Goal: Information Seeking & Learning: Learn about a topic

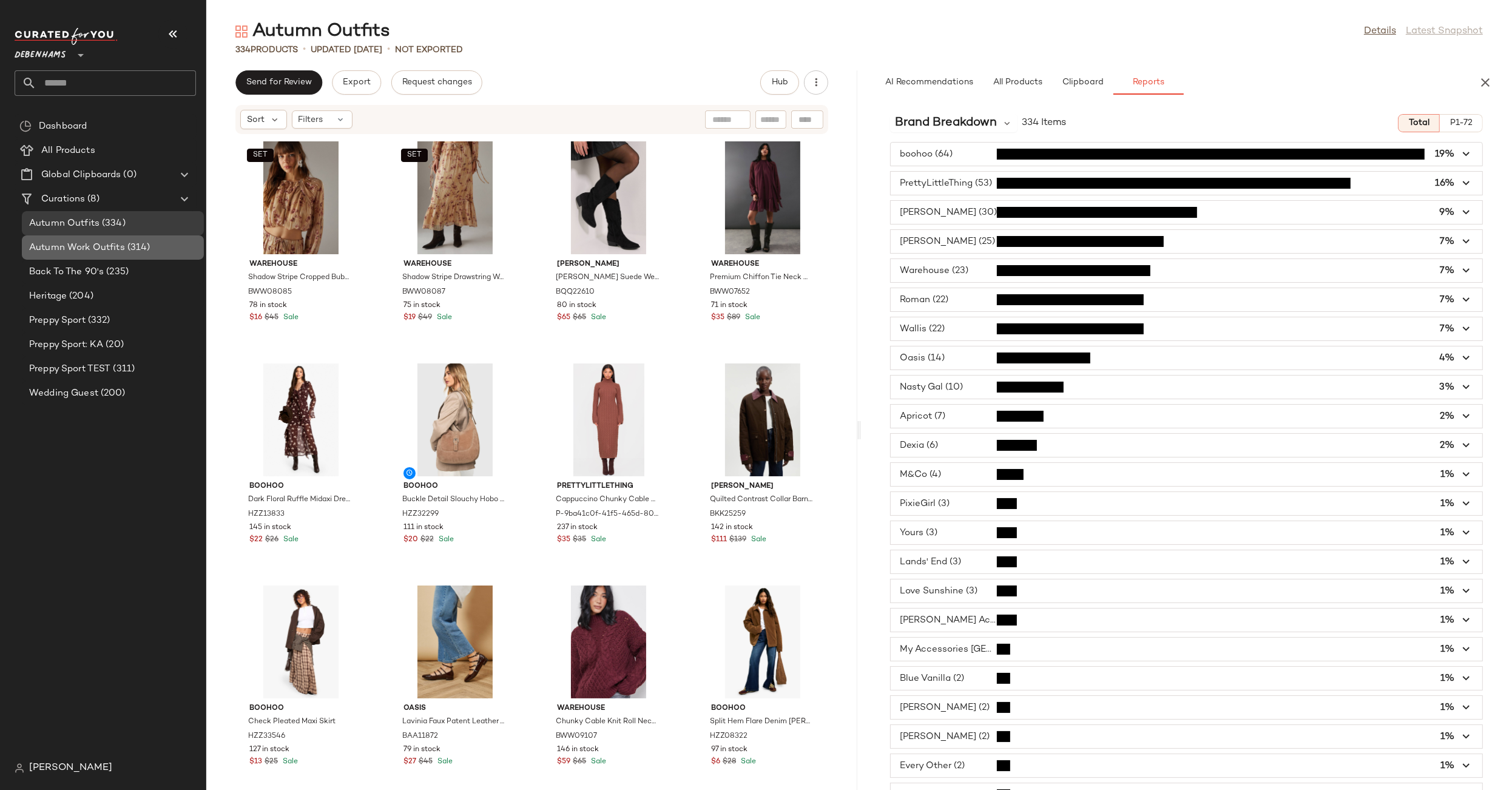
click at [86, 249] on span "Autumn Work Outfits" at bounding box center [76, 248] width 95 height 14
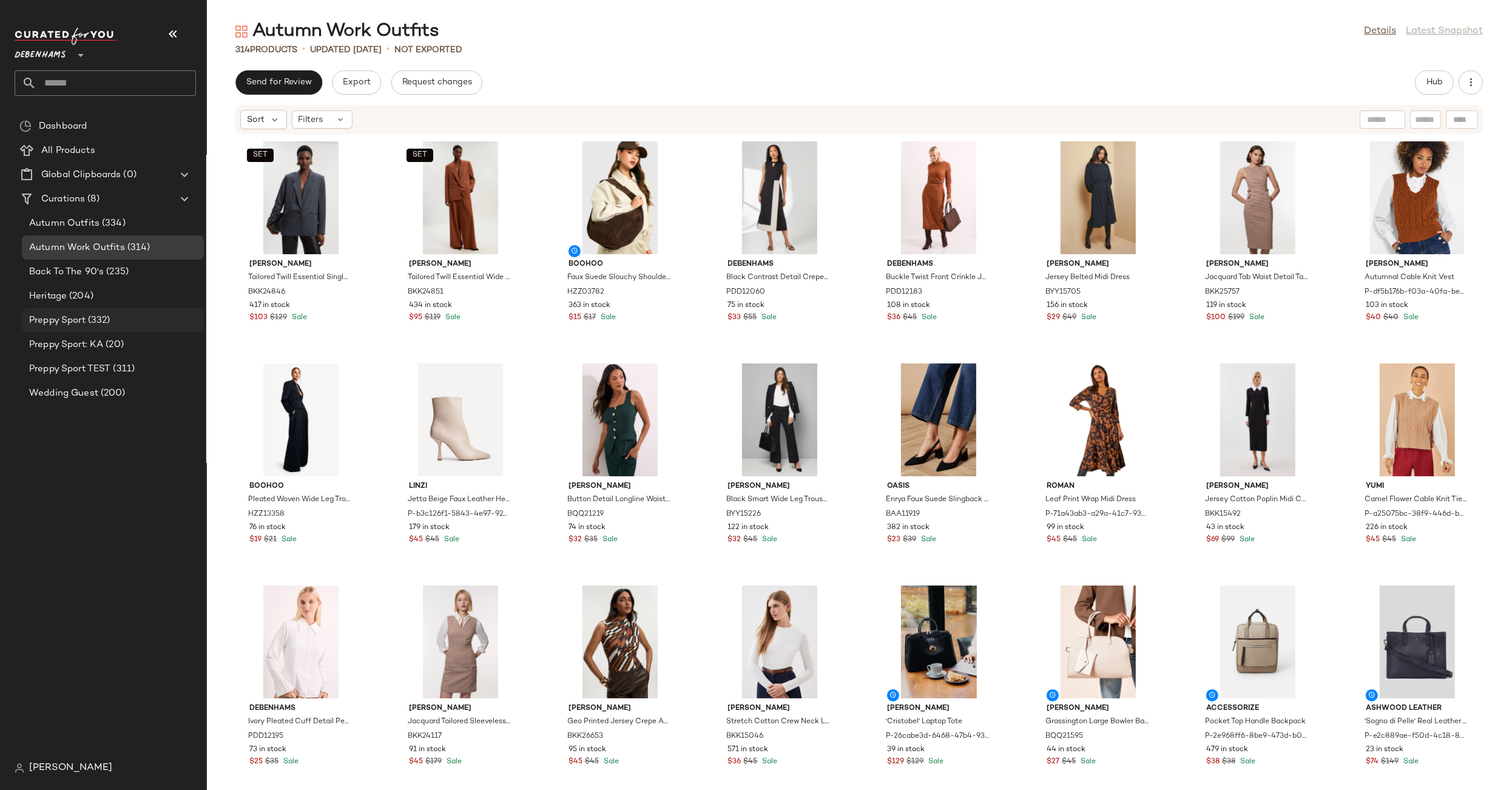
click at [70, 318] on span "Preppy Sport" at bounding box center [57, 320] width 57 height 14
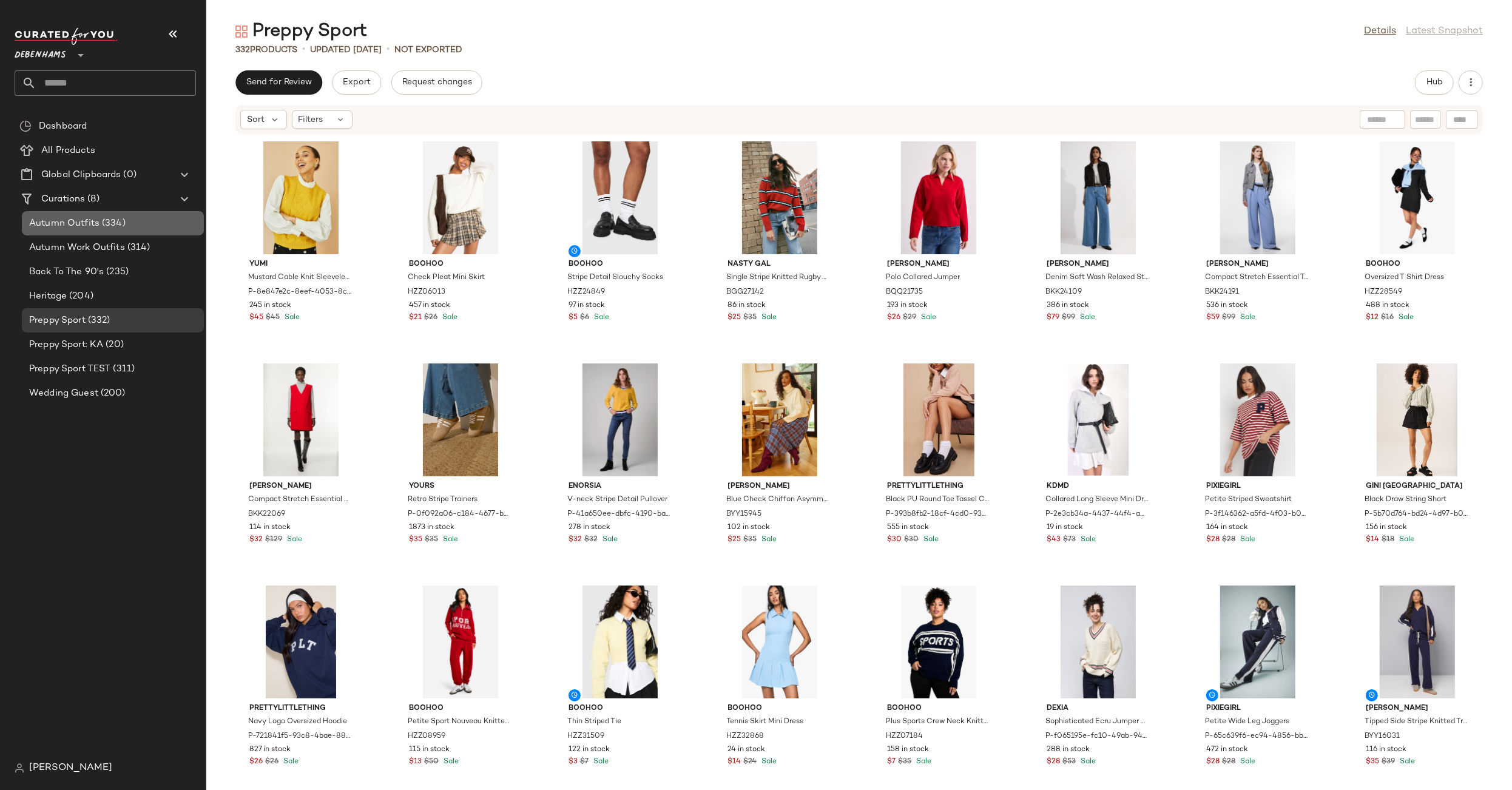
click at [103, 225] on span "(334)" at bounding box center [112, 223] width 26 height 14
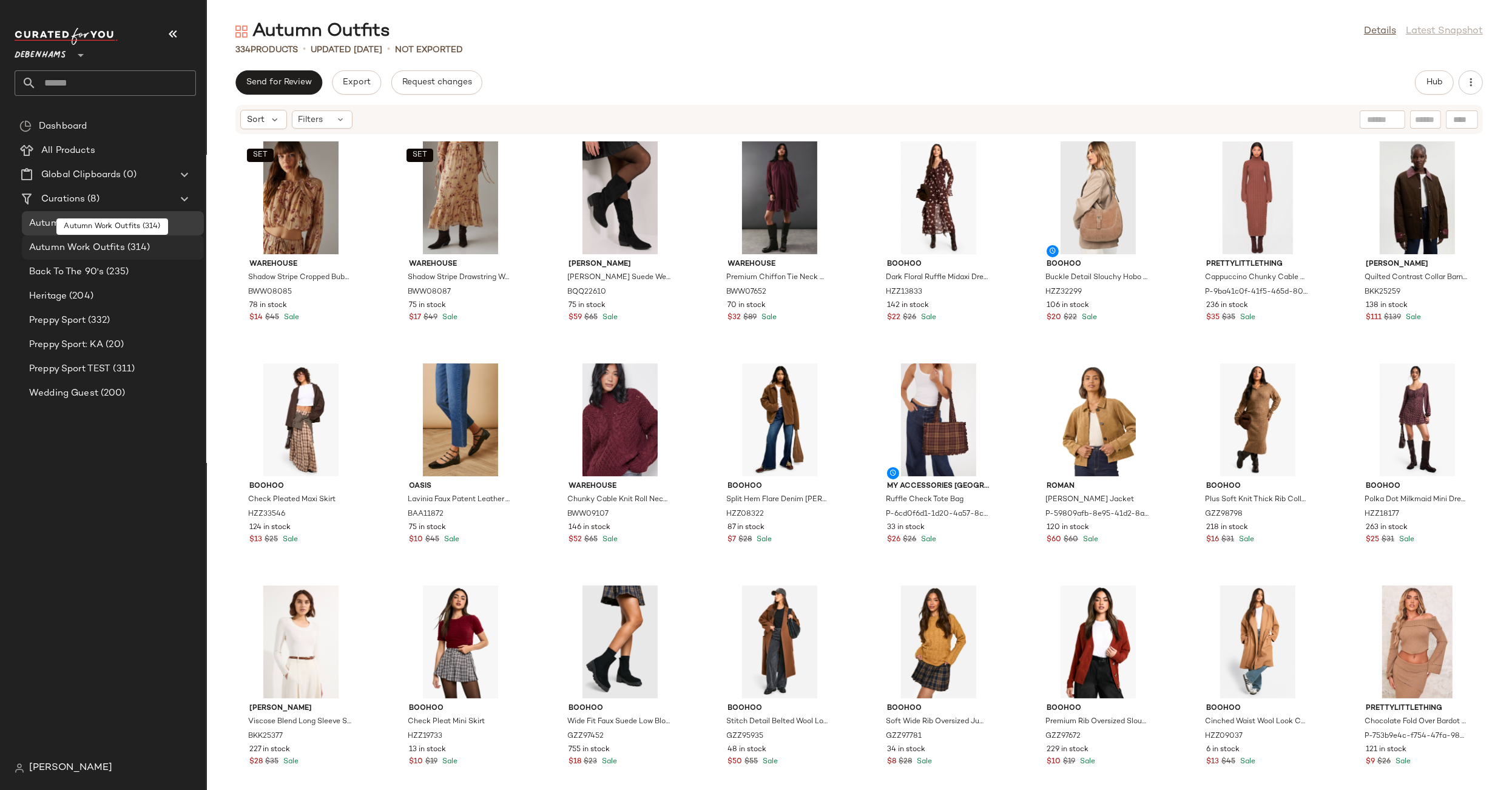
click at [97, 250] on span "Autumn Work Outfits" at bounding box center [76, 248] width 95 height 14
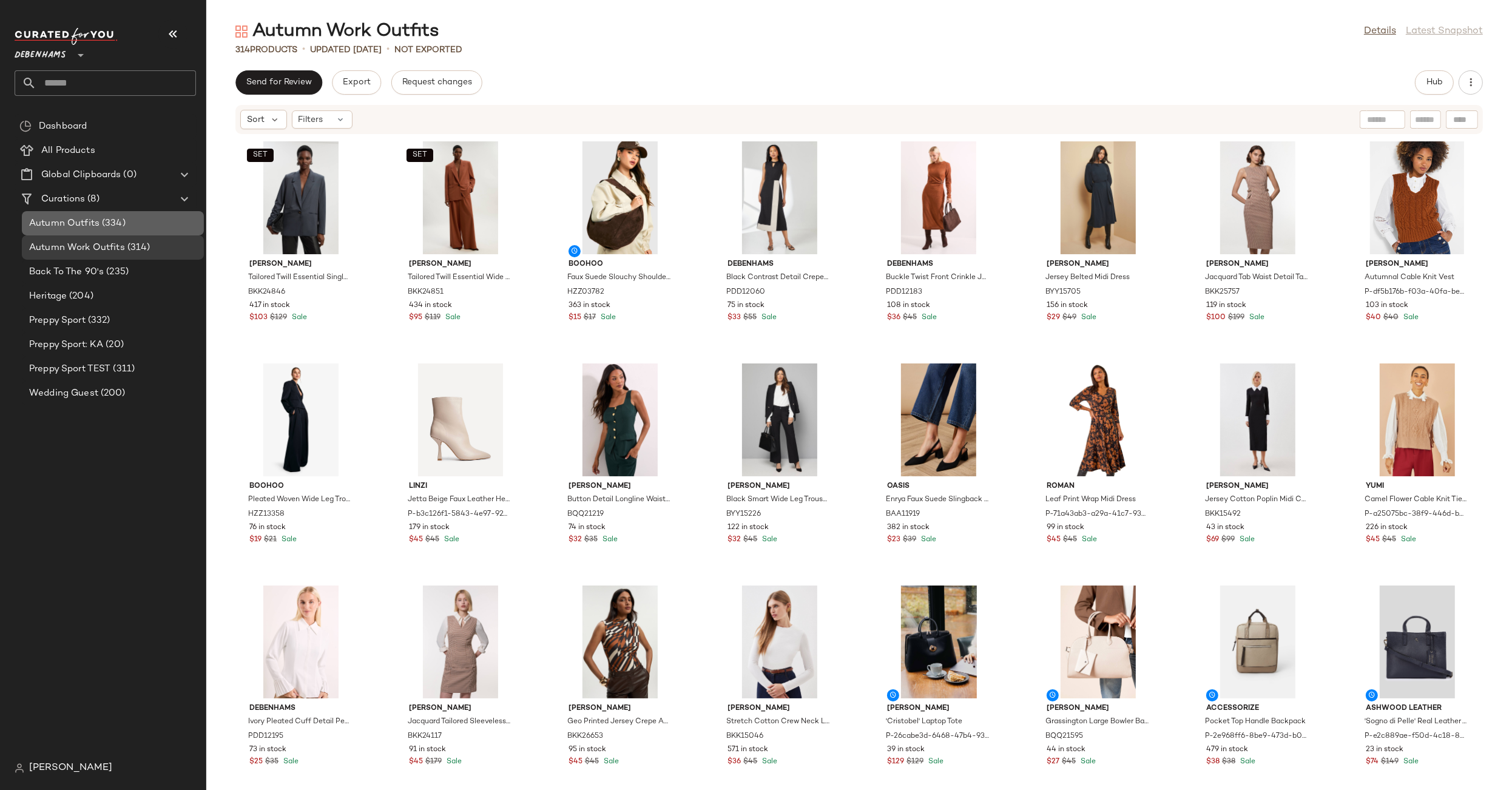
click at [101, 214] on div "Autumn Outfits (334)" at bounding box center [113, 223] width 182 height 24
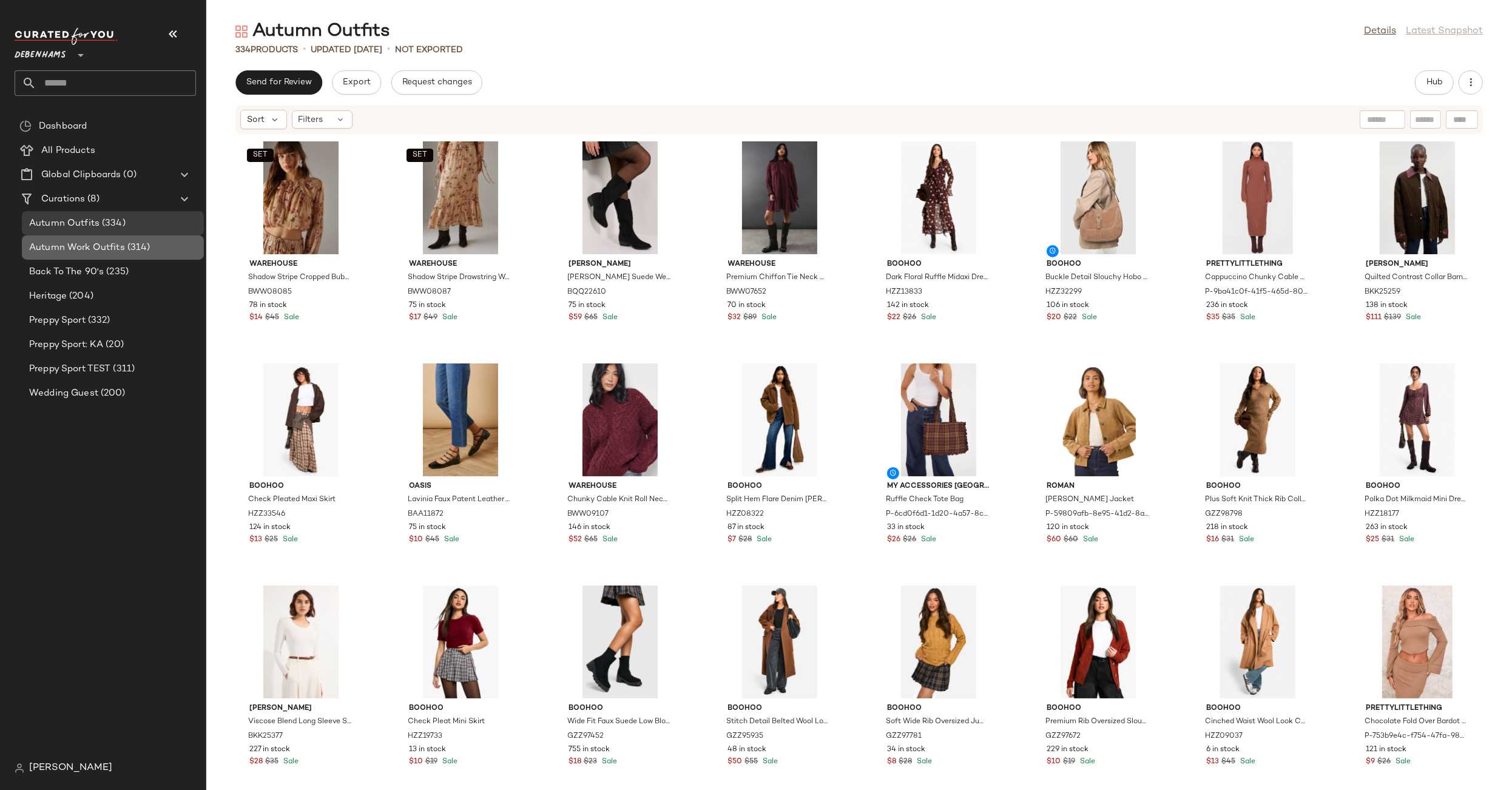
click at [95, 248] on span "Autumn Work Outfits" at bounding box center [76, 248] width 95 height 14
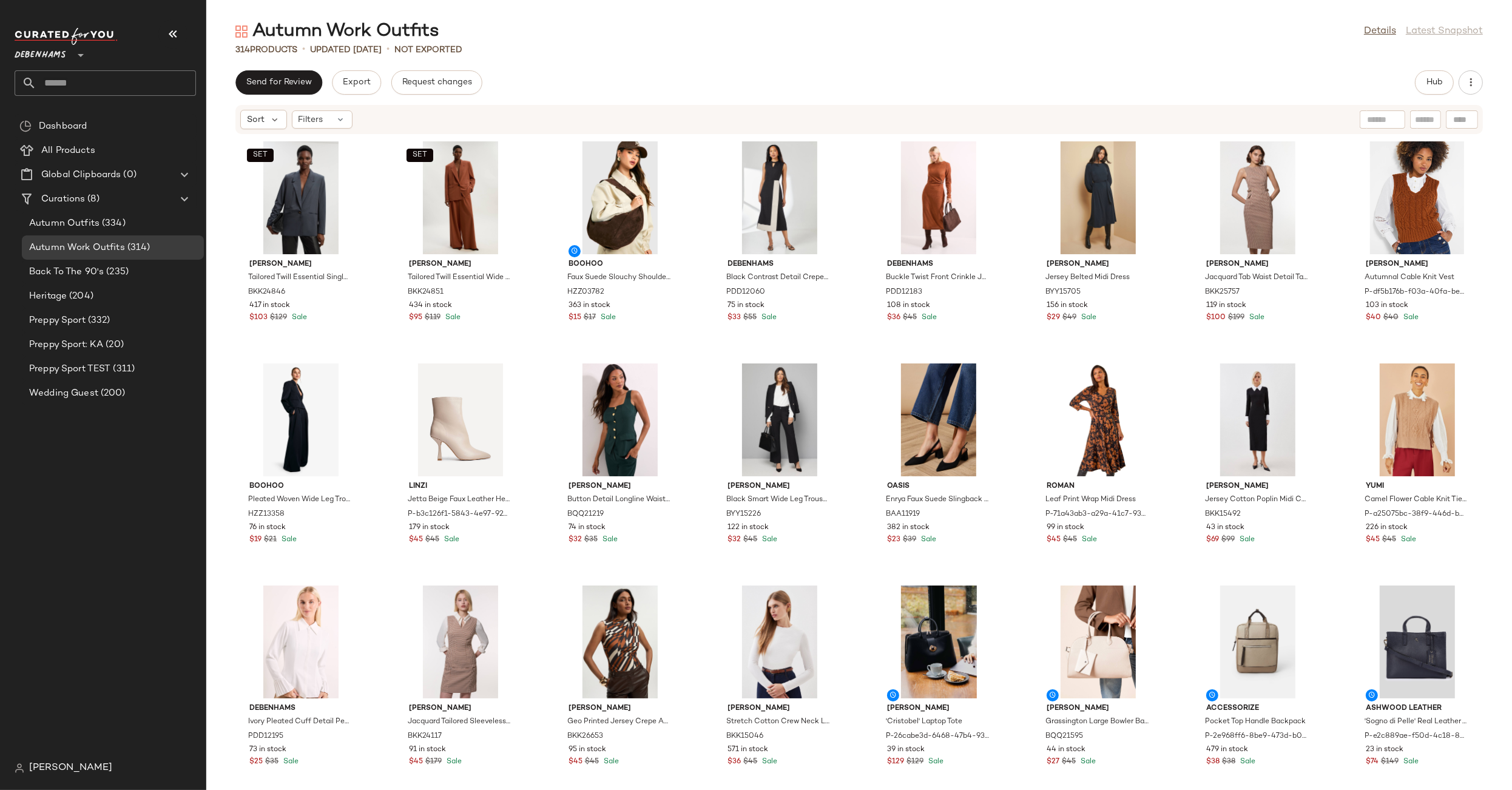
click at [64, 778] on div "[PERSON_NAME]" at bounding box center [110, 769] width 191 height 24
click at [63, 772] on span "[PERSON_NAME]" at bounding box center [70, 769] width 83 height 15
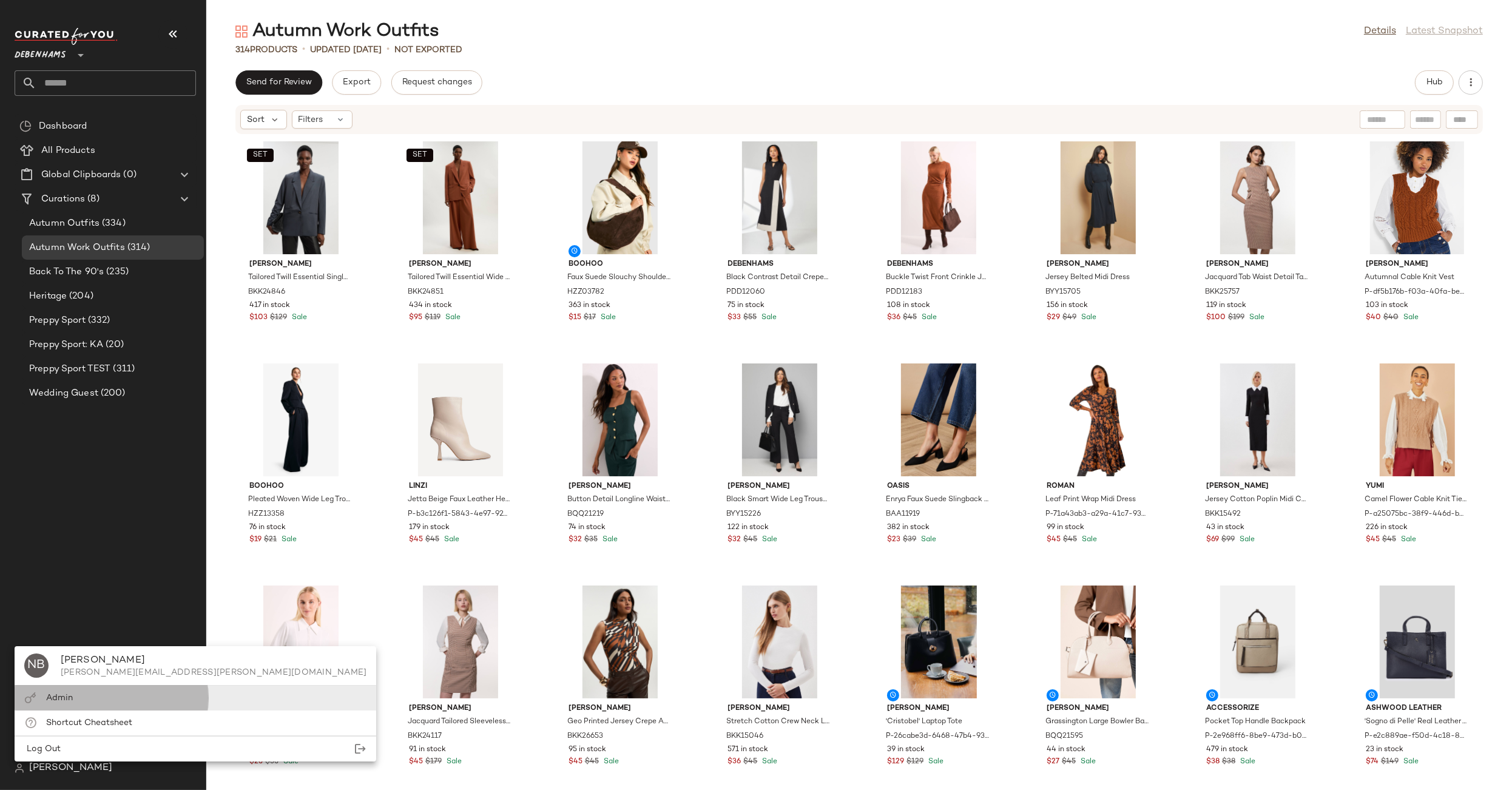
click at [58, 693] on div "Admin" at bounding box center [59, 698] width 27 height 13
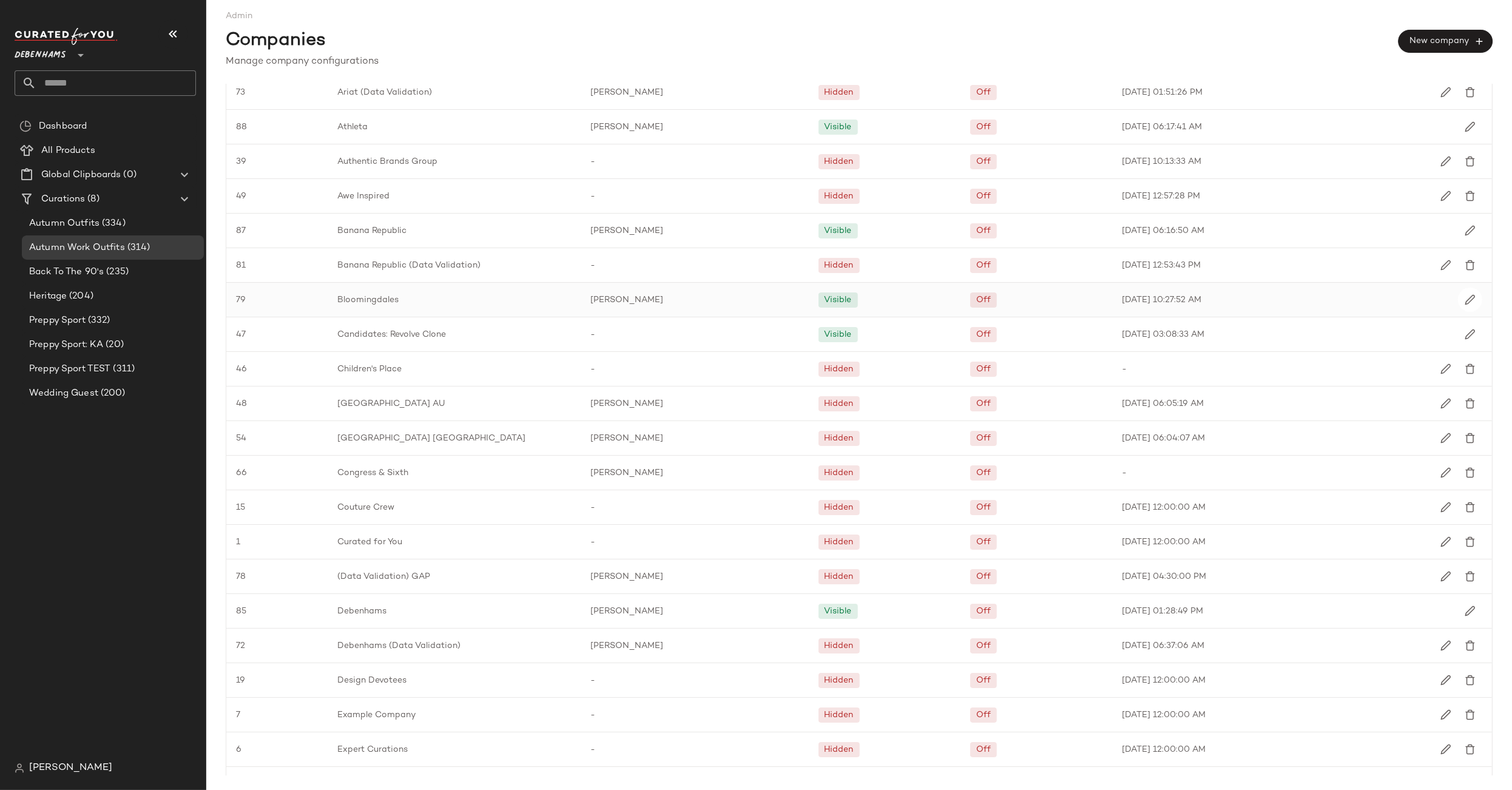
scroll to position [210, 0]
click at [1470, 598] on button "button" at bounding box center [1470, 610] width 24 height 24
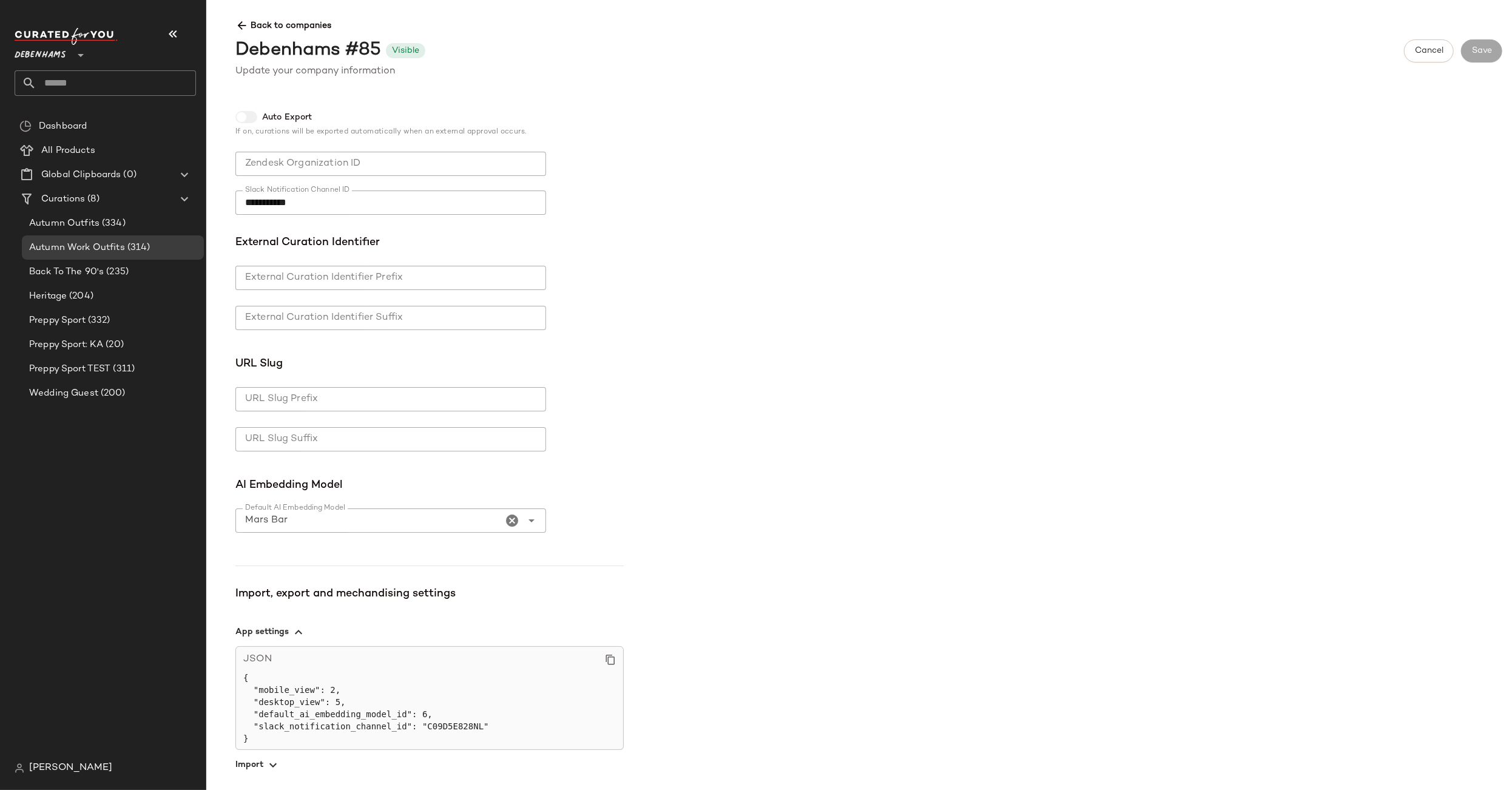
scroll to position [368, 0]
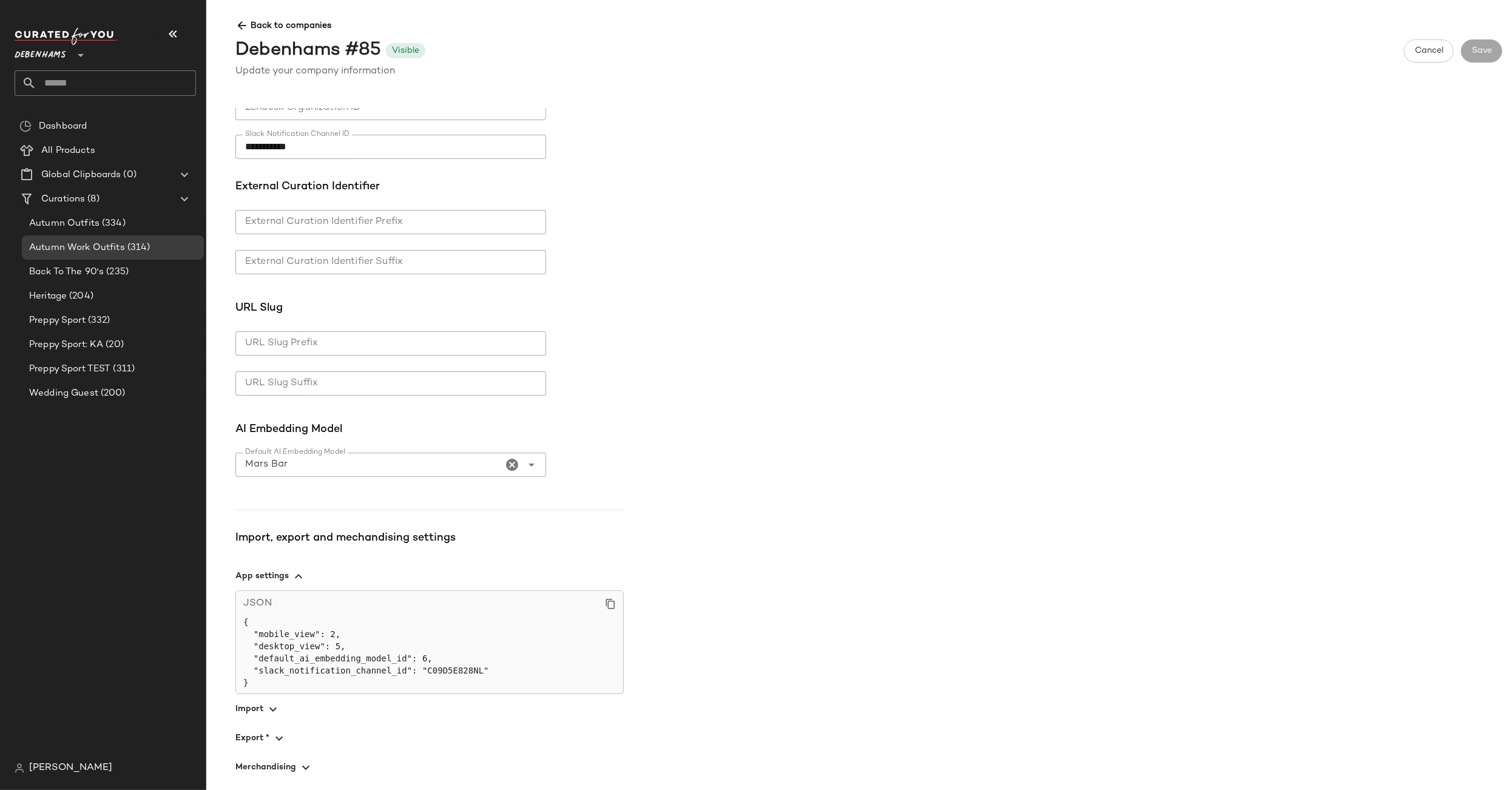
click at [287, 769] on span "button" at bounding box center [429, 767] width 388 height 29
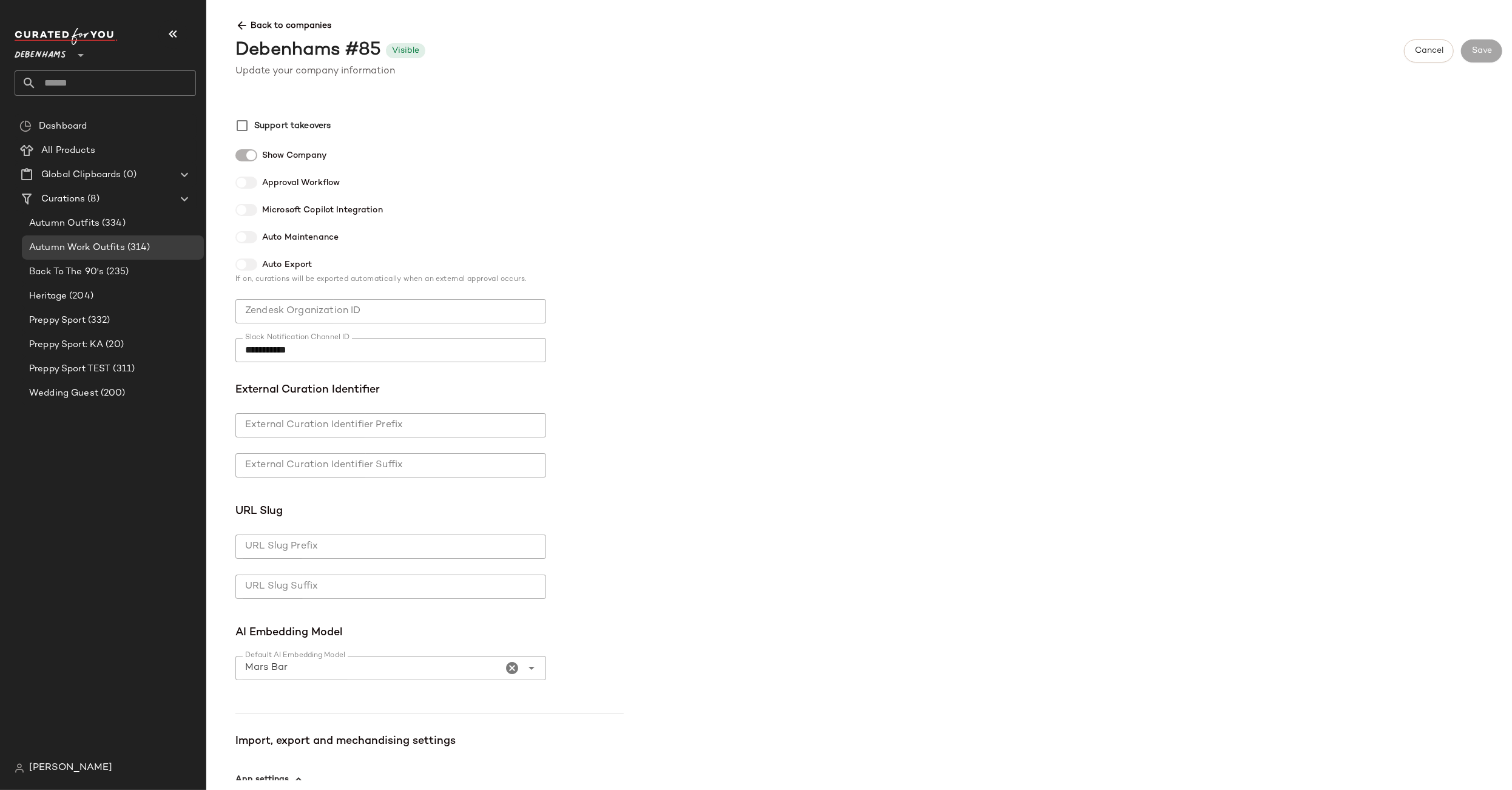
scroll to position [0, 0]
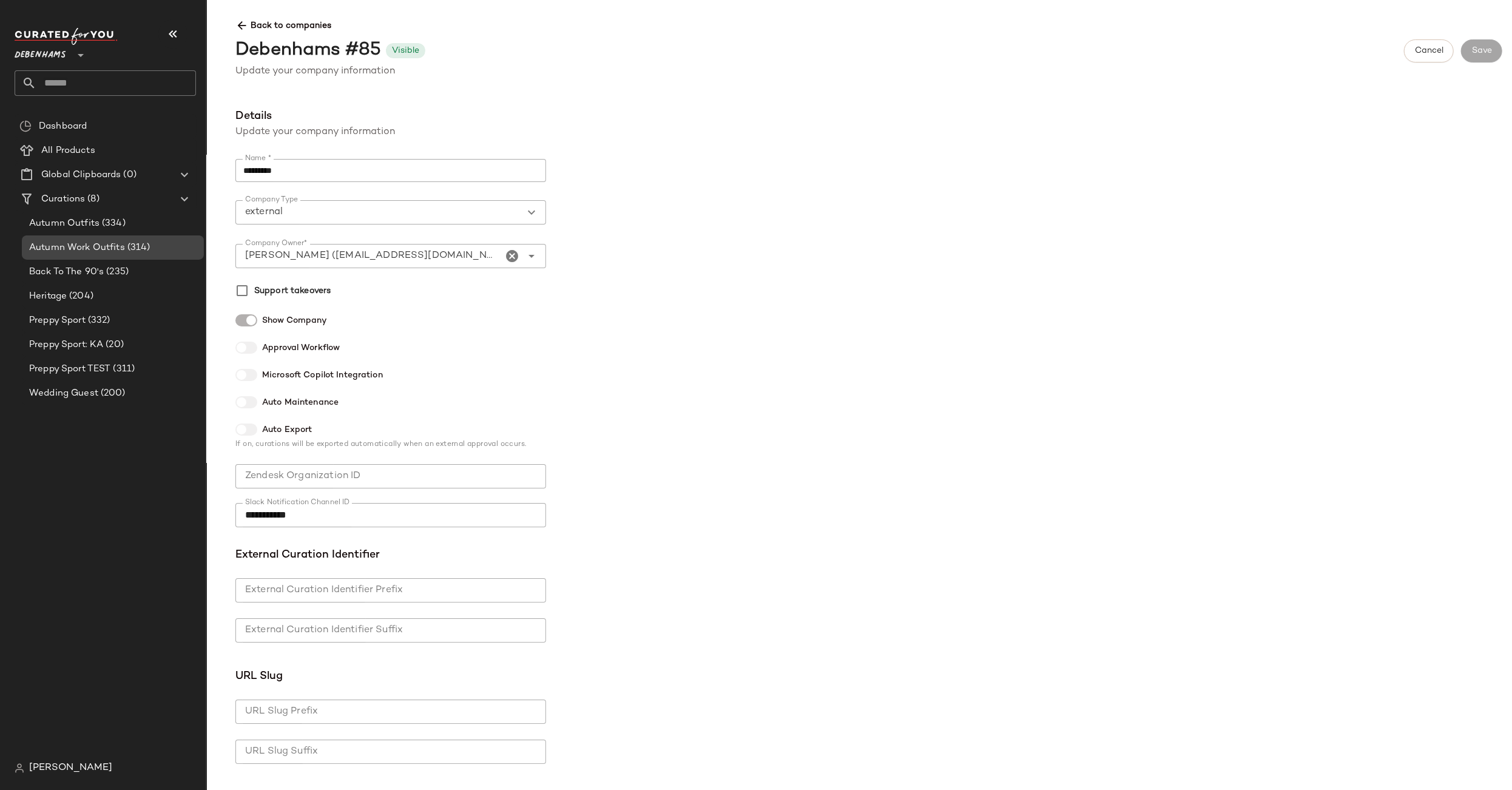
click at [115, 244] on span "Autumn Work Outfits" at bounding box center [76, 248] width 95 height 14
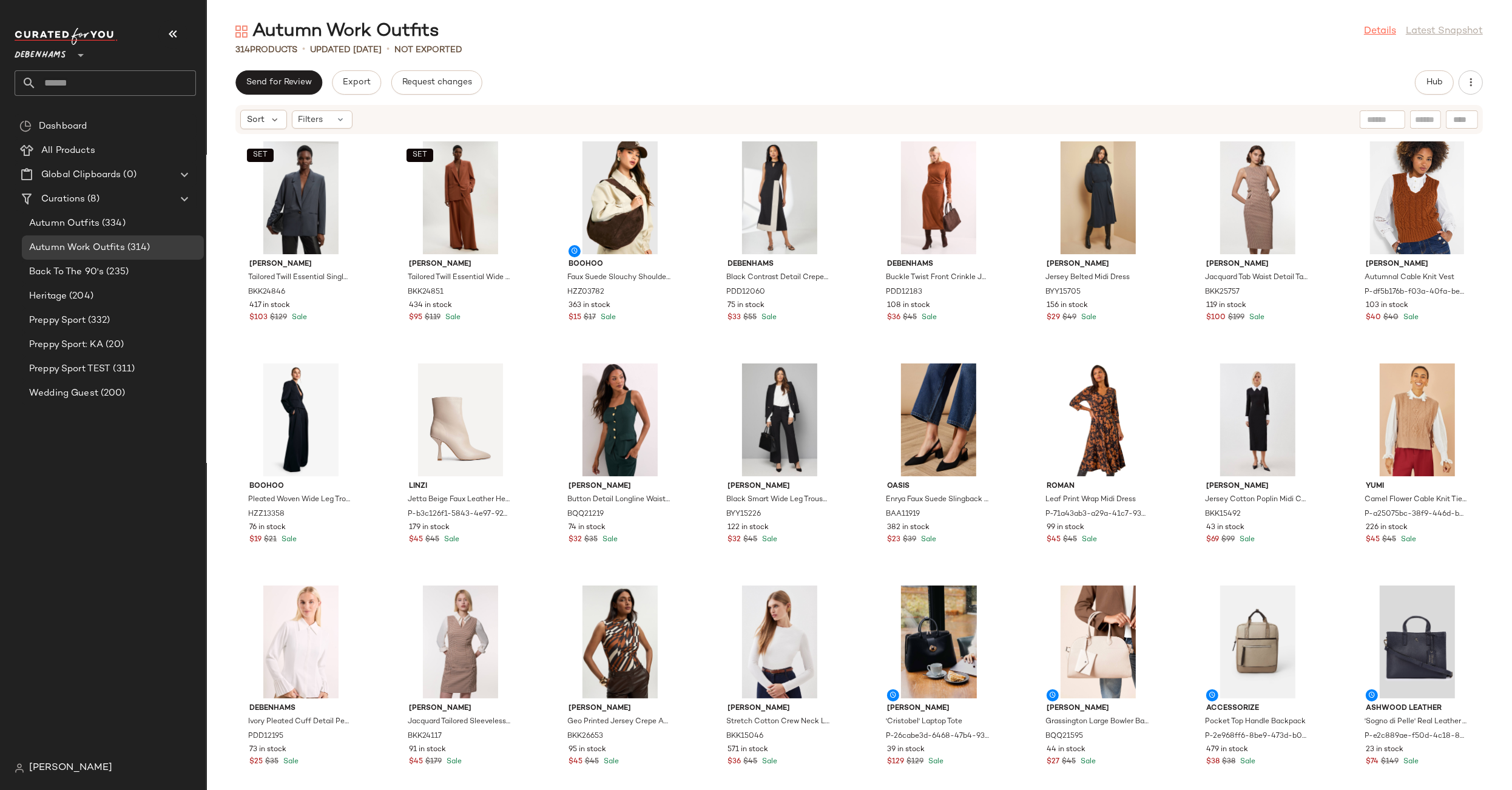
click at [1377, 32] on link "Details" at bounding box center [1380, 32] width 32 height 15
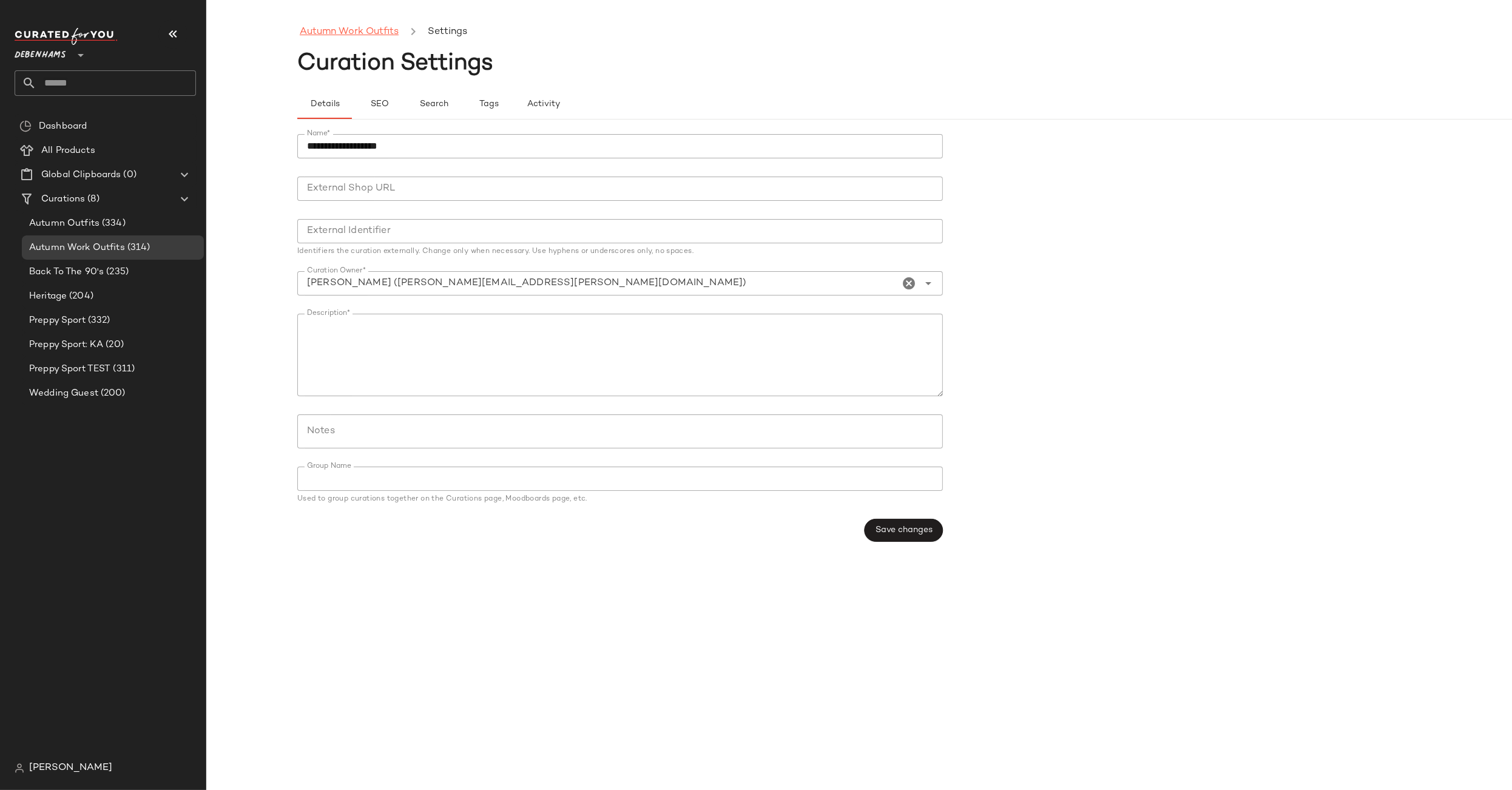
click at [356, 31] on link "Autumn Work Outfits" at bounding box center [349, 32] width 99 height 16
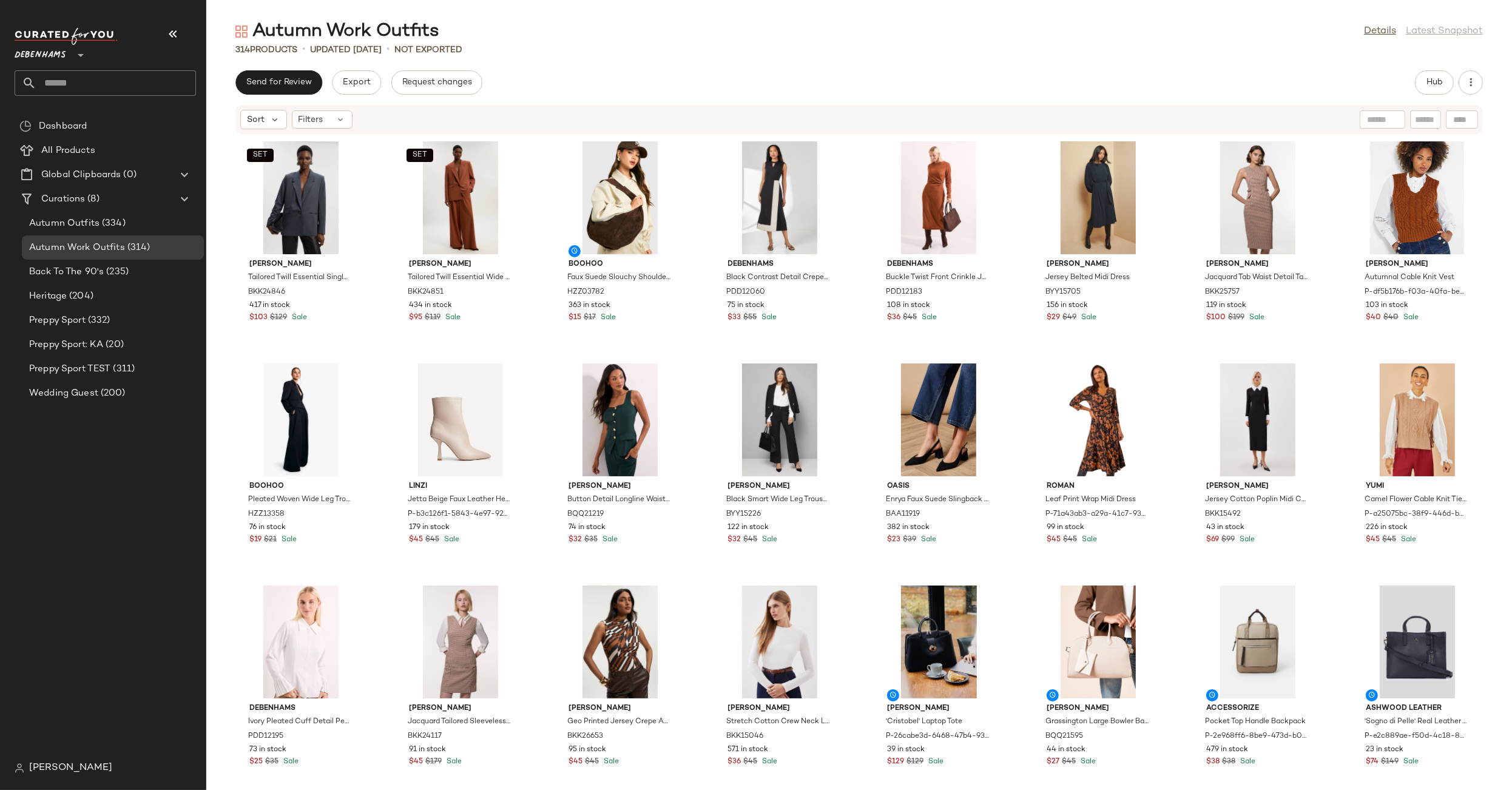
click at [1459, 29] on div "Details Latest Snapshot" at bounding box center [1424, 32] width 119 height 15
click at [1430, 31] on div "Details Latest Snapshot" at bounding box center [1424, 32] width 119 height 15
click at [1463, 87] on button "button" at bounding box center [1471, 83] width 24 height 24
click at [1329, 60] on div "Autumn Work Outfits Details Latest Snapshot 314 Products • updated [DATE] • Not…" at bounding box center [859, 404] width 1306 height 771
click at [113, 218] on span "(334)" at bounding box center [112, 223] width 26 height 14
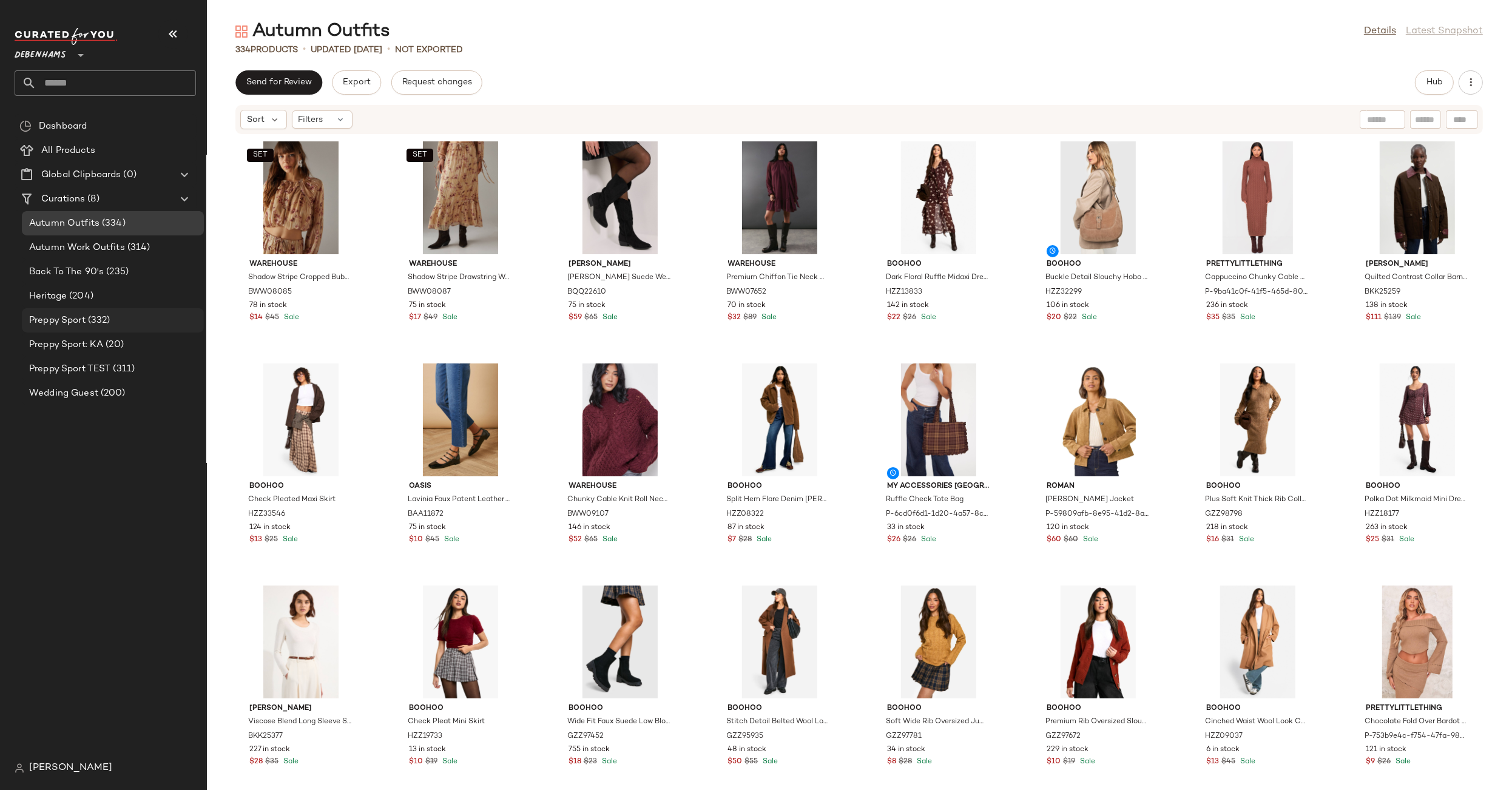
click at [85, 323] on span "Preppy Sport" at bounding box center [57, 320] width 57 height 14
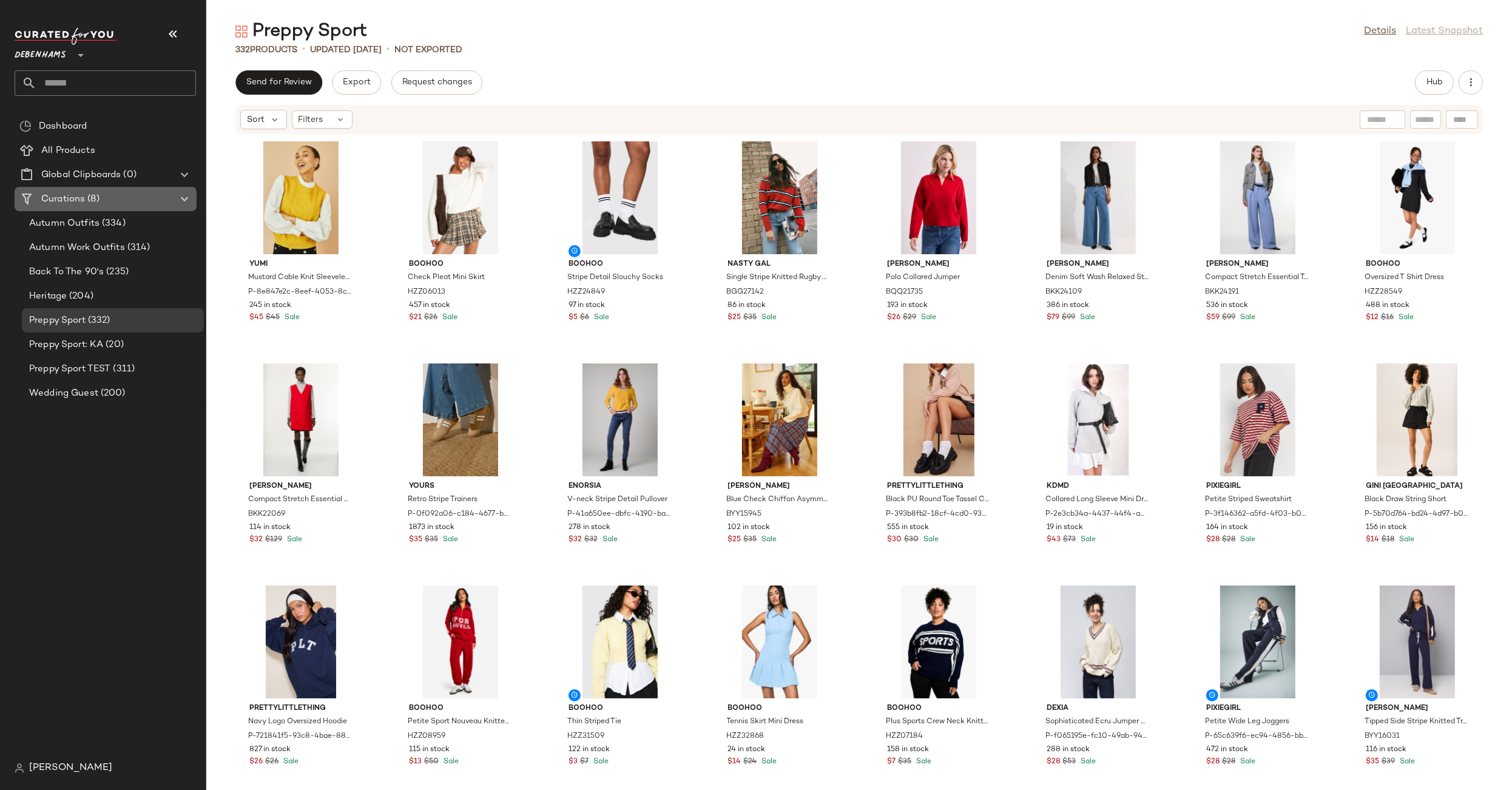
click at [174, 194] on div "Curations (8)" at bounding box center [107, 199] width 137 height 14
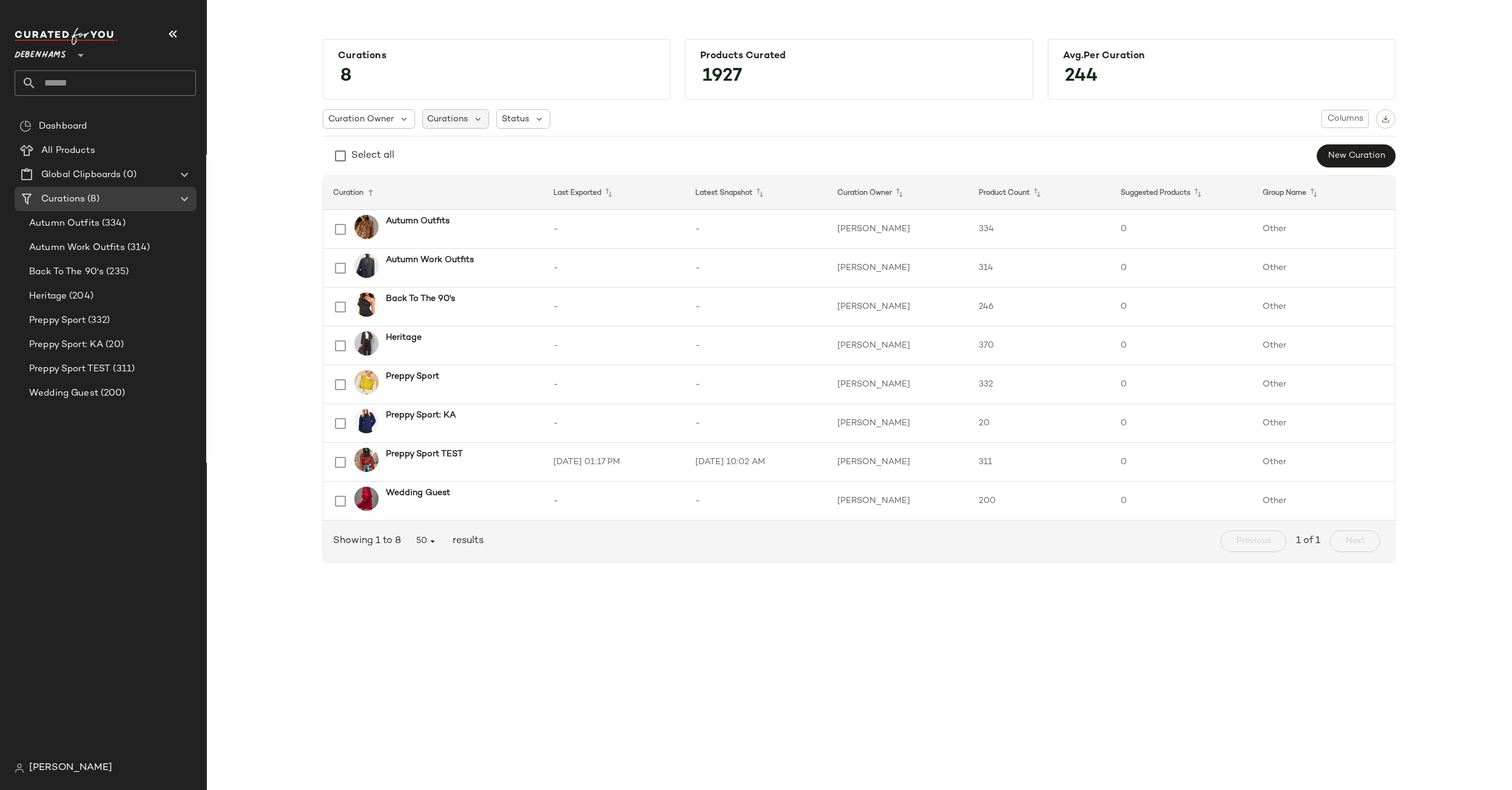
click at [450, 117] on span "Curations" at bounding box center [448, 120] width 41 height 13
click at [1332, 117] on span "Columns" at bounding box center [1345, 119] width 36 height 9
click at [948, 176] on th "Curation Owner" at bounding box center [898, 193] width 142 height 34
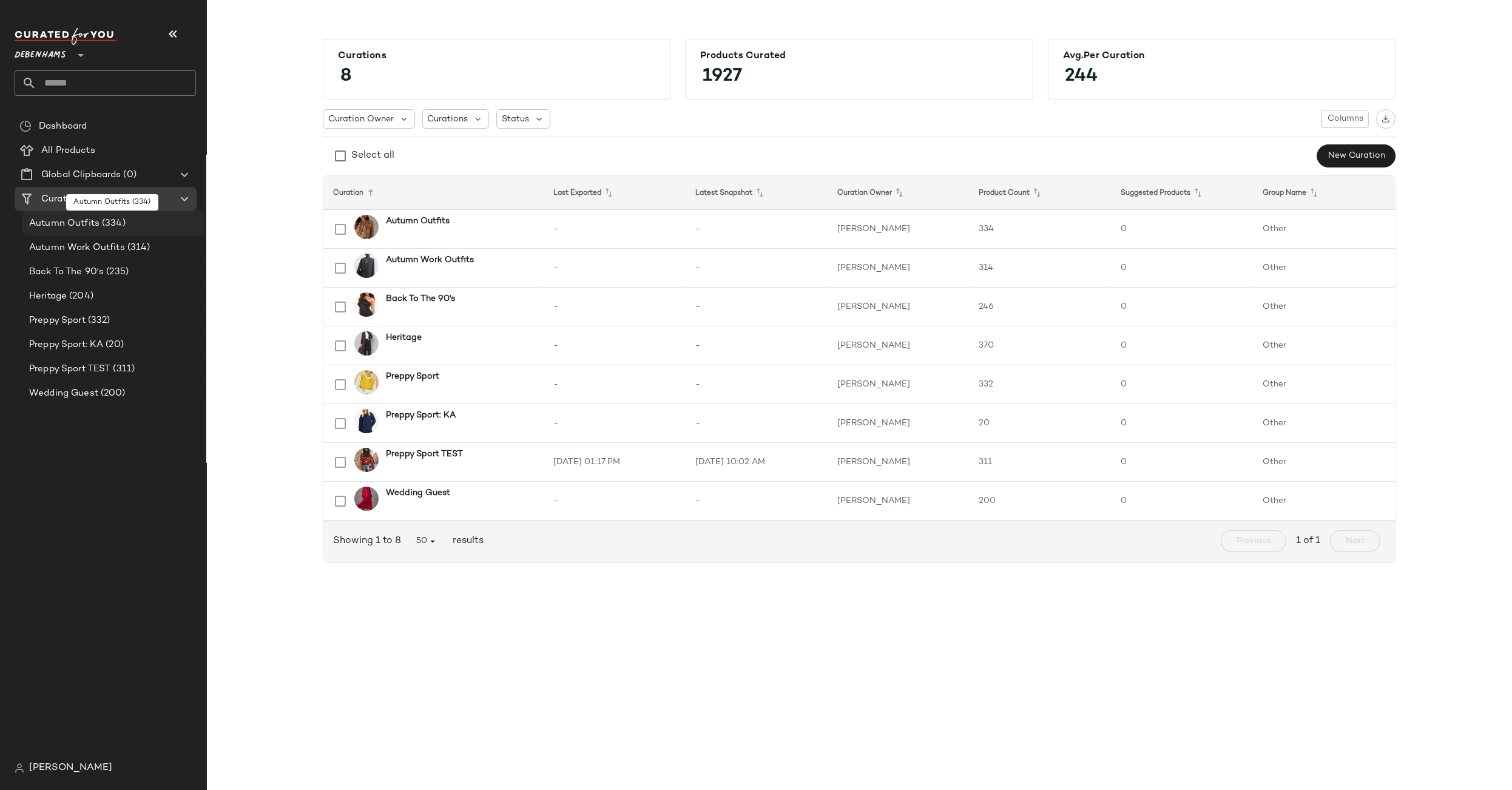
click at [85, 223] on span "Autumn Outfits" at bounding box center [64, 223] width 70 height 14
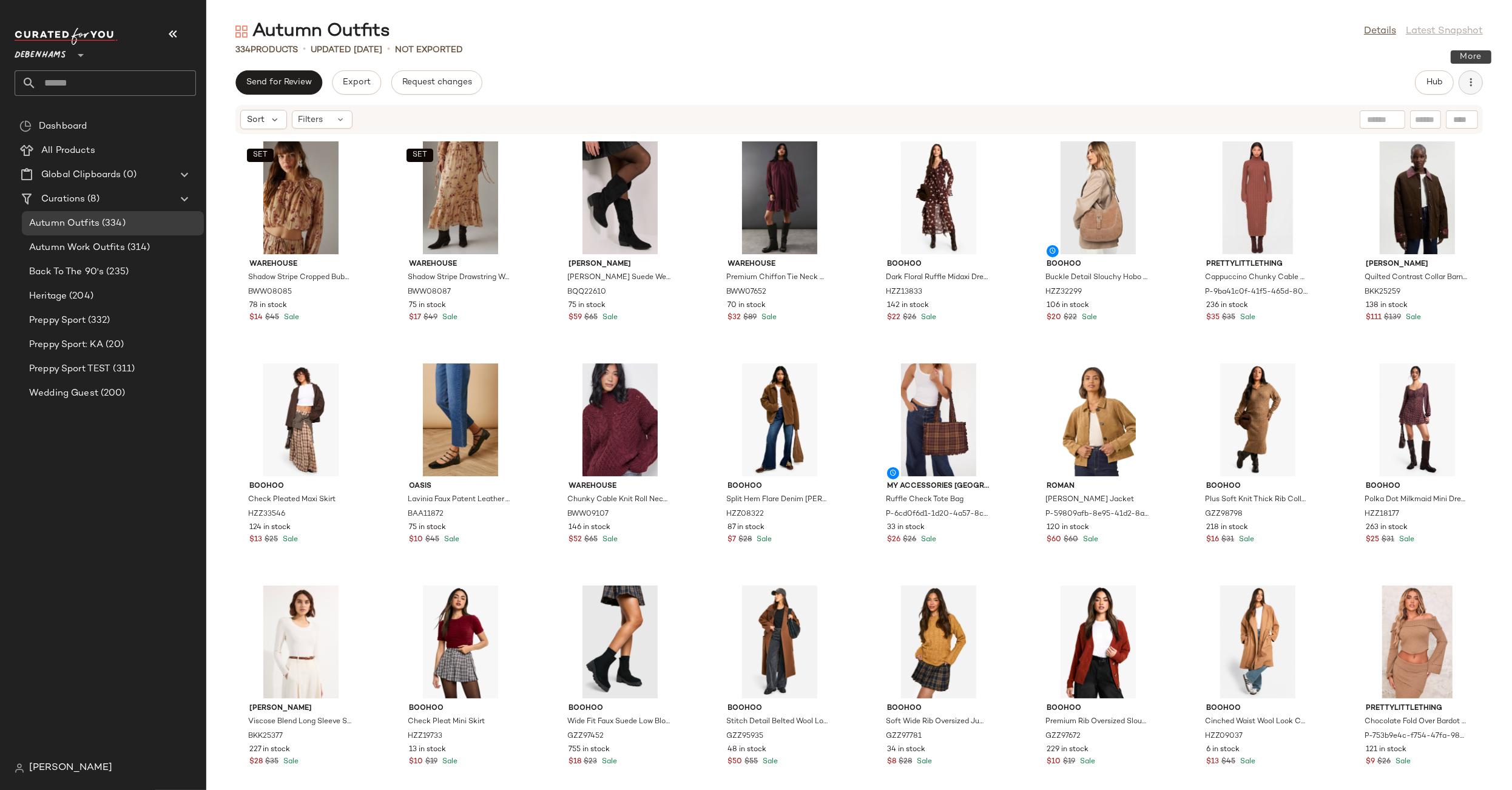
click at [1471, 82] on icon "button" at bounding box center [1470, 82] width 12 height 12
click at [1159, 77] on div "Send for Review Export Request changes Hub" at bounding box center [859, 83] width 1248 height 24
click at [816, 38] on div "Autumn Outfits Details Latest Snapshot" at bounding box center [859, 32] width 1306 height 24
click at [324, 122] on div "Filters" at bounding box center [322, 120] width 60 height 19
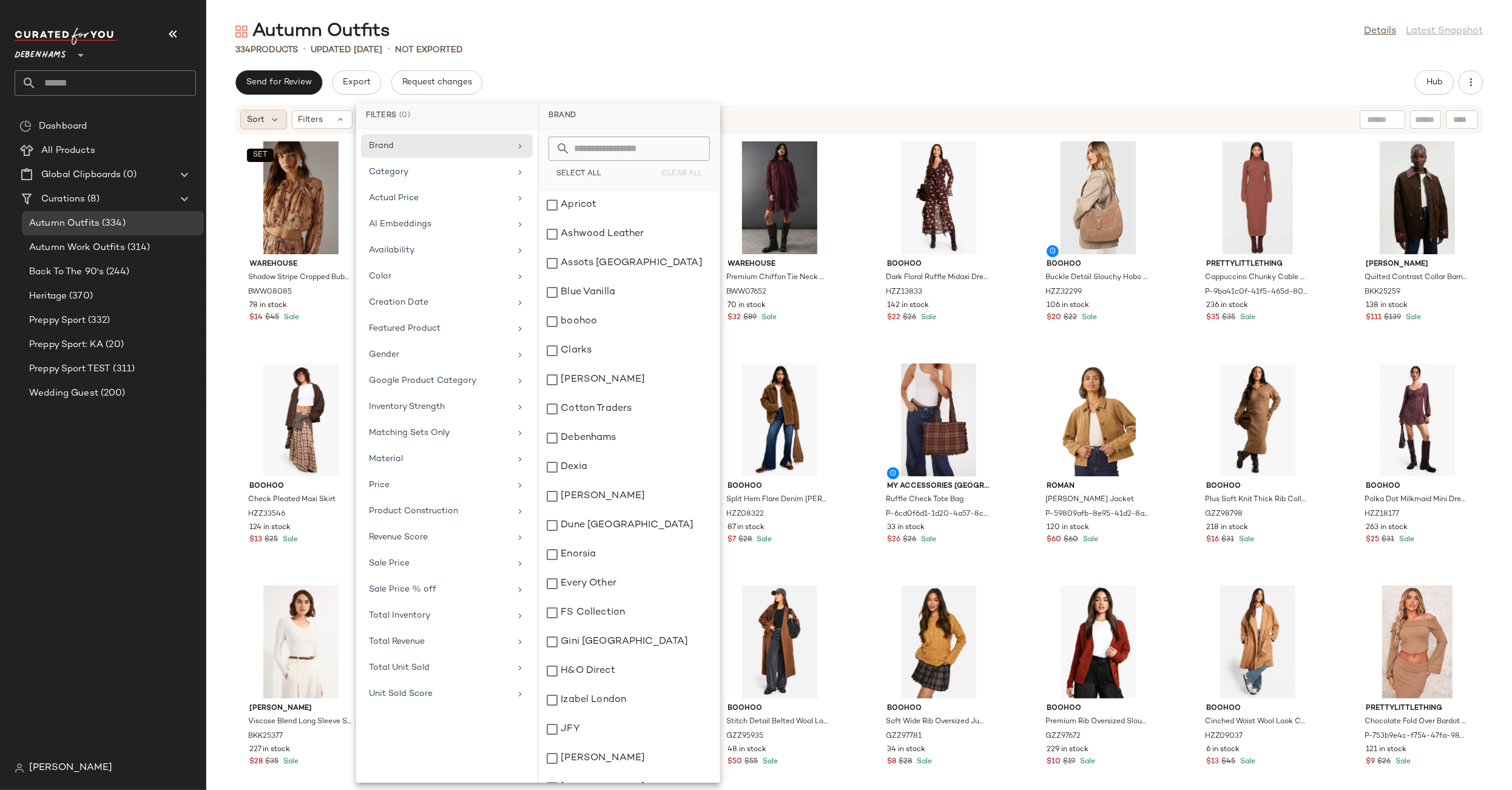
click at [284, 116] on div "Sort" at bounding box center [263, 119] width 46 height 19
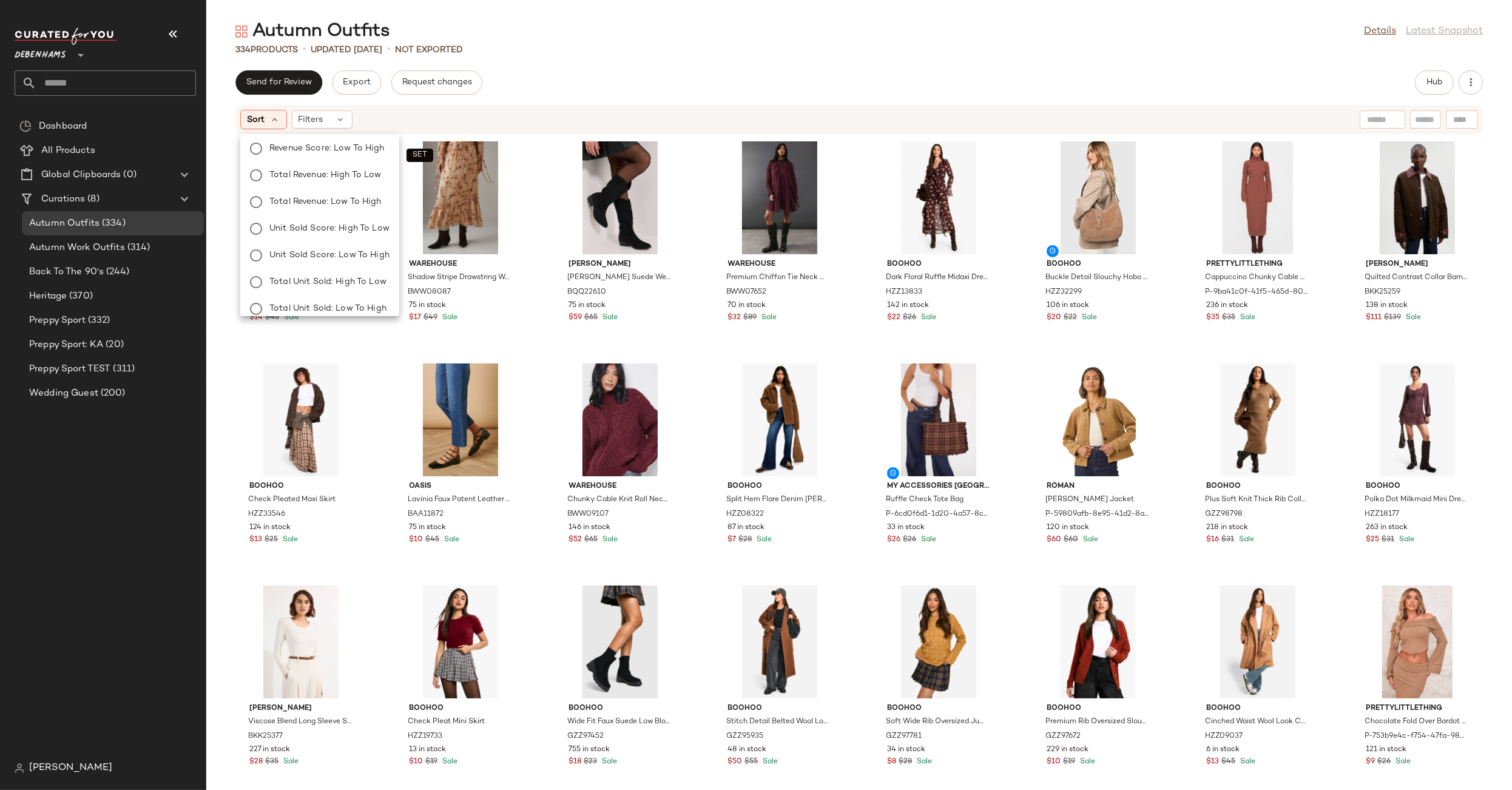
scroll to position [147, 0]
click at [896, 38] on div "Autumn Outfits Details Latest Snapshot" at bounding box center [859, 32] width 1306 height 24
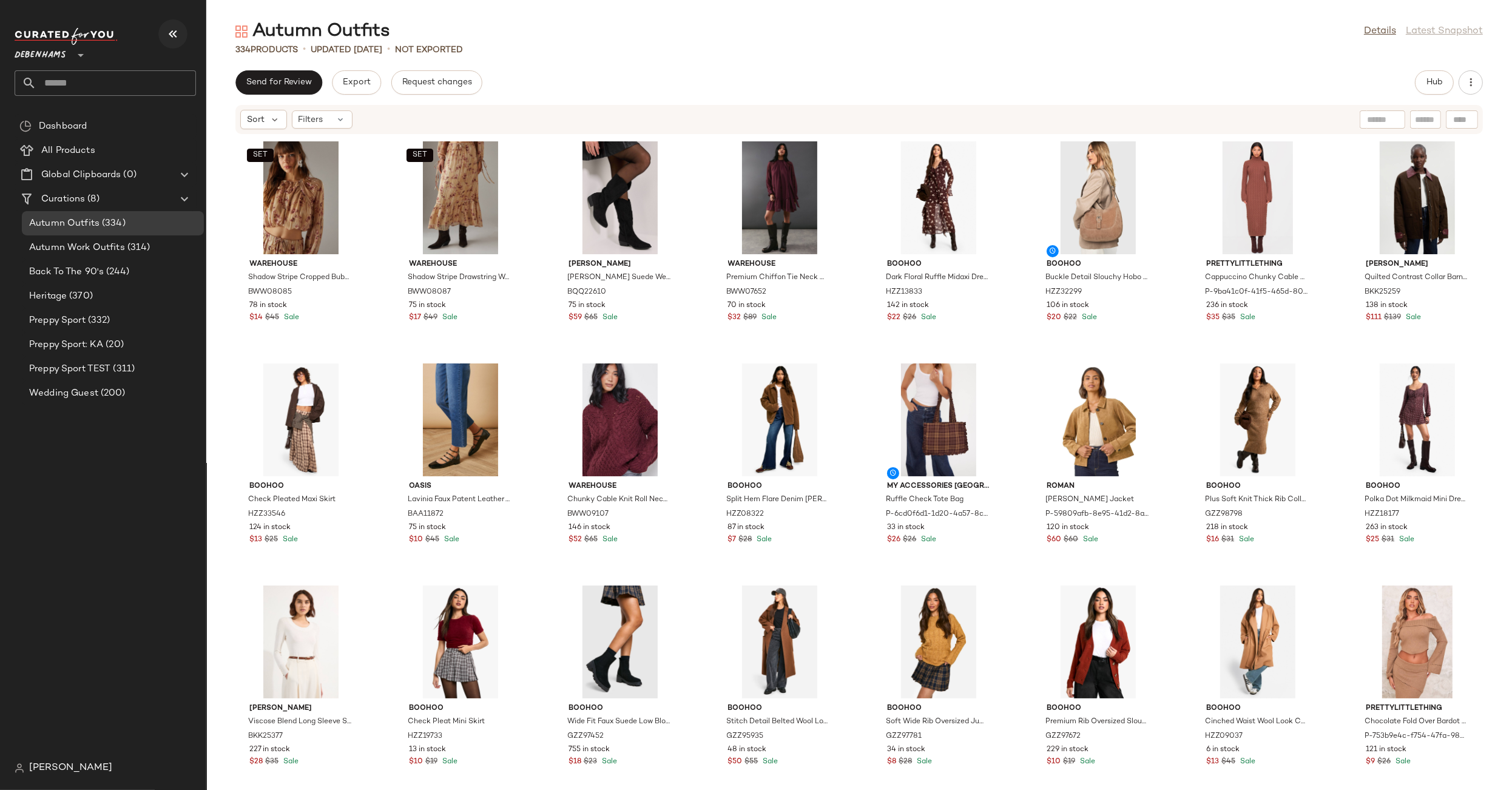
click at [173, 36] on icon "button" at bounding box center [173, 34] width 15 height 15
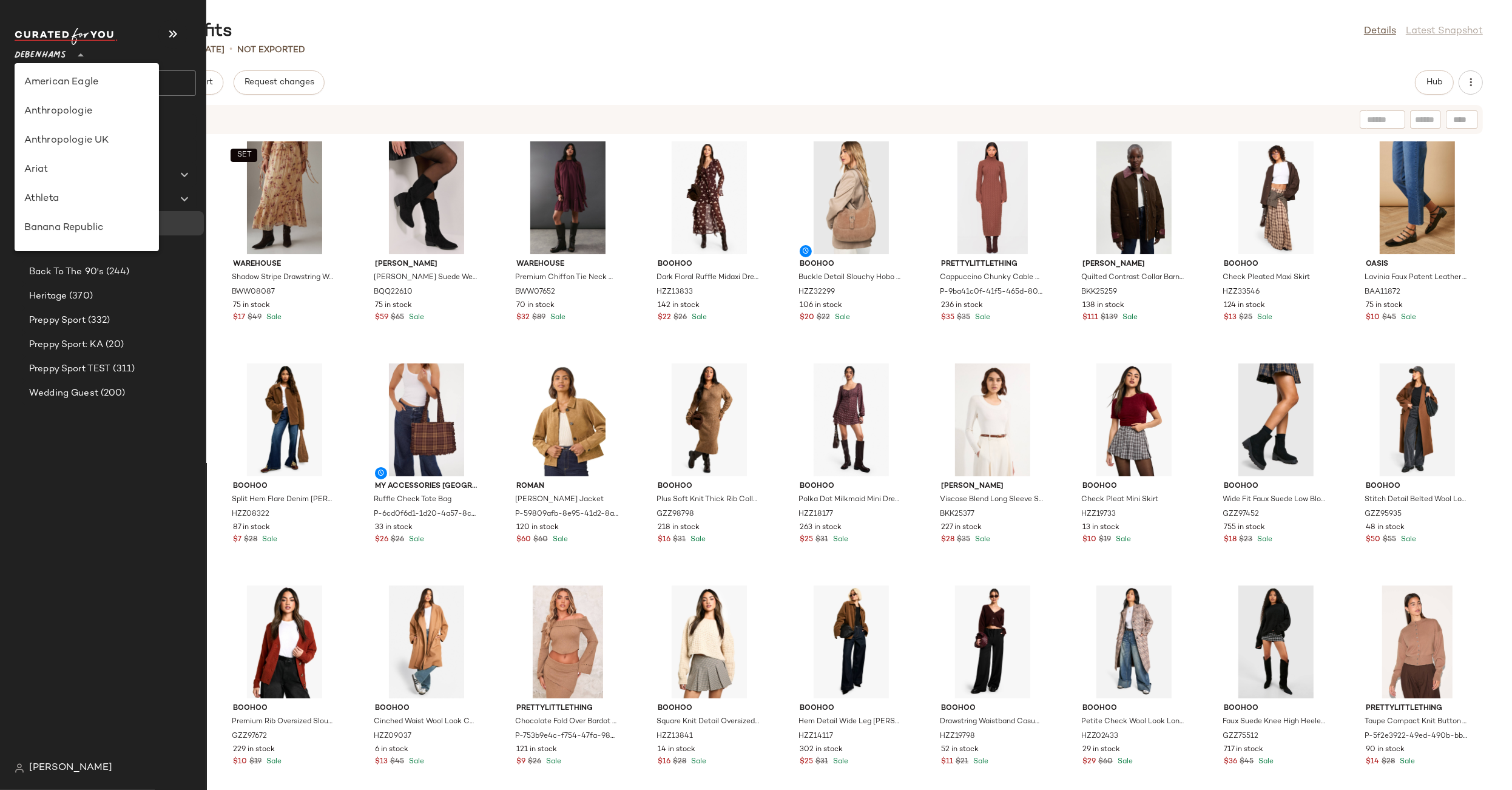
click at [46, 60] on span "Debenhams" at bounding box center [41, 53] width 52 height 22
click at [440, 69] on div "Autumn Outfits Details Latest Snapshot 334 Products • updated Sep 4th • Not Exp…" at bounding box center [780, 404] width 1464 height 771
click at [17, 39] on div "Debenhams **" at bounding box center [43, 47] width 57 height 31
click at [180, 36] on button "button" at bounding box center [172, 33] width 29 height 29
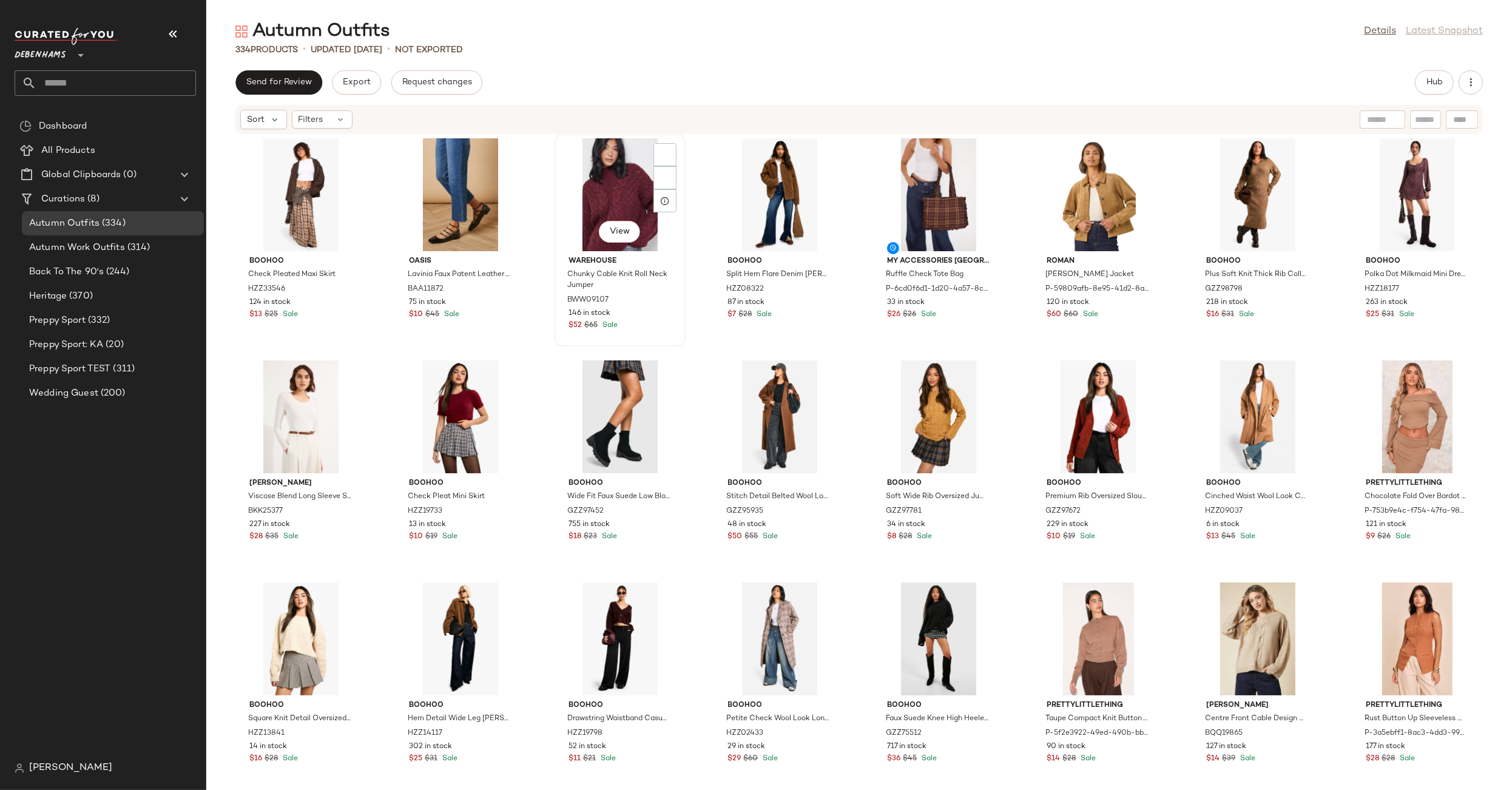
scroll to position [160, 0]
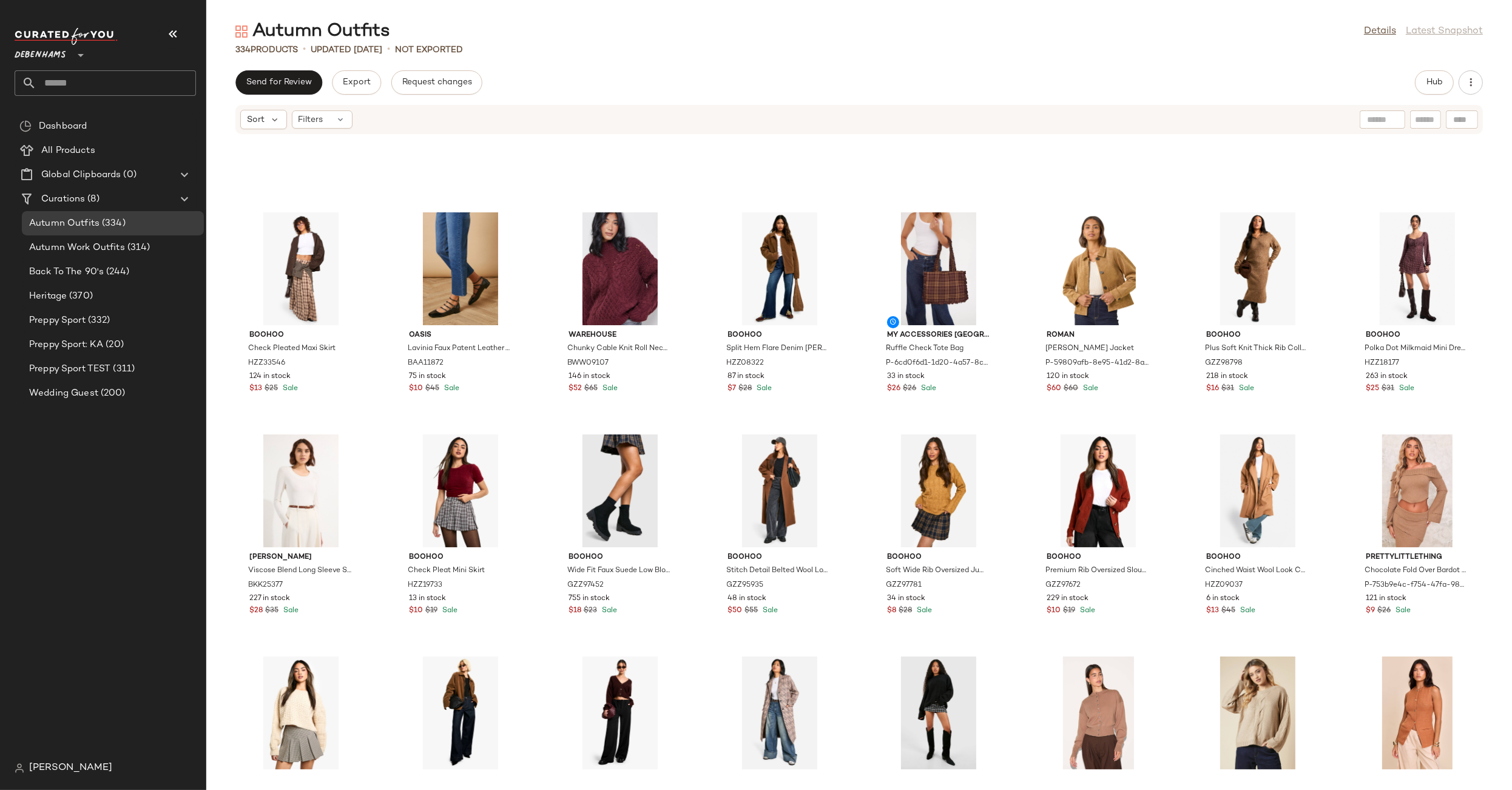
click at [37, 783] on nav "Debenhams ** Dashboard All Products Global Clipboards (0) Curations (8) Autumn …" at bounding box center [103, 395] width 207 height 790
click at [44, 771] on span "[PERSON_NAME]" at bounding box center [70, 769] width 83 height 15
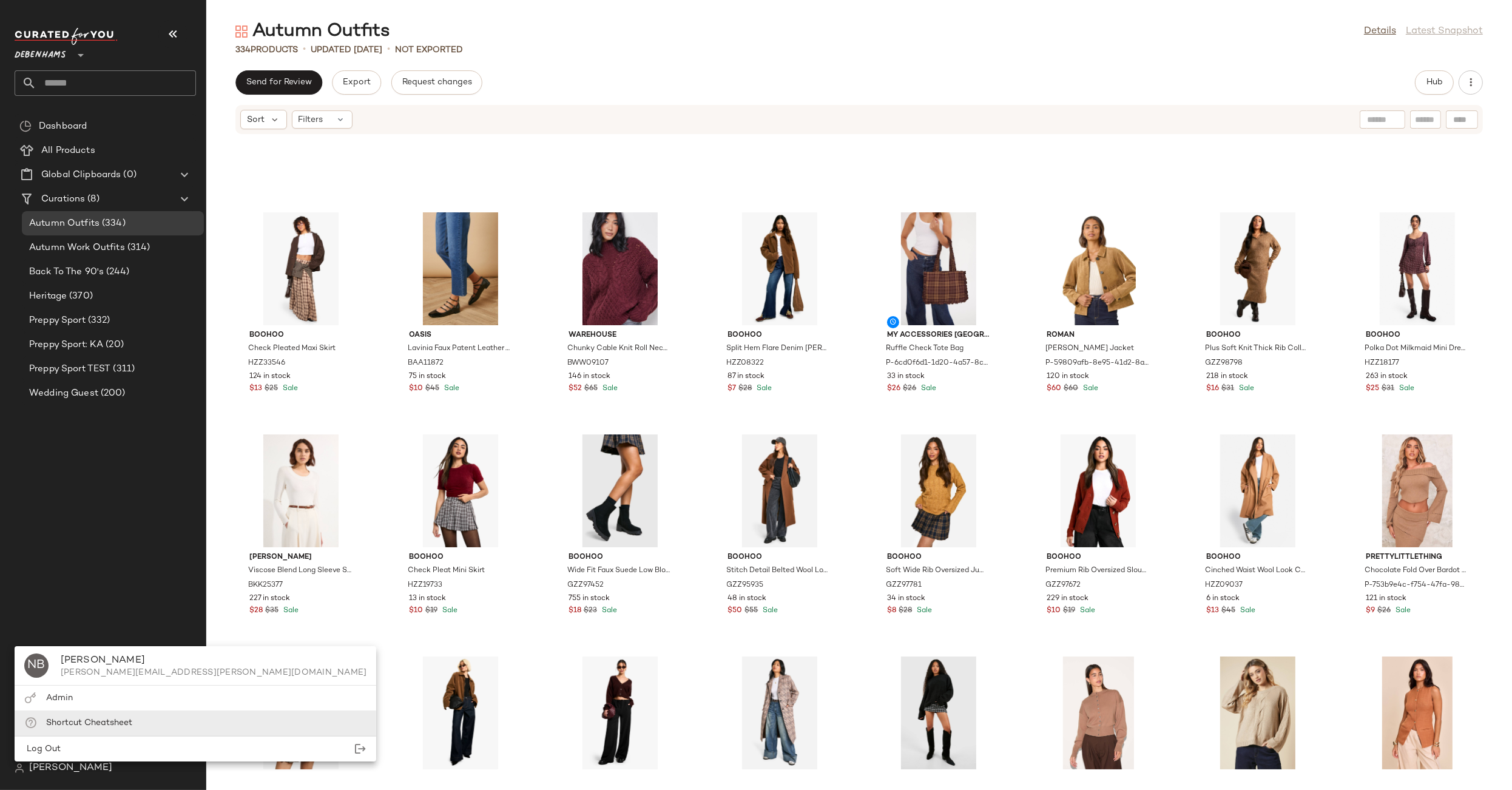
click at [92, 723] on span "Shortcut Cheatsheet" at bounding box center [89, 723] width 86 height 9
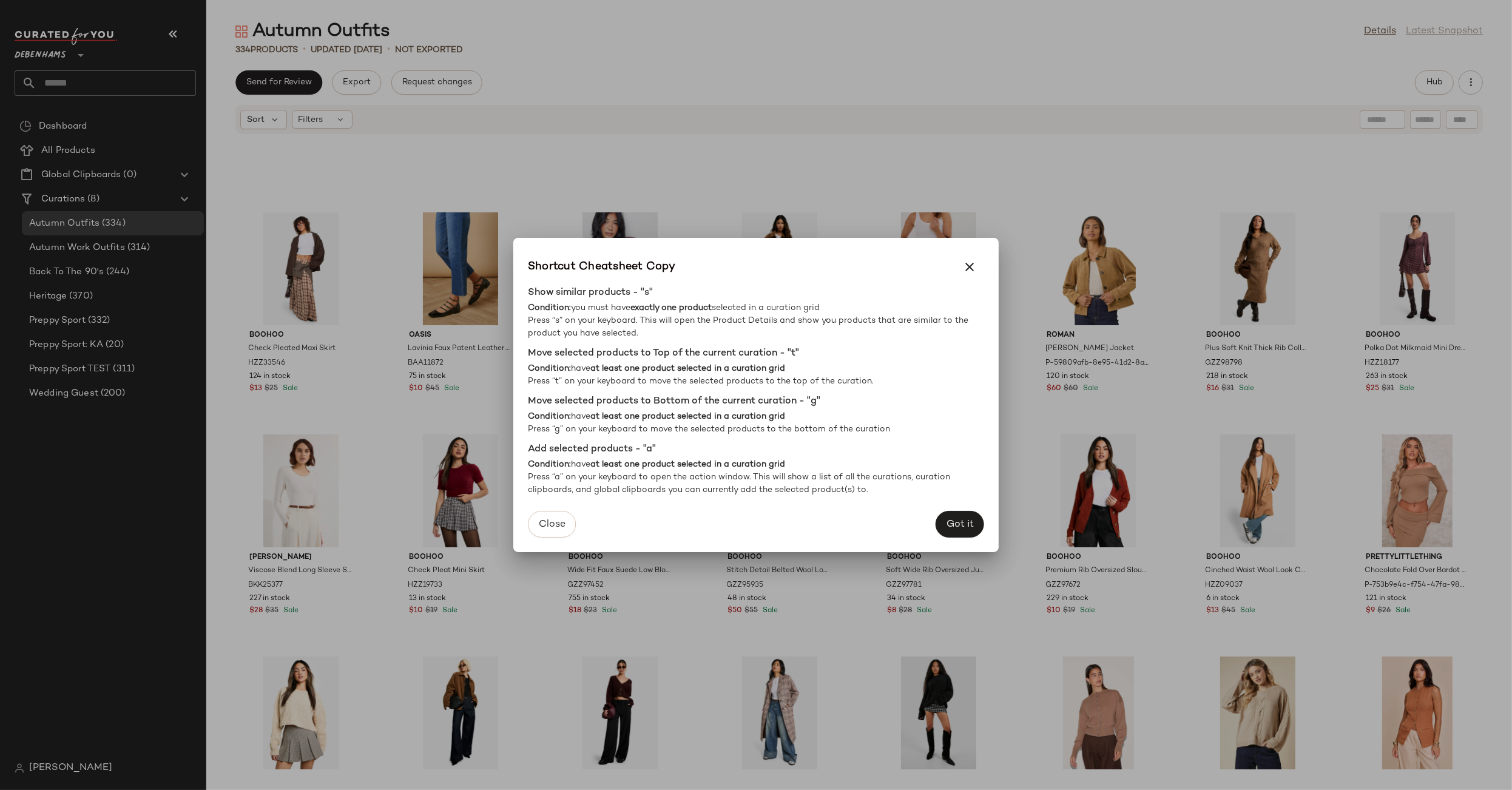
click at [92, 723] on div at bounding box center [756, 395] width 1512 height 790
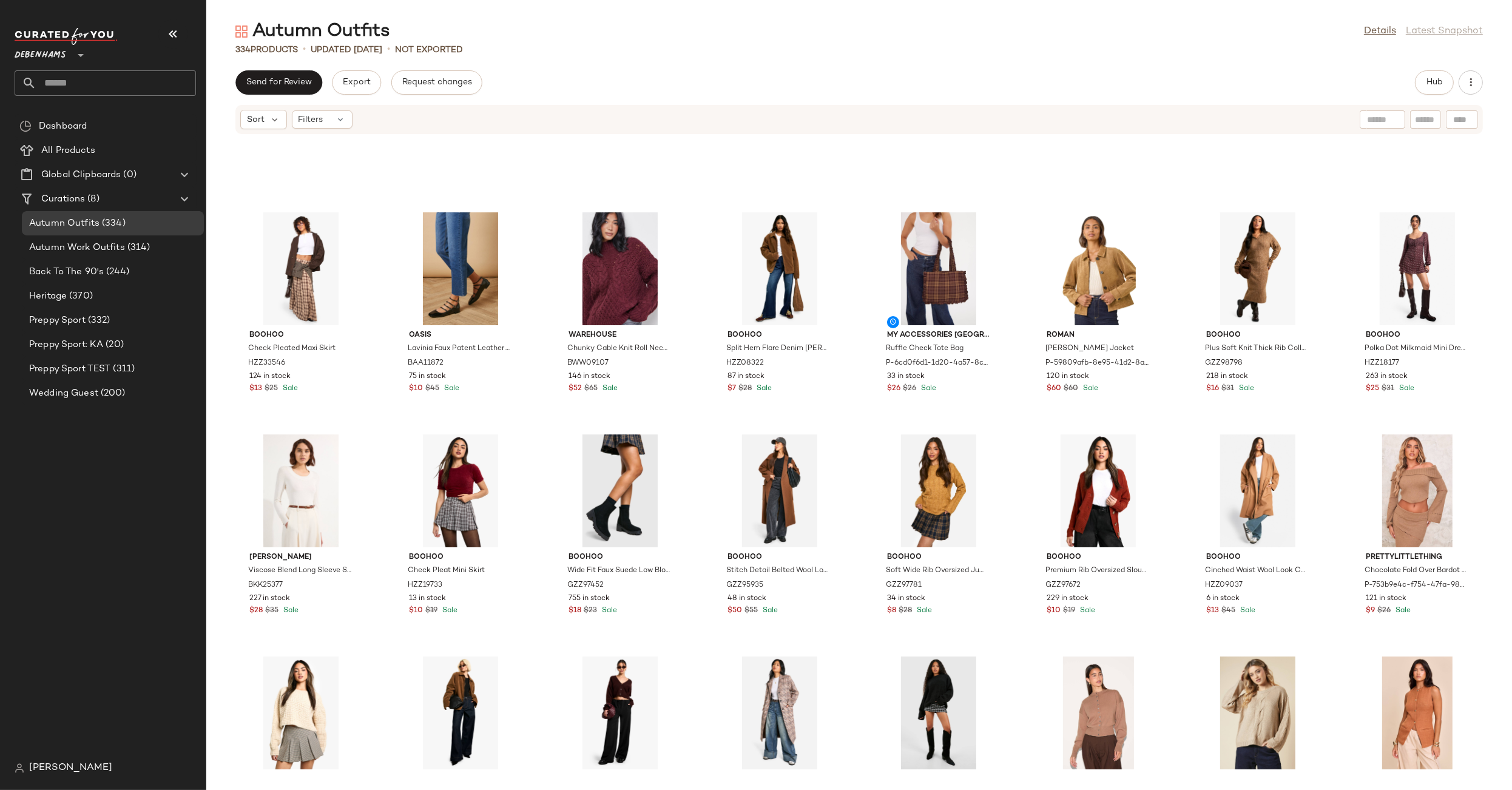
click at [18, 767] on img at bounding box center [19, 768] width 9 height 9
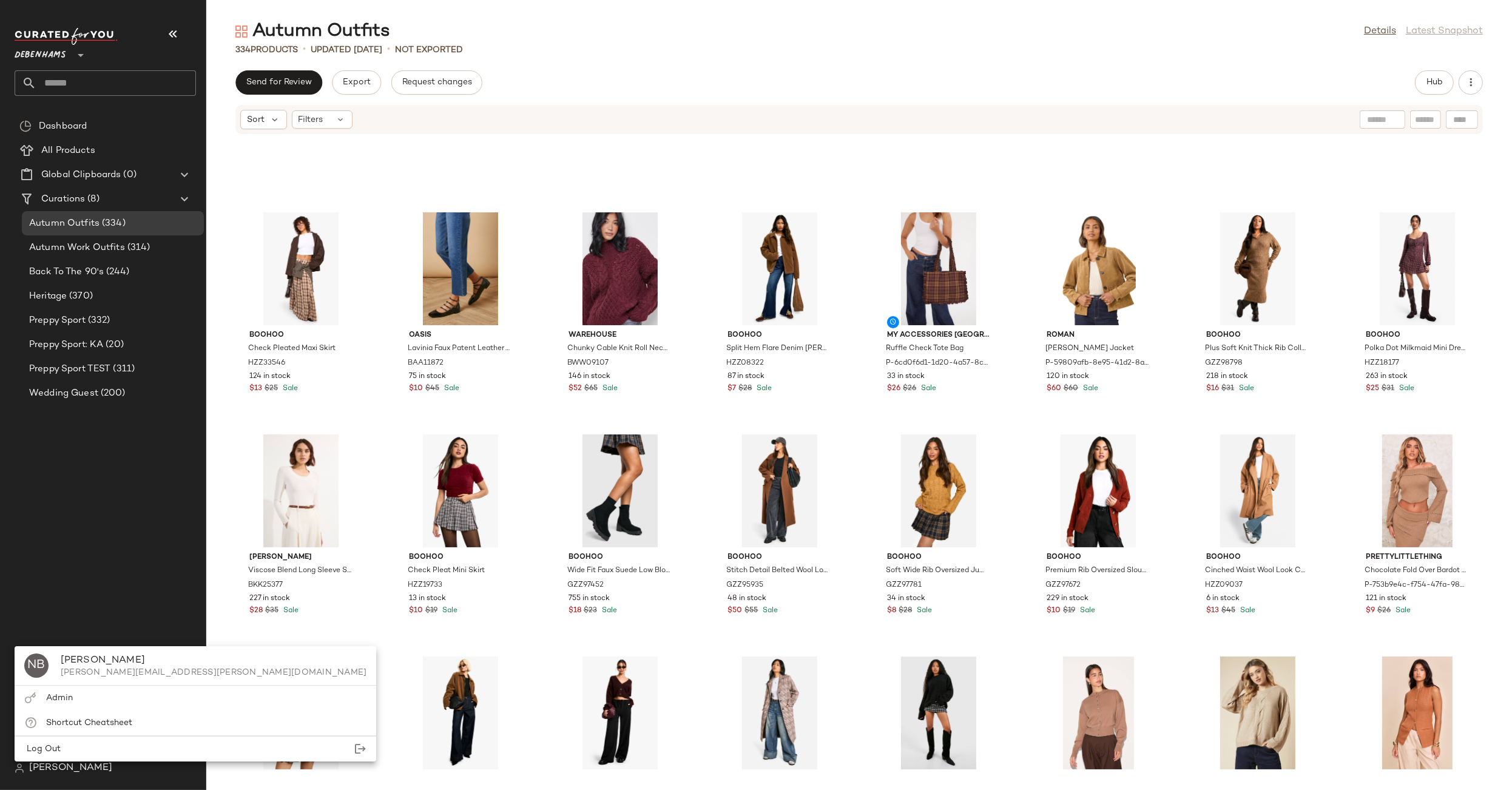
click at [61, 770] on span "[PERSON_NAME]" at bounding box center [70, 769] width 83 height 15
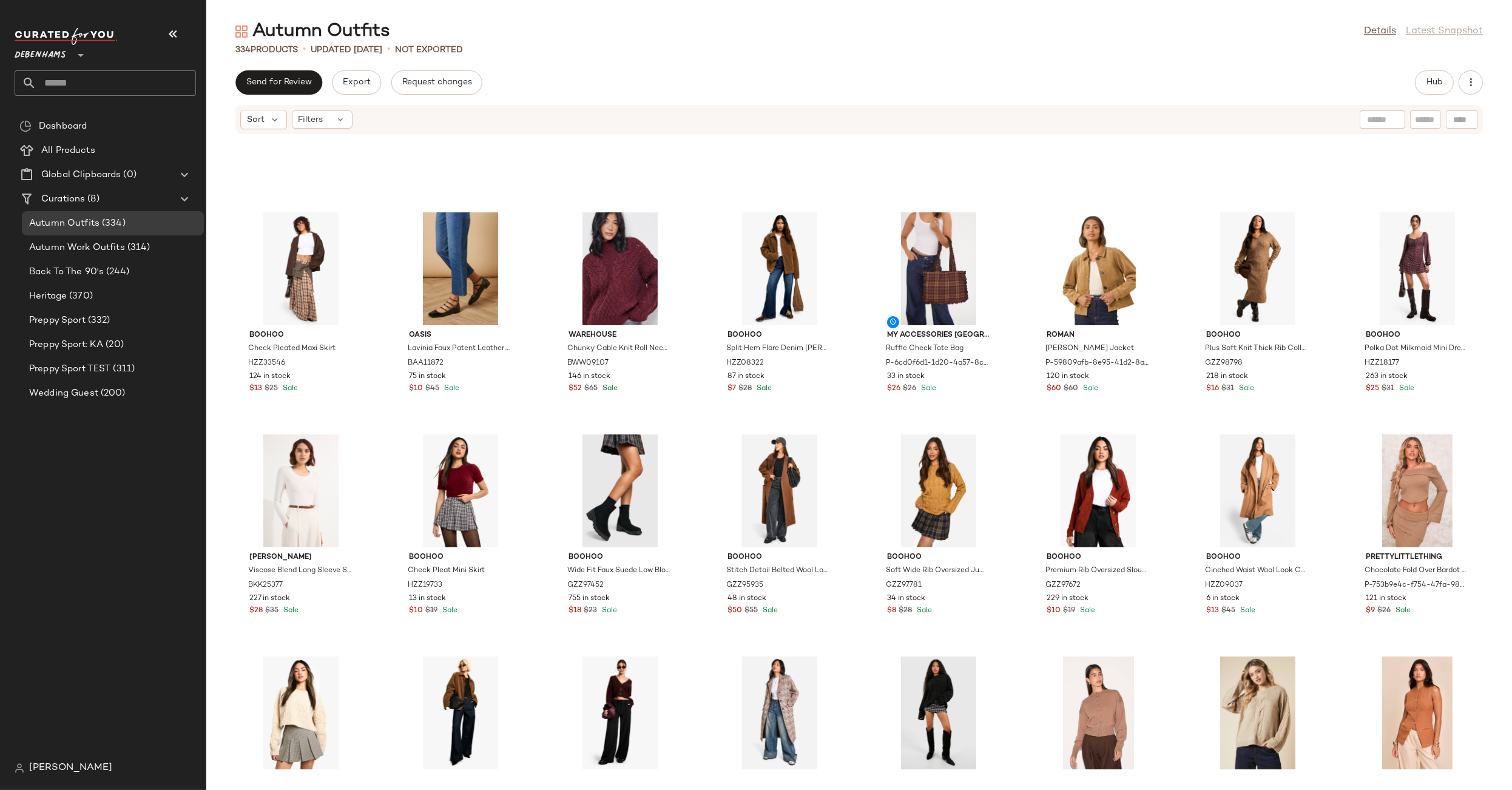
click at [61, 770] on span "[PERSON_NAME]" at bounding box center [70, 769] width 83 height 15
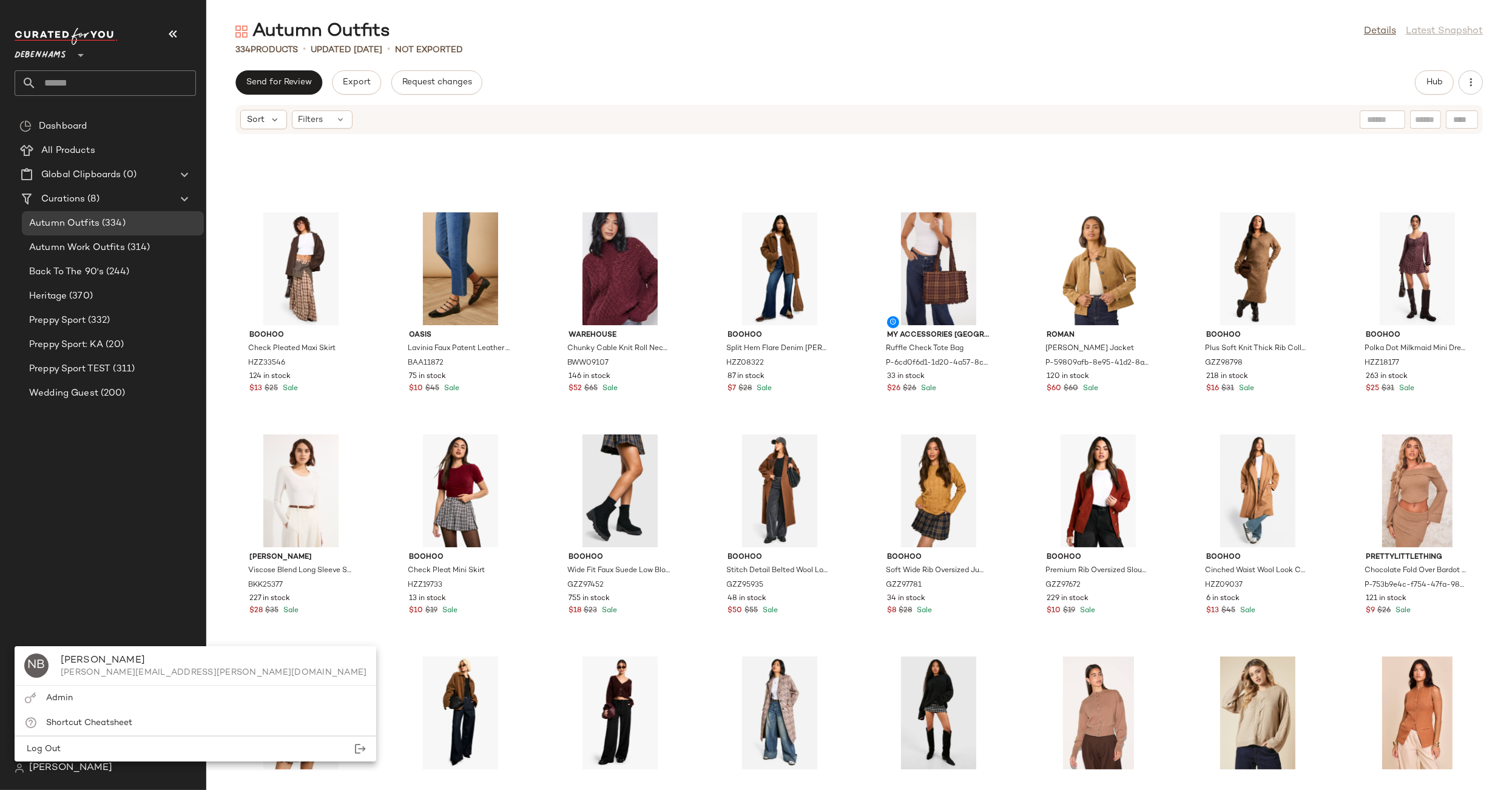
click at [109, 662] on div "[PERSON_NAME]" at bounding box center [213, 661] width 307 height 15
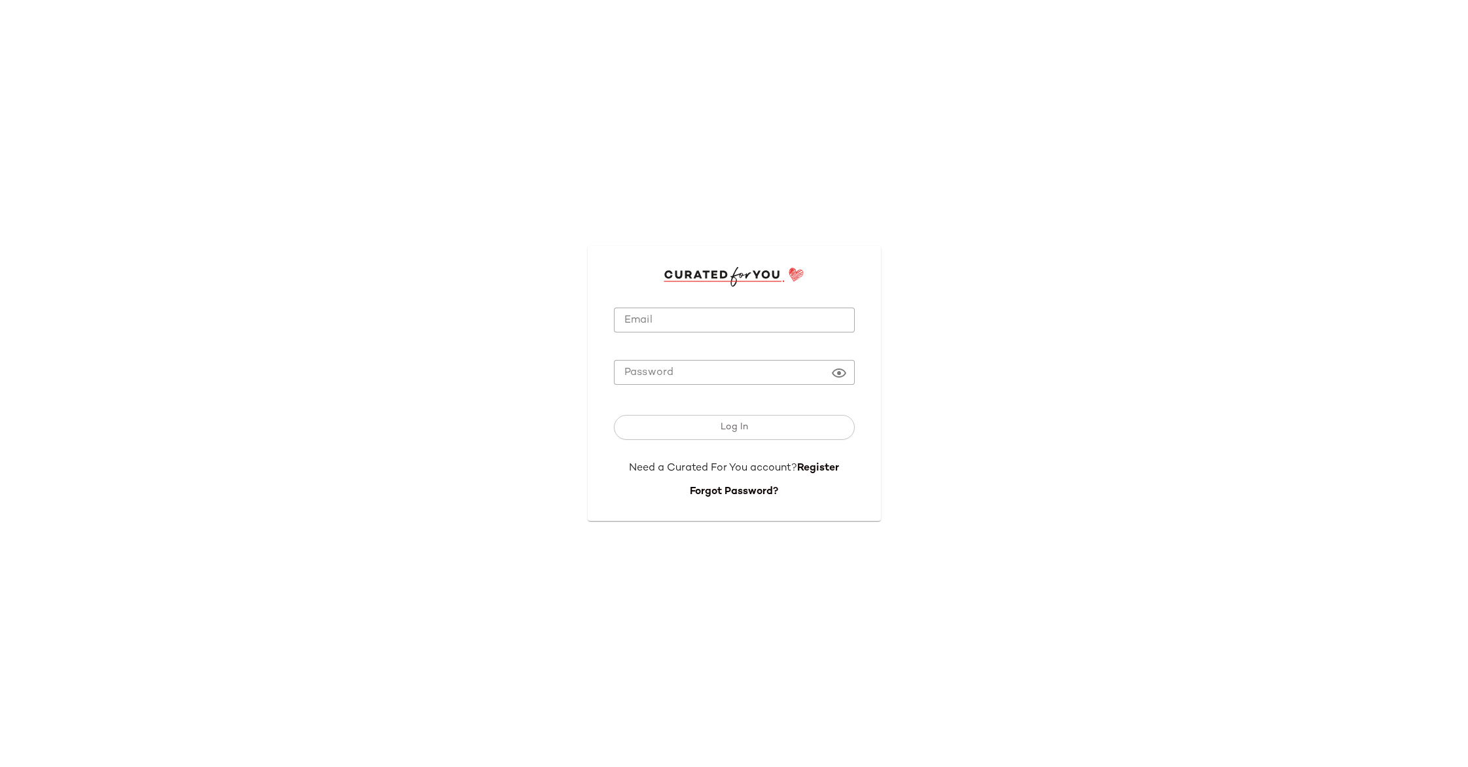
drag, startPoint x: 607, startPoint y: 312, endPoint x: 590, endPoint y: 313, distance: 16.4
click at [607, 312] on div "Email Email Password Password Log In Need a Curated For You account? Register F…" at bounding box center [734, 383] width 293 height 275
click at [667, 321] on input "Email" at bounding box center [734, 321] width 241 height 26
type input "**********"
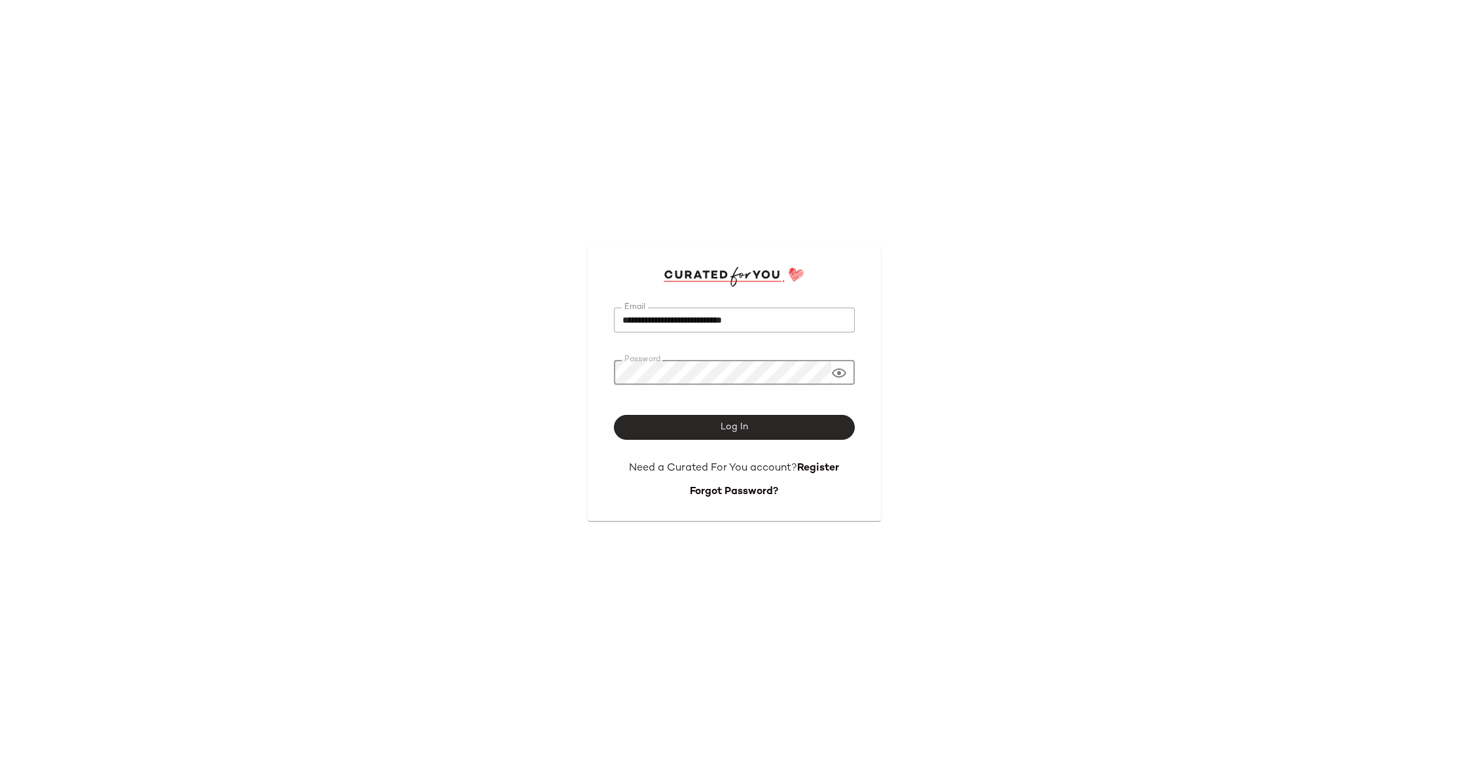
click at [723, 433] on button "Log In" at bounding box center [734, 427] width 241 height 25
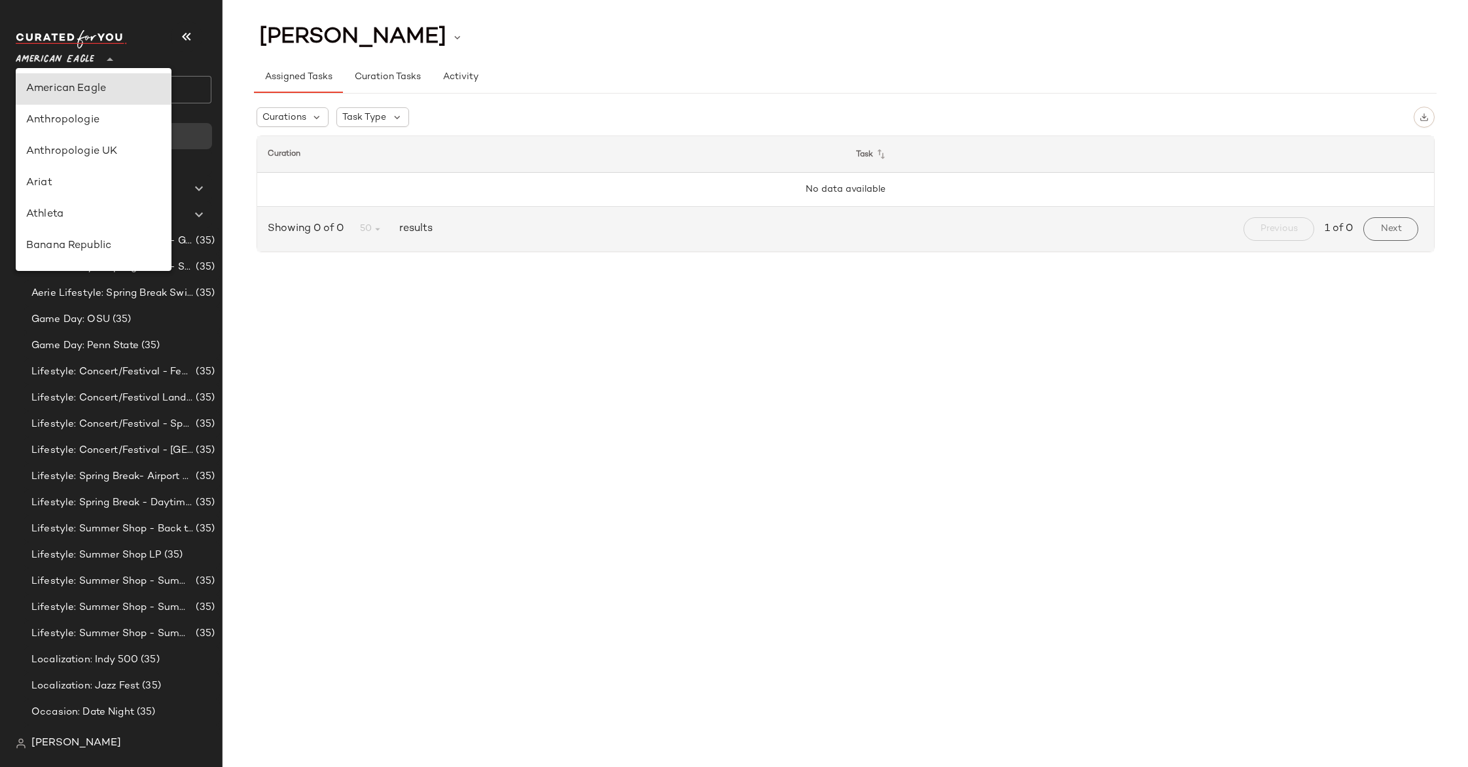
click at [20, 57] on span "American Eagle" at bounding box center [55, 57] width 79 height 24
click at [81, 160] on div "Debenhams" at bounding box center [93, 166] width 135 height 16
type input "**"
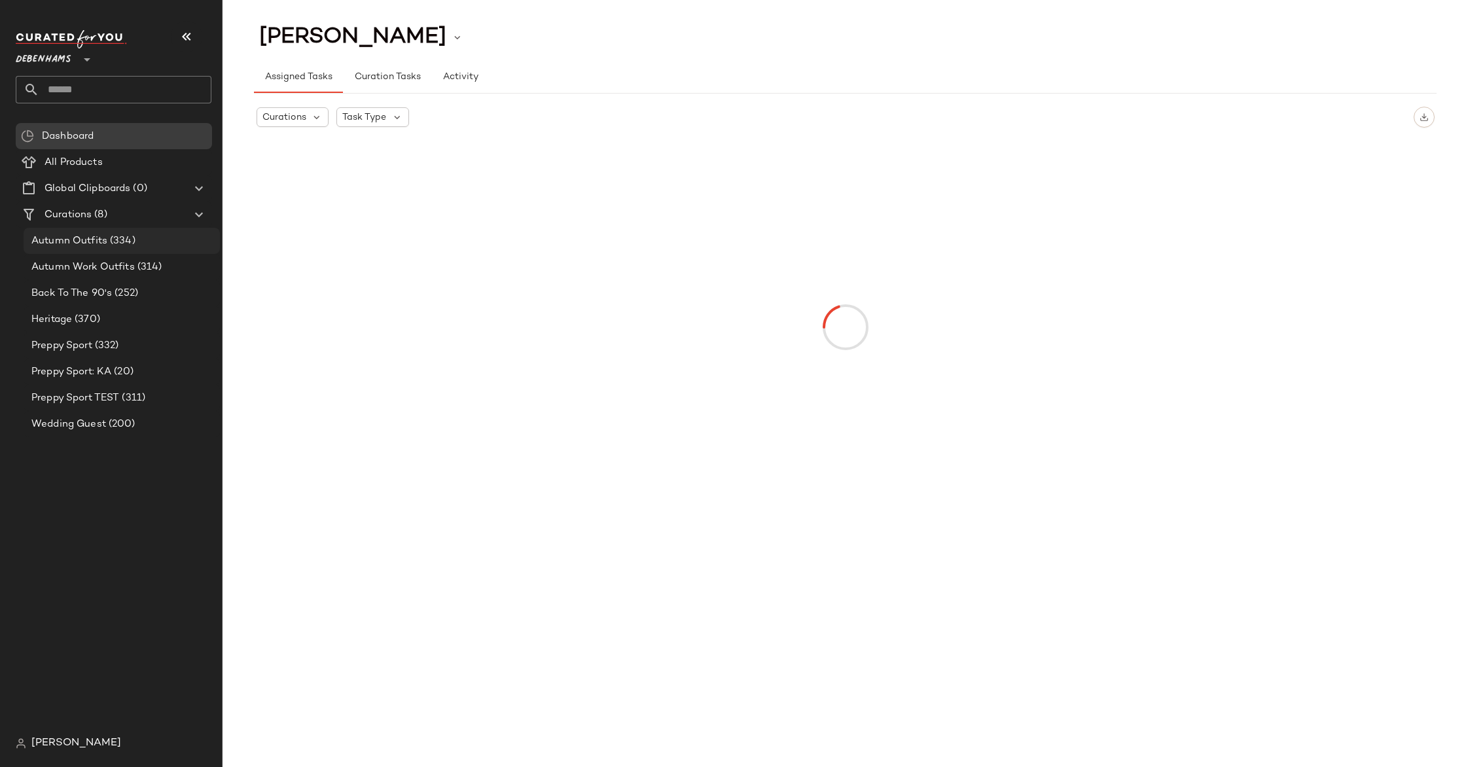
click at [98, 247] on span "Autumn Outfits" at bounding box center [69, 241] width 76 height 15
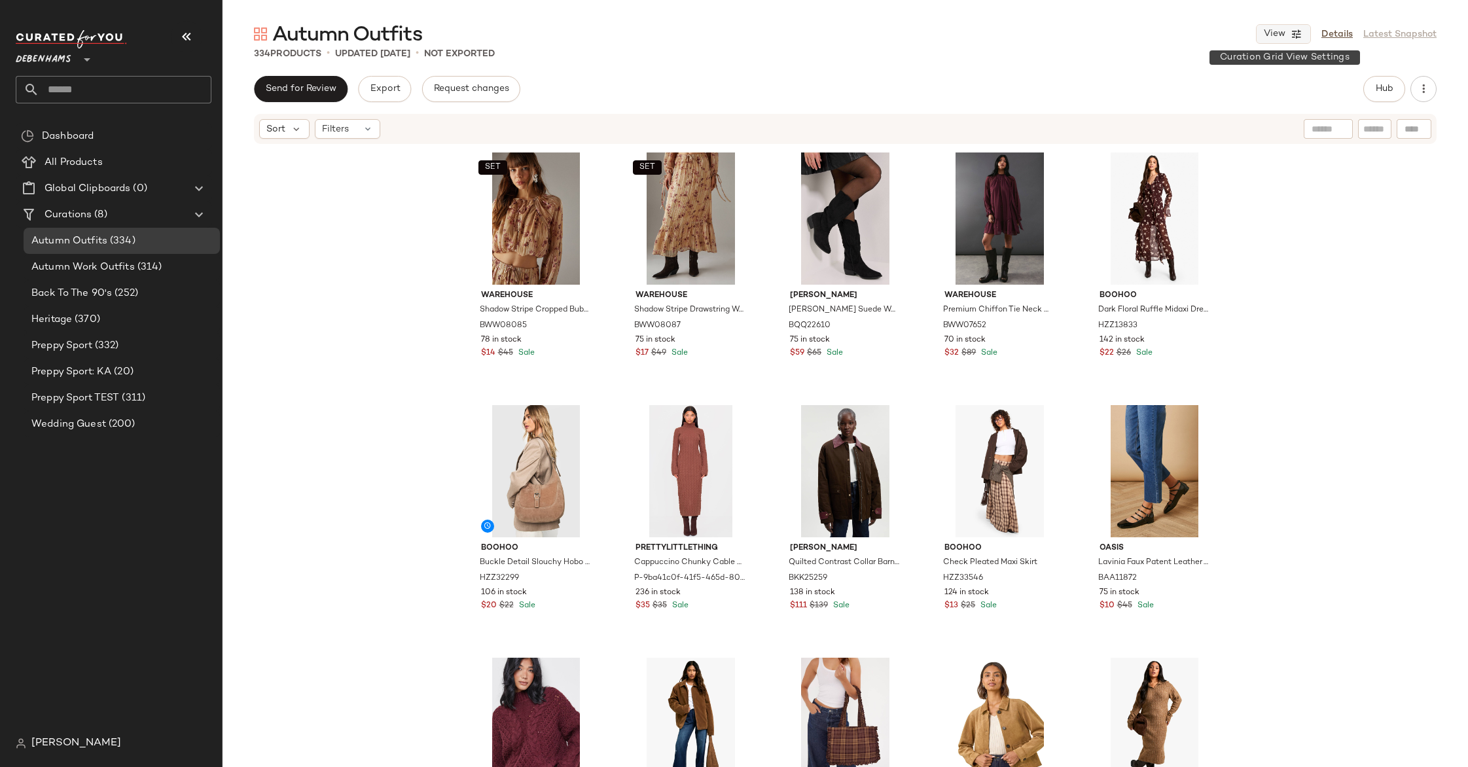
click at [1267, 27] on button "View" at bounding box center [1283, 34] width 55 height 20
click at [1207, 116] on label "Mobile (2 Grid)" at bounding box center [1209, 112] width 75 height 26
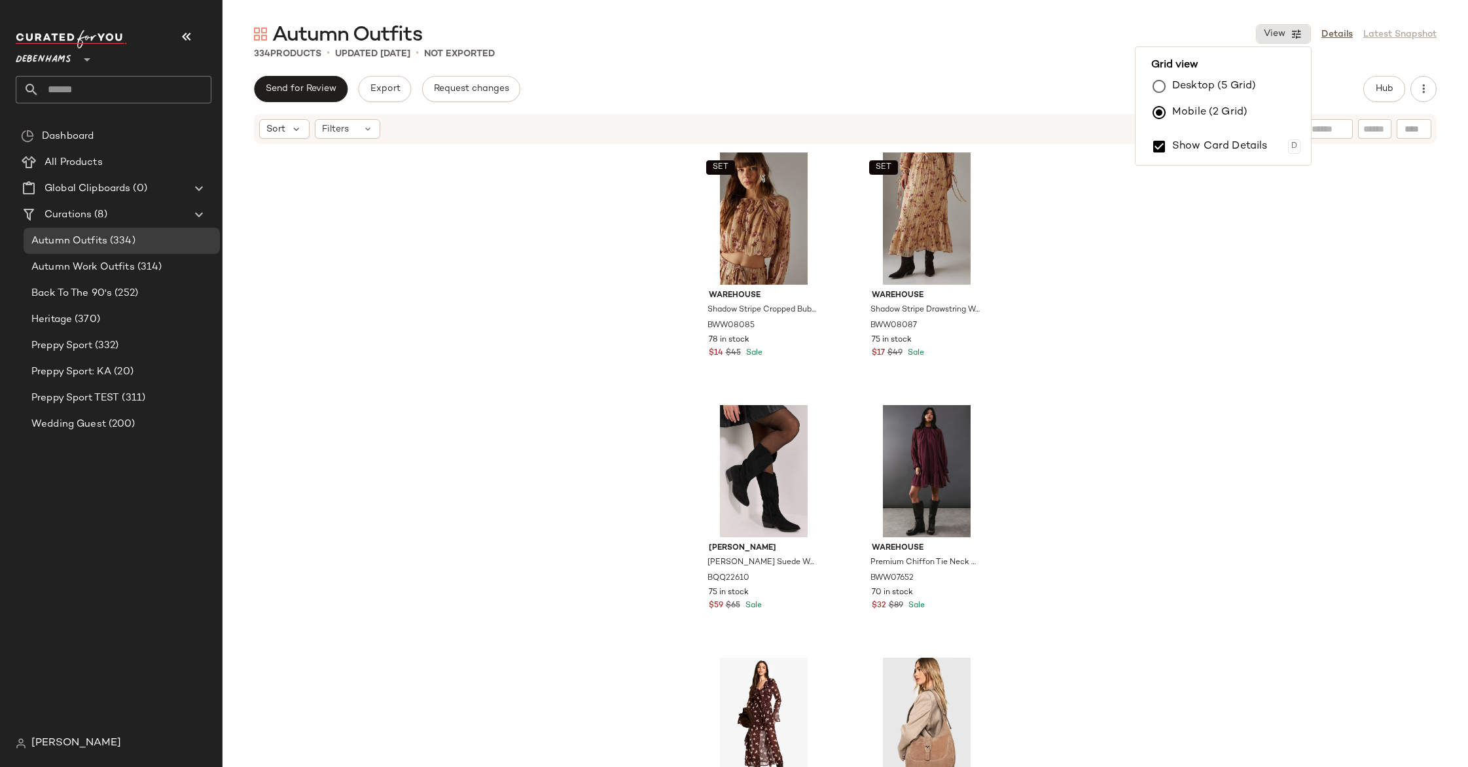
click at [602, 238] on div "SET Warehouse Shadow Stripe Cropped Bubble Hem Boho Blouse BWW08085 78 in stock…" at bounding box center [846, 475] width 1246 height 661
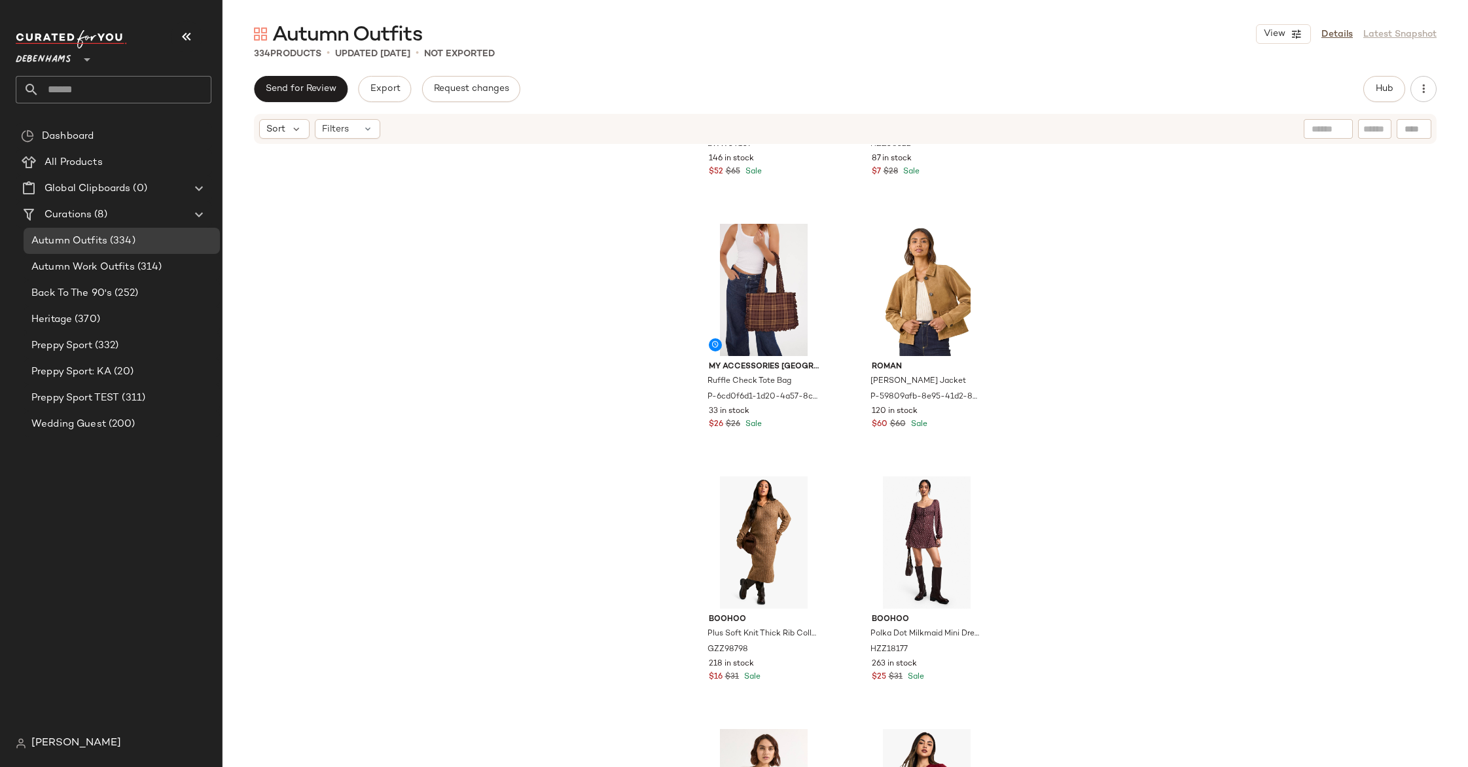
scroll to position [1456, 0]
click at [105, 348] on span "(332)" at bounding box center [105, 345] width 27 height 15
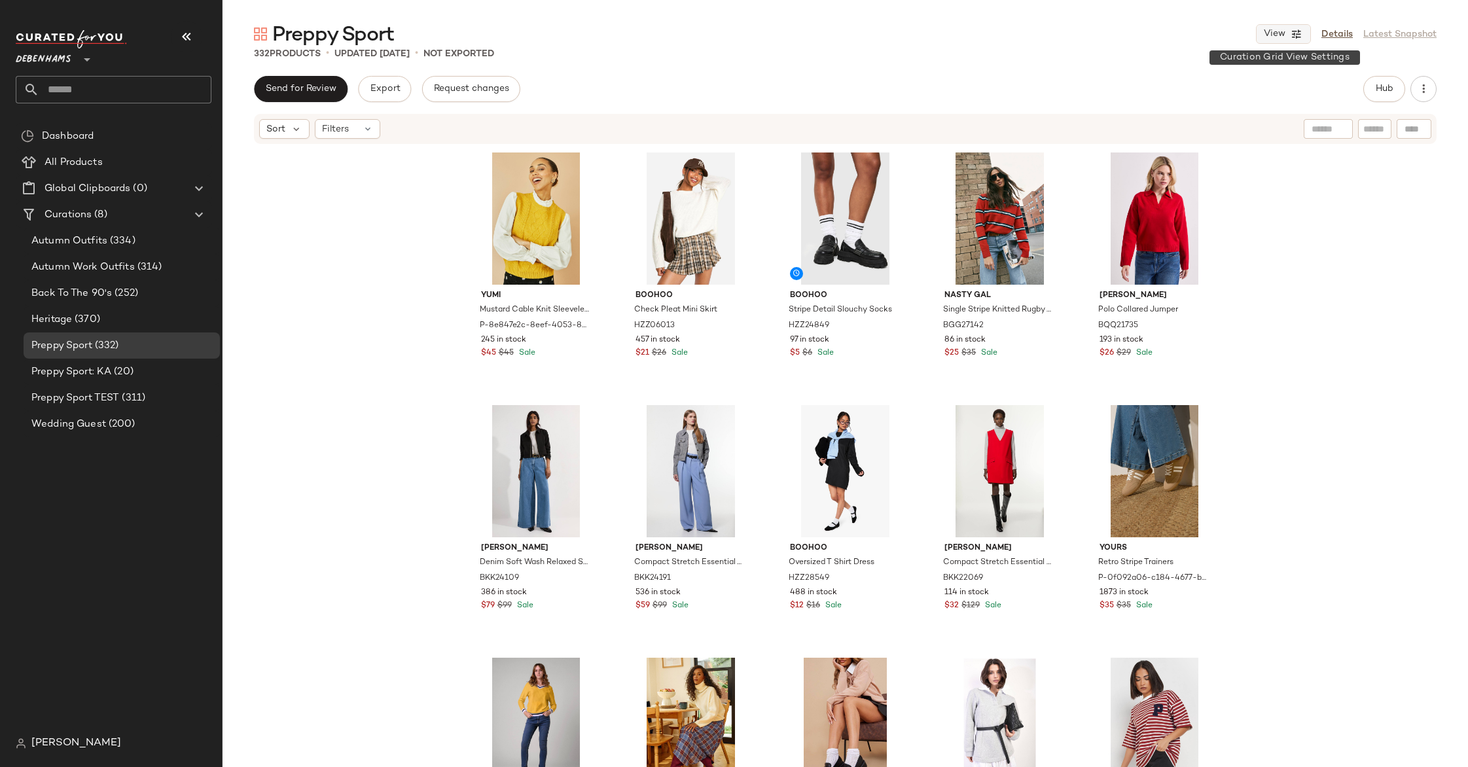
click at [1269, 37] on span "View" at bounding box center [1274, 34] width 22 height 10
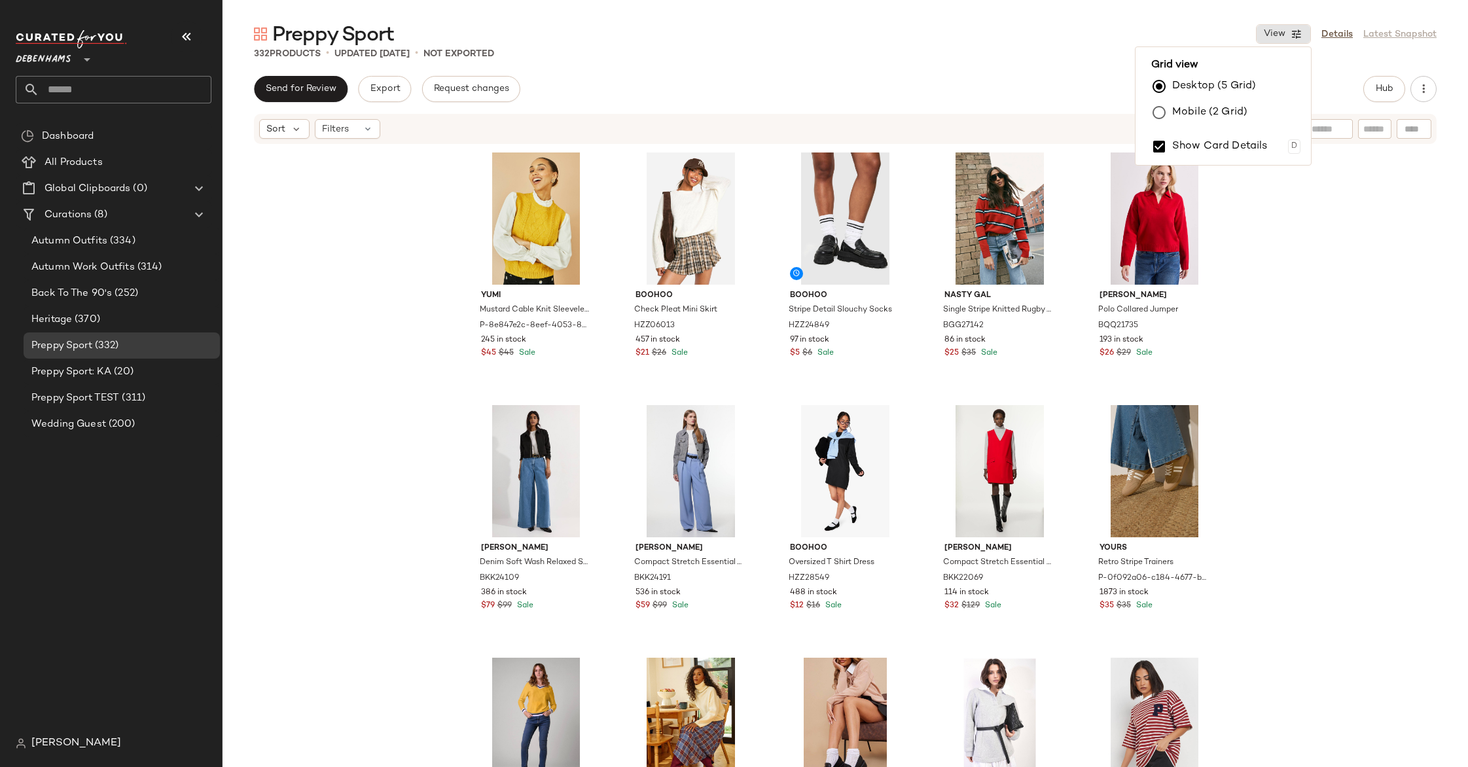
click at [1212, 107] on label "Mobile (2 Grid)" at bounding box center [1209, 112] width 75 height 26
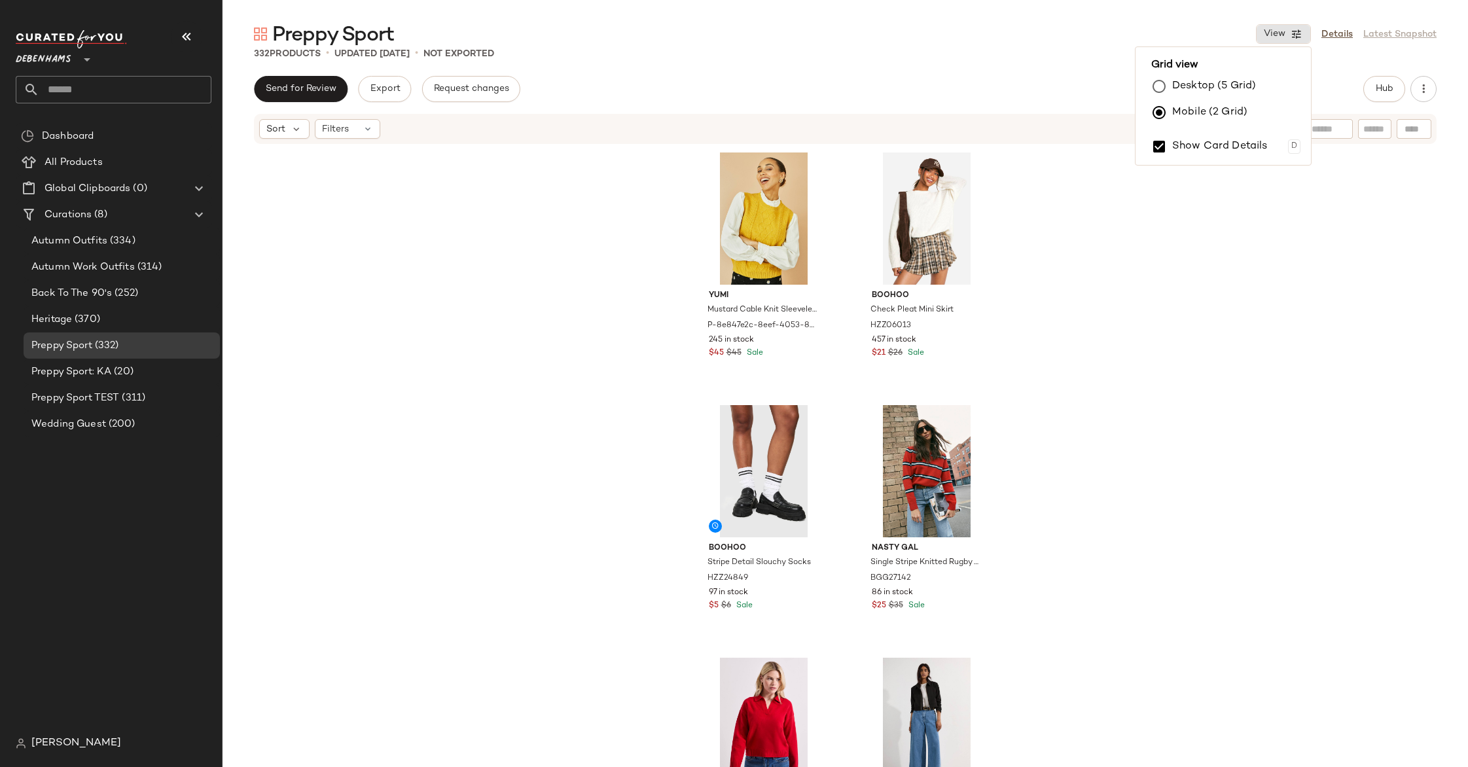
click at [465, 268] on div "Yumi Mustard Cable Knit Sleeveless Jumper P-8e847e2c-8eef-4053-8c34-e4211fb1762…" at bounding box center [846, 475] width 1246 height 661
click at [1262, 27] on button "View" at bounding box center [1283, 34] width 55 height 20
click at [1204, 146] on label "Show Card Details" at bounding box center [1220, 146] width 96 height 37
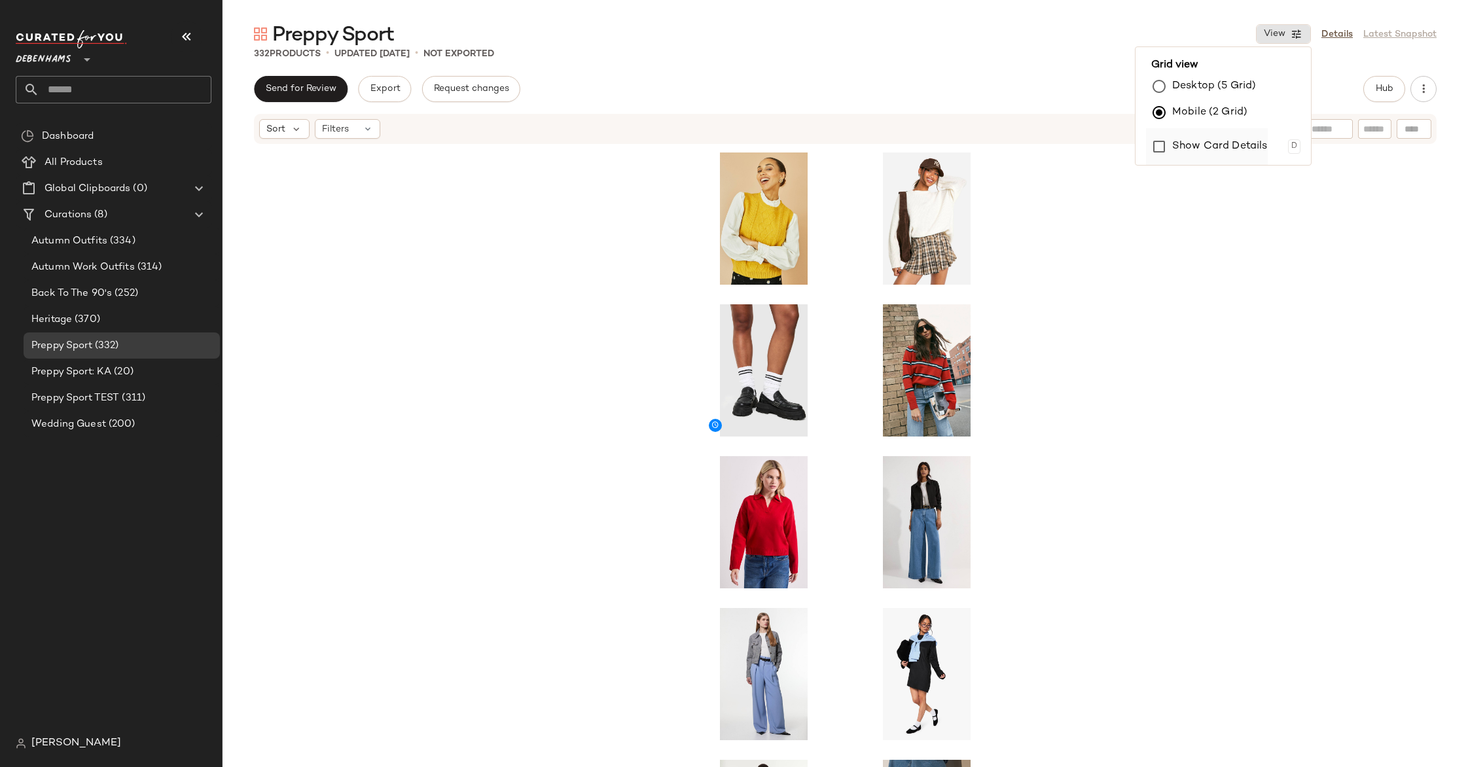
click at [1204, 146] on label "Show Card Details" at bounding box center [1220, 146] width 96 height 37
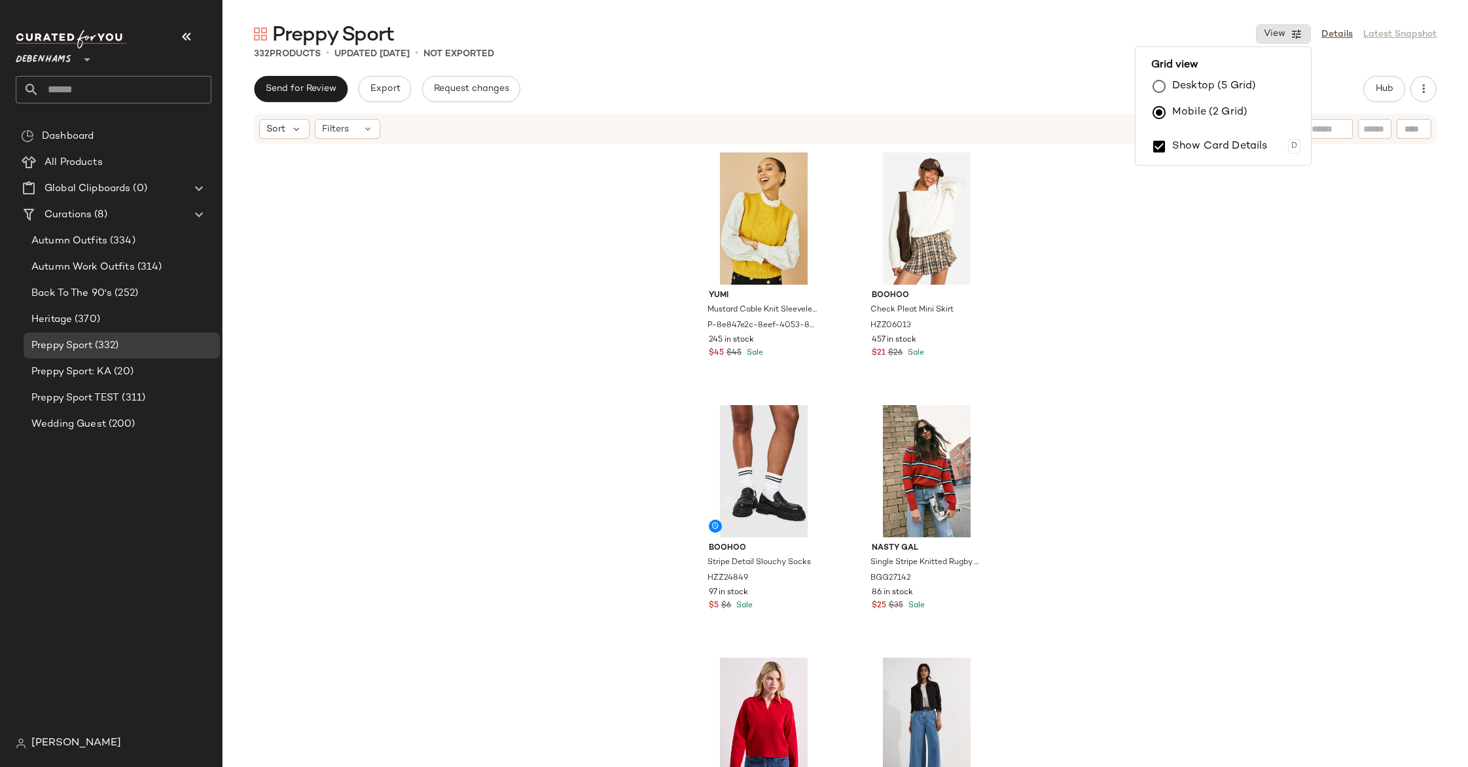
click at [528, 216] on div "Yumi Mustard Cable Knit Sleeveless Jumper P-8e847e2c-8eef-4053-8c34-e4211fb1762…" at bounding box center [846, 475] width 1246 height 661
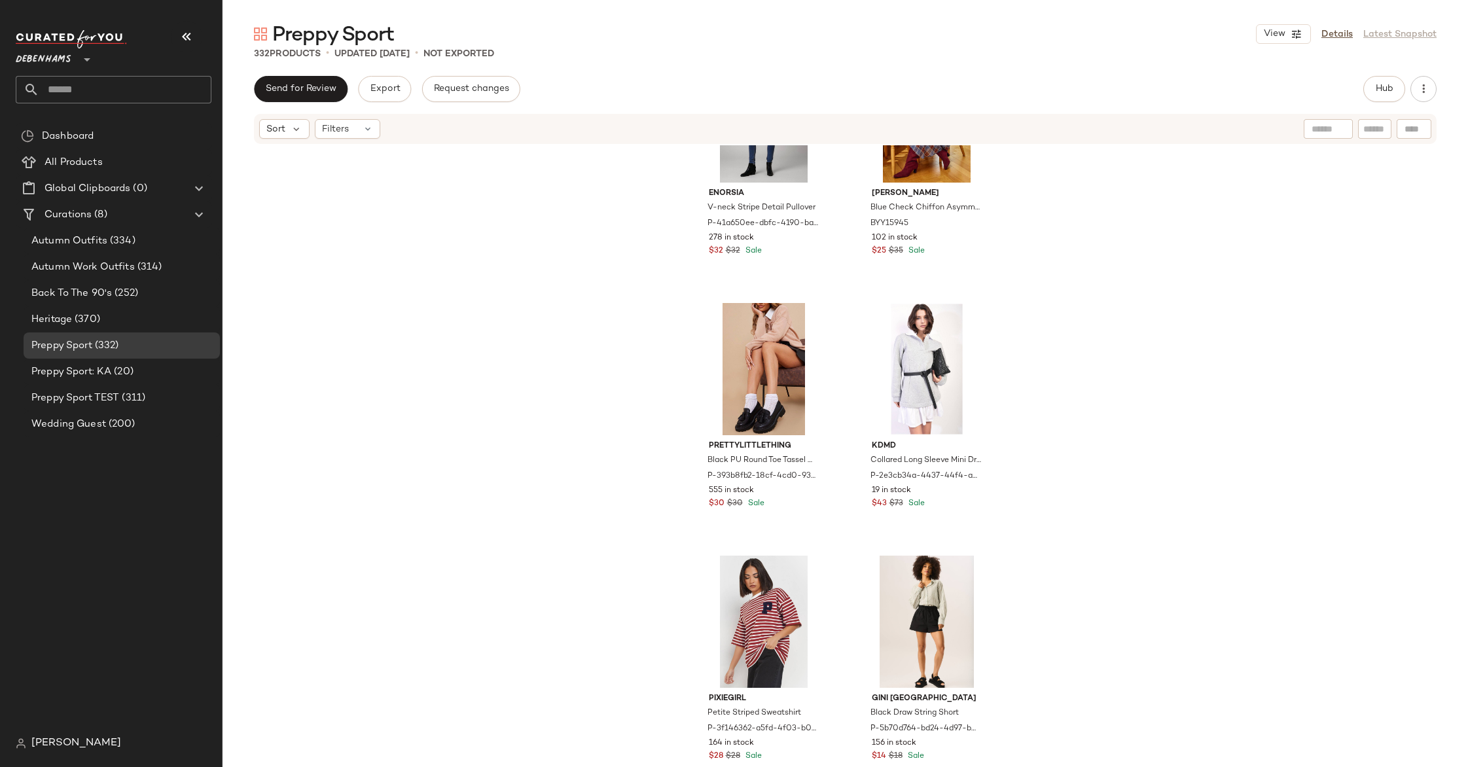
scroll to position [1377, 0]
click at [135, 262] on span "(314)" at bounding box center [148, 267] width 27 height 15
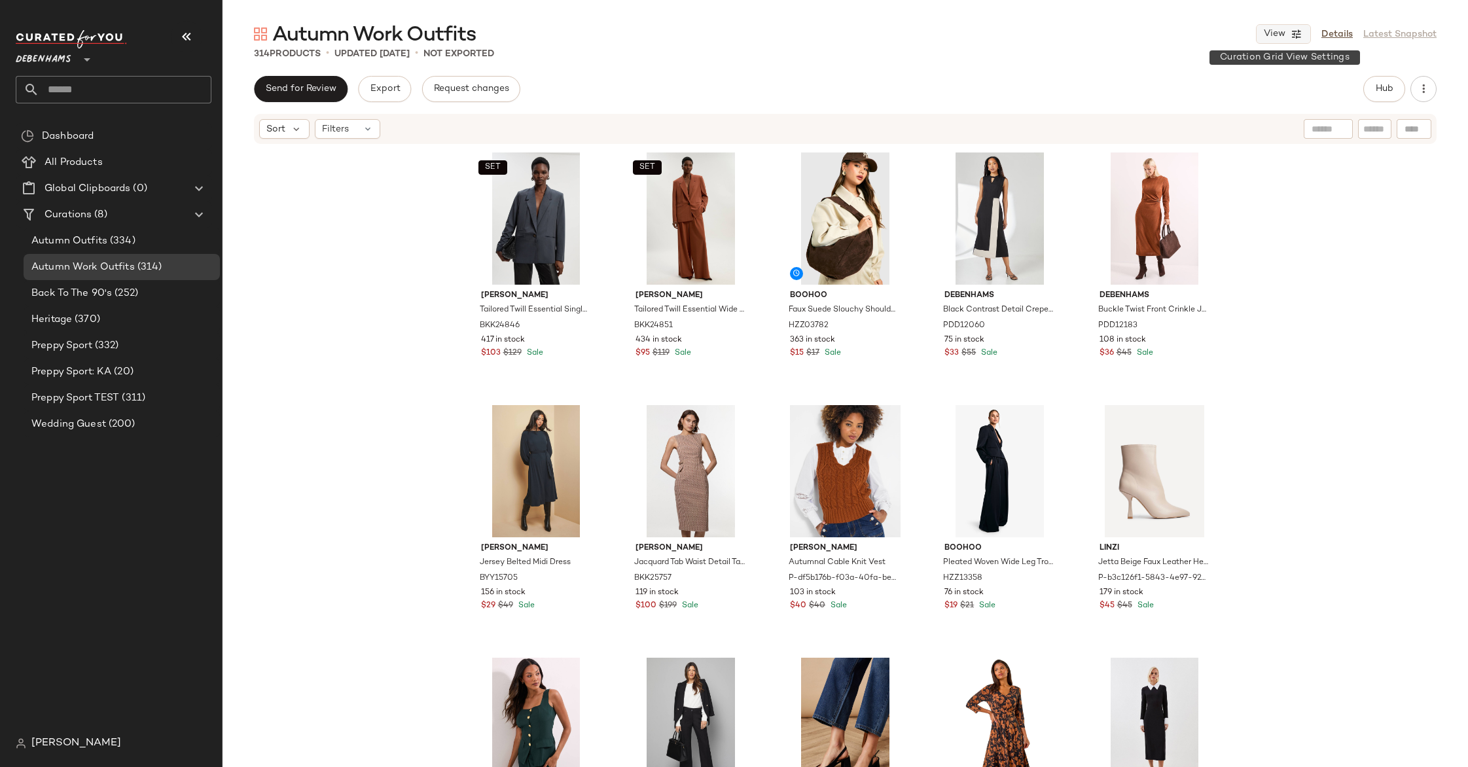
click at [1273, 37] on span "View" at bounding box center [1274, 34] width 22 height 10
drag, startPoint x: 1211, startPoint y: 111, endPoint x: 1214, endPoint y: 119, distance: 9.1
click at [1211, 111] on label "Mobile (2 Grid)" at bounding box center [1209, 112] width 75 height 26
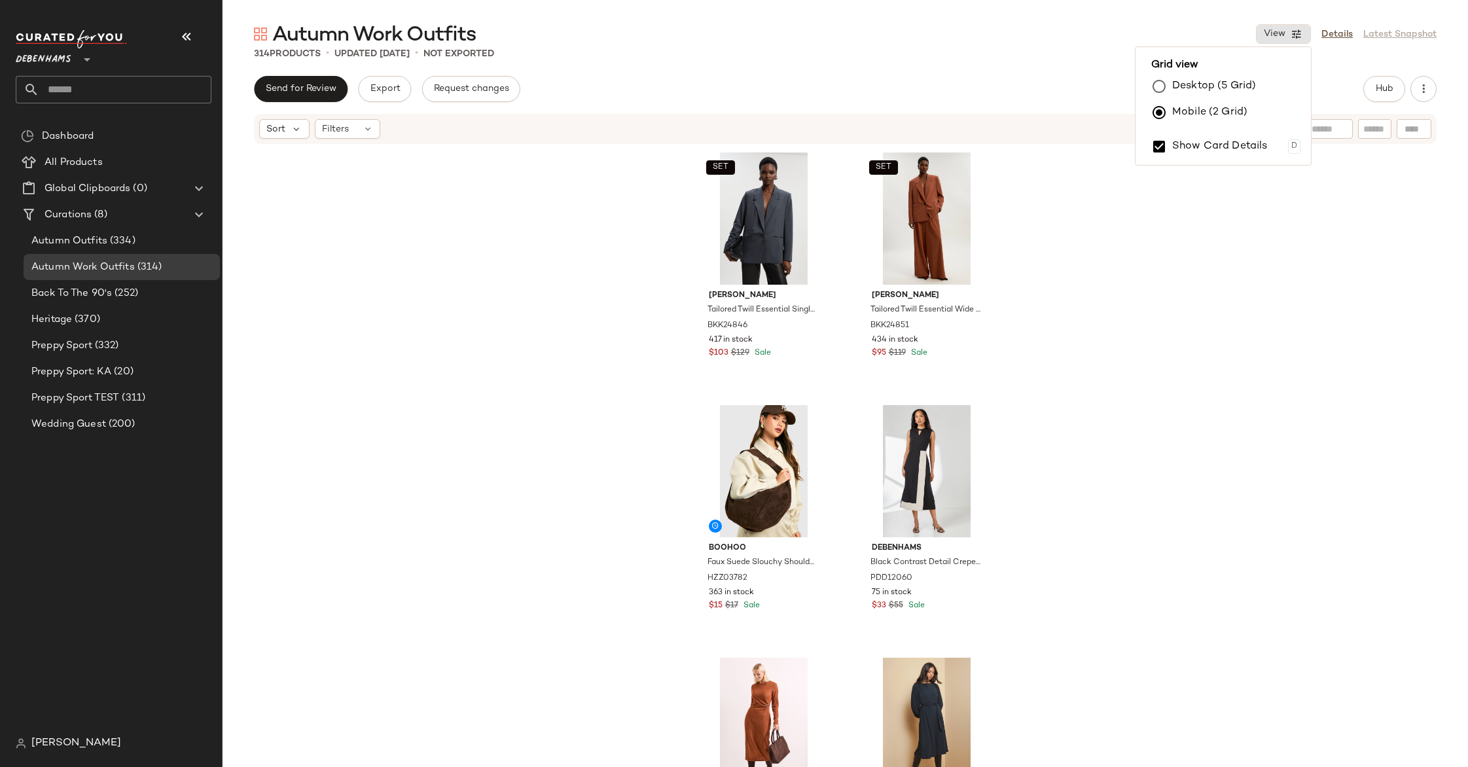
click at [468, 302] on div "SET Karen Millen Tailored Twill Essential Single Breasted Oversized Blazer BKK2…" at bounding box center [846, 475] width 1246 height 661
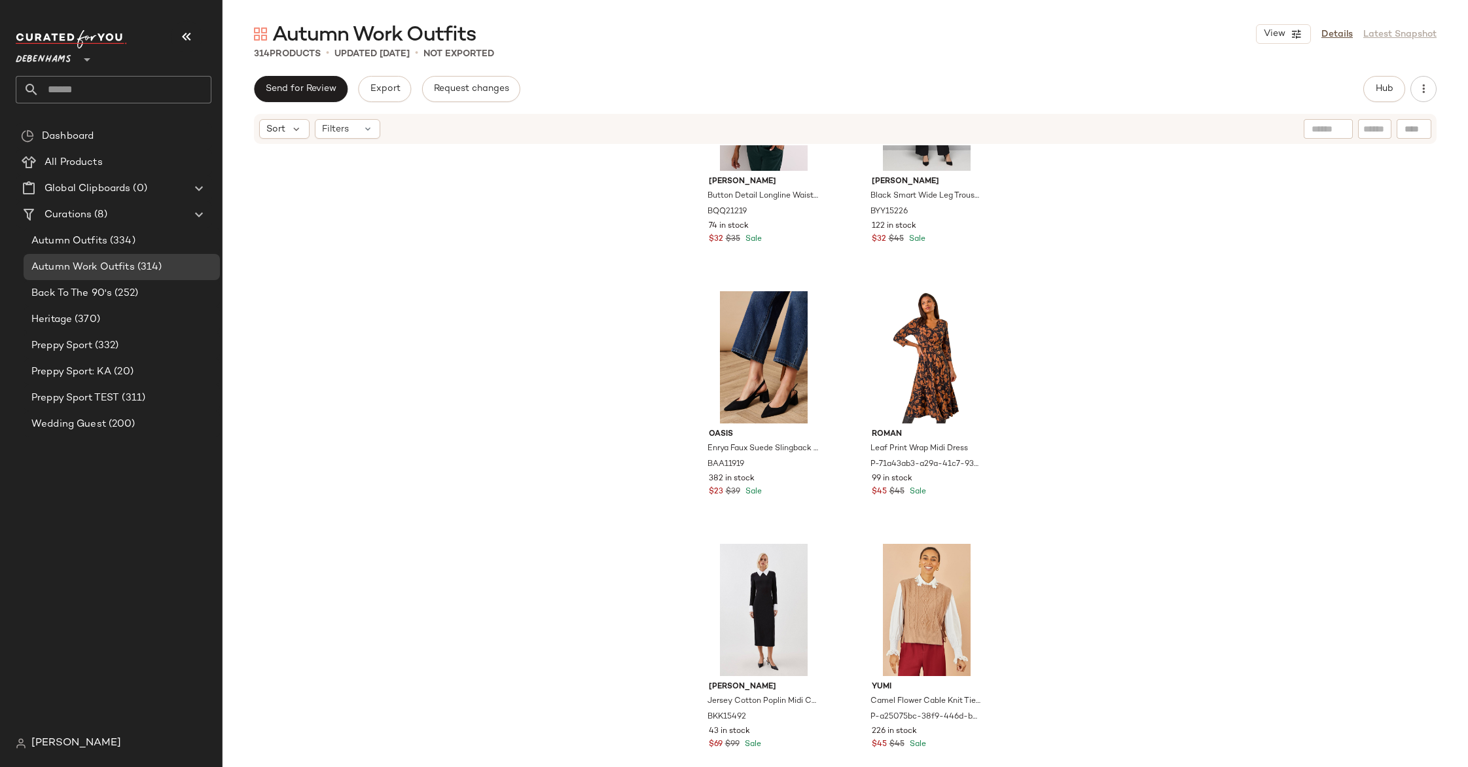
scroll to position [1398, 0]
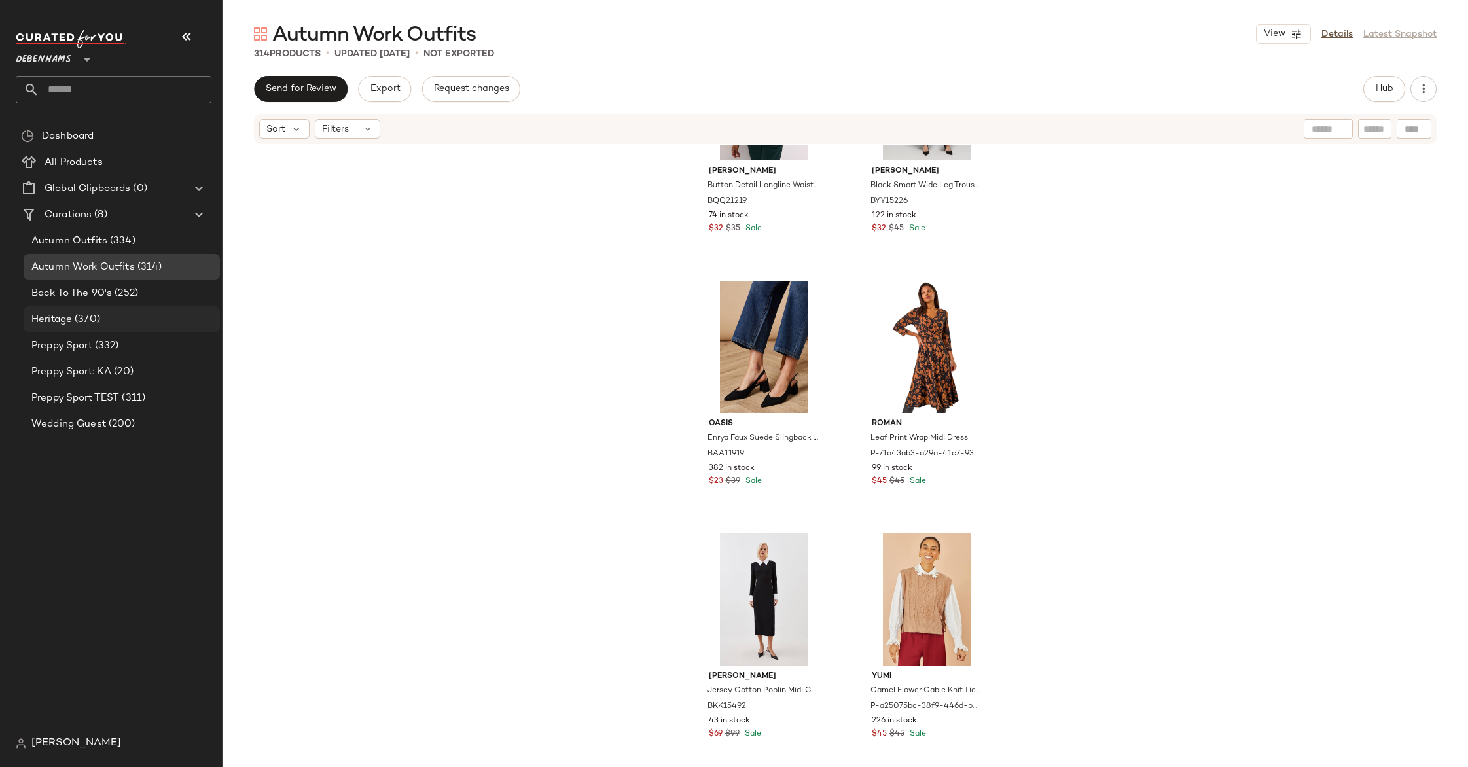
click at [67, 317] on span "Heritage" at bounding box center [51, 319] width 41 height 15
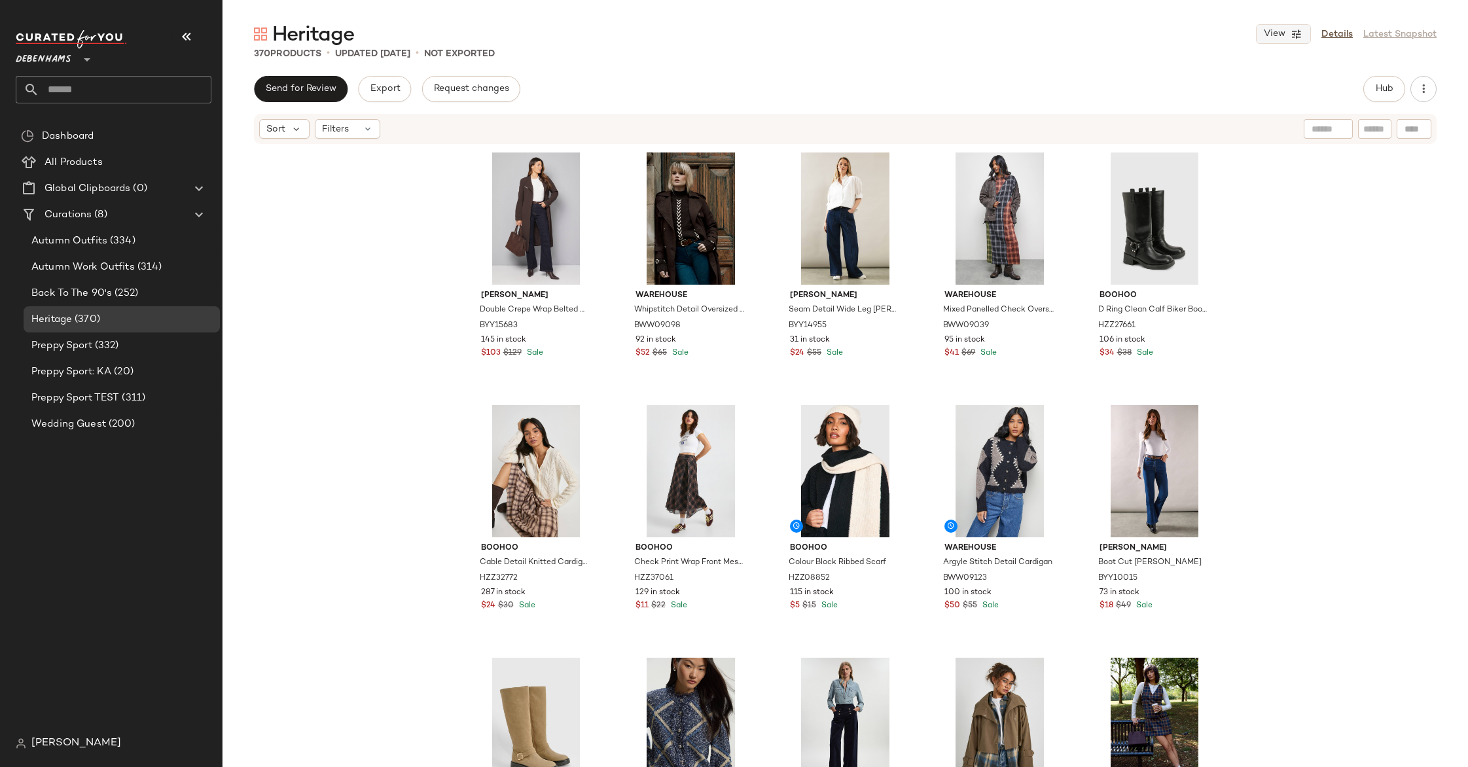
click at [1279, 27] on button "View" at bounding box center [1283, 34] width 55 height 20
click at [1192, 117] on label "Mobile (2 Grid)" at bounding box center [1209, 112] width 75 height 26
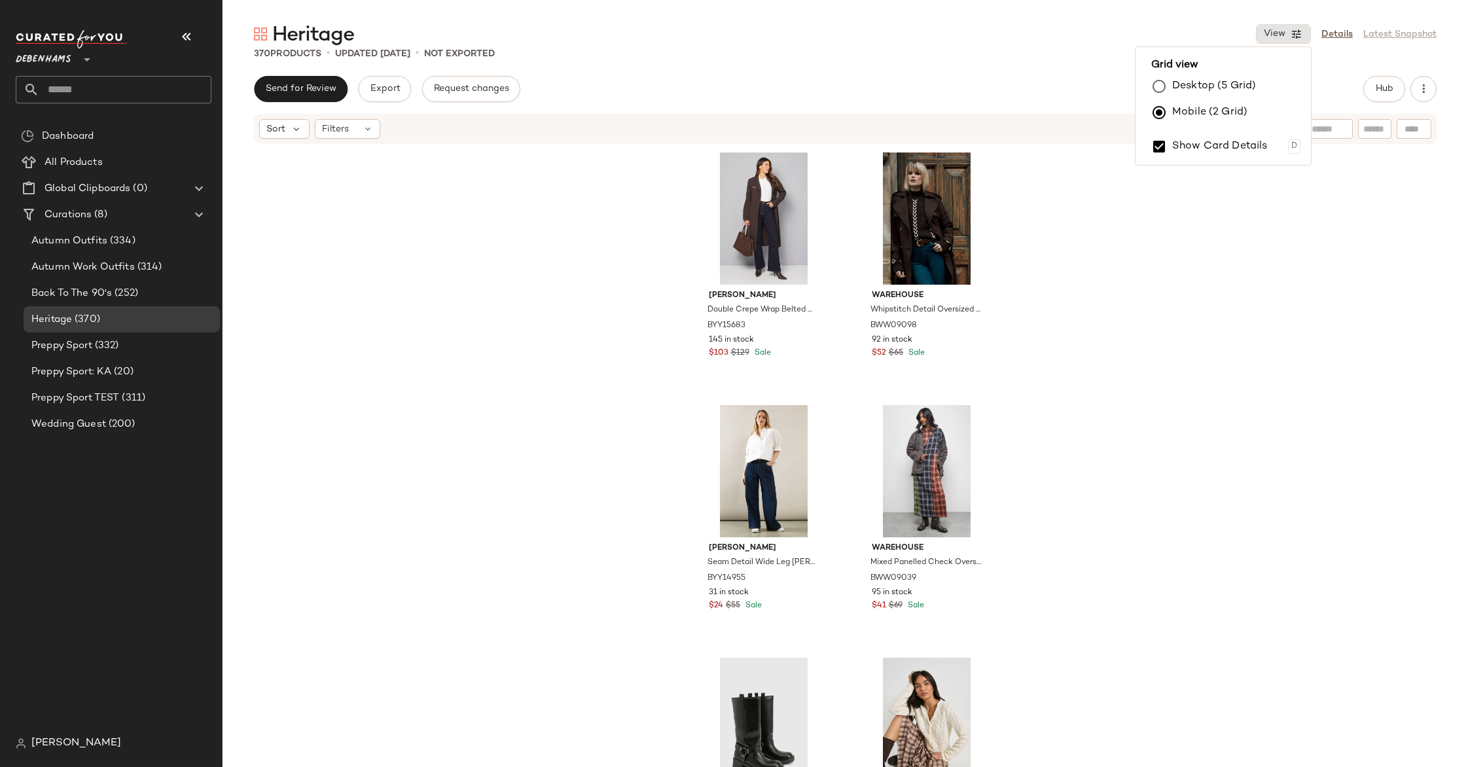
click at [530, 252] on div "Wallis Double Crepe Wrap Belted Coat BYY15683 145 in stock $103 $129 Sale Wareh…" at bounding box center [846, 475] width 1246 height 661
click at [1273, 35] on span "View" at bounding box center [1274, 34] width 22 height 10
click at [1227, 86] on label "Desktop (5 Grid)" at bounding box center [1214, 86] width 84 height 26
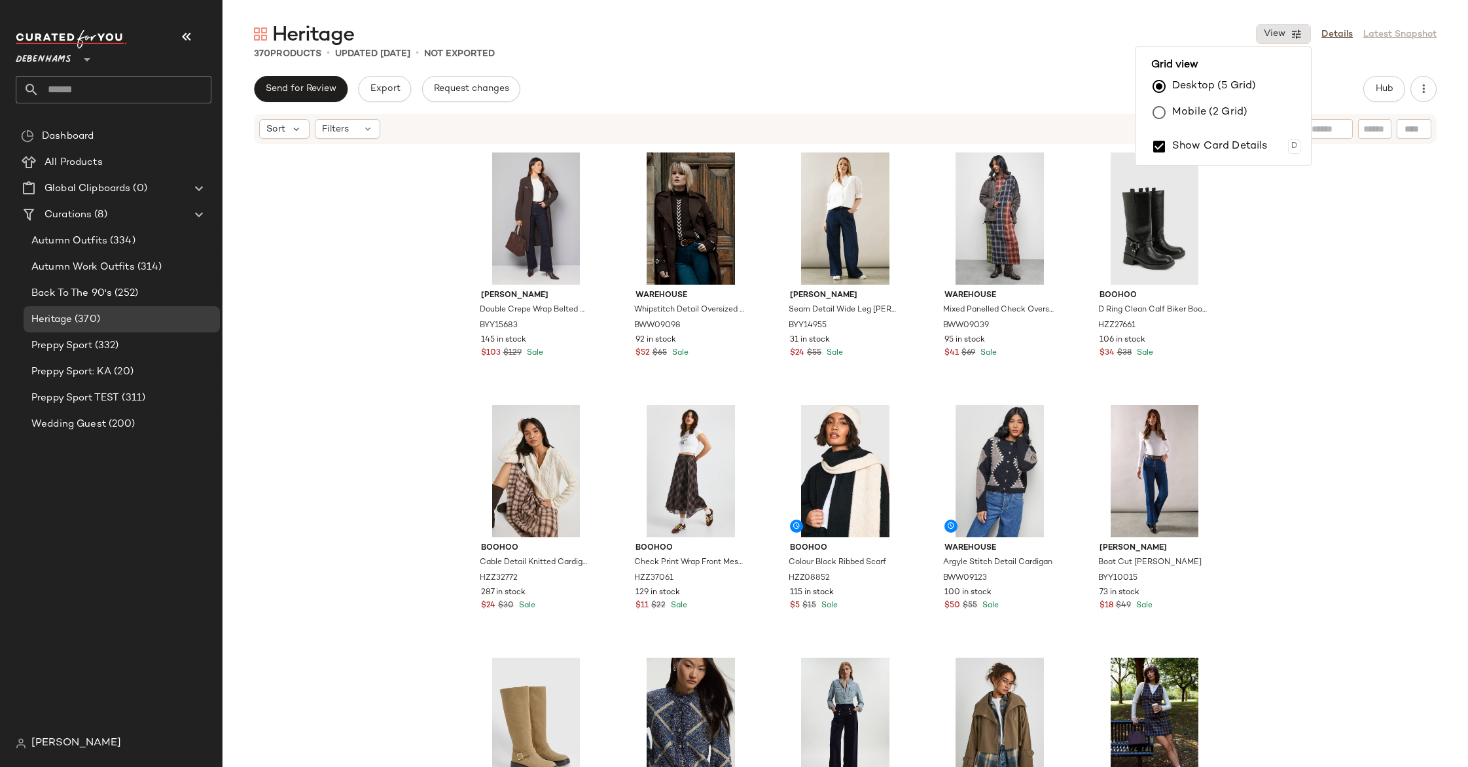
click at [1181, 117] on label "Mobile (2 Grid)" at bounding box center [1209, 112] width 75 height 26
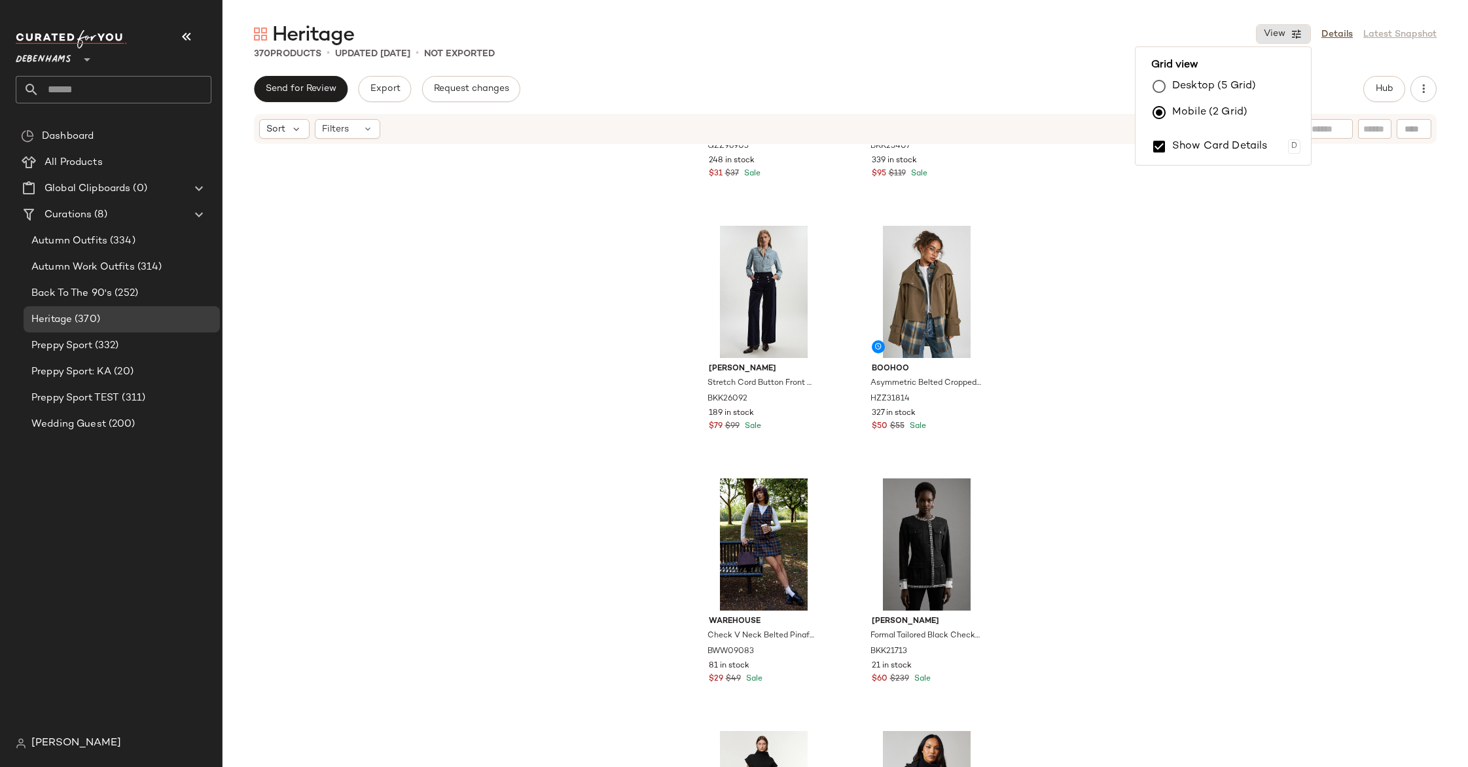
scroll to position [1462, 0]
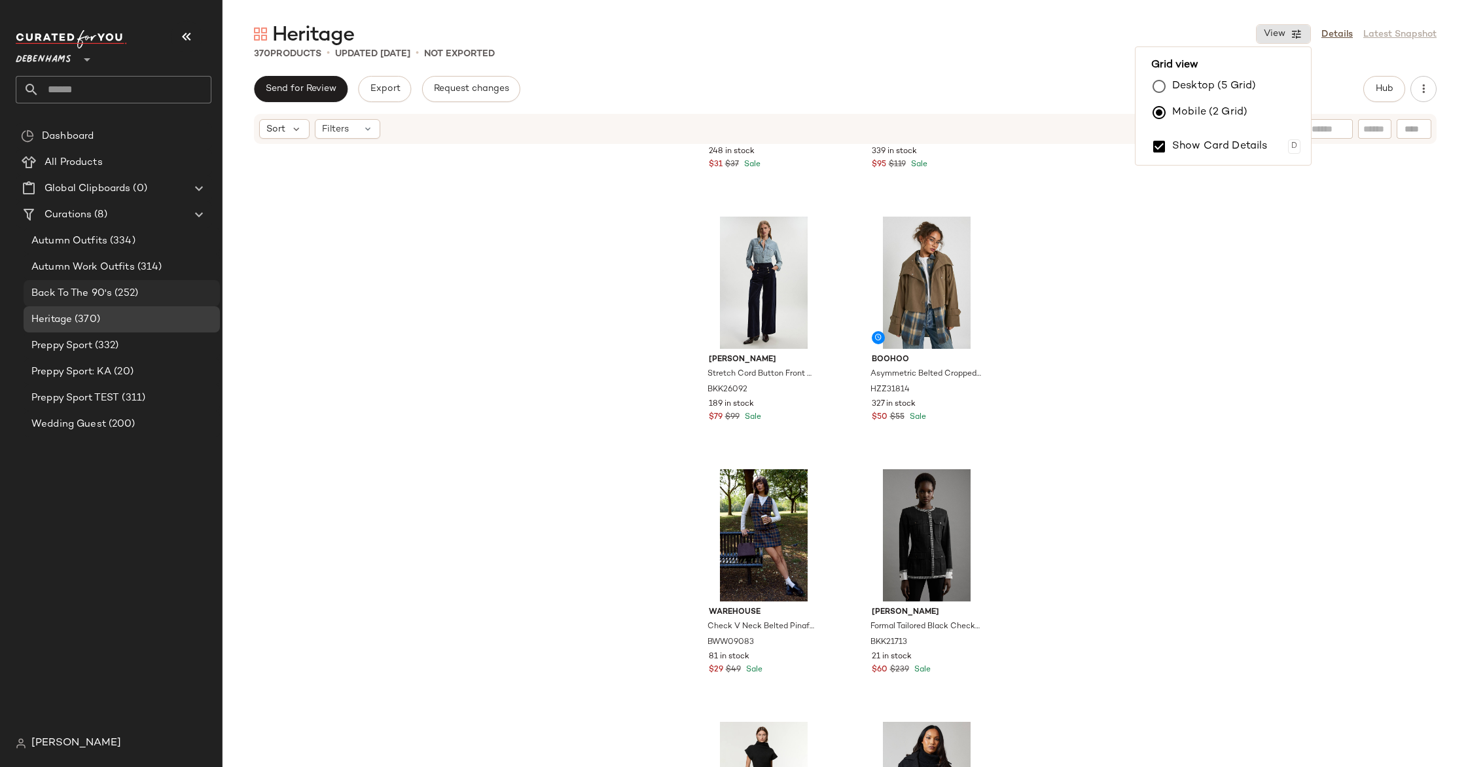
click at [137, 287] on div "Back To The 90's (252)" at bounding box center [120, 293] width 187 height 15
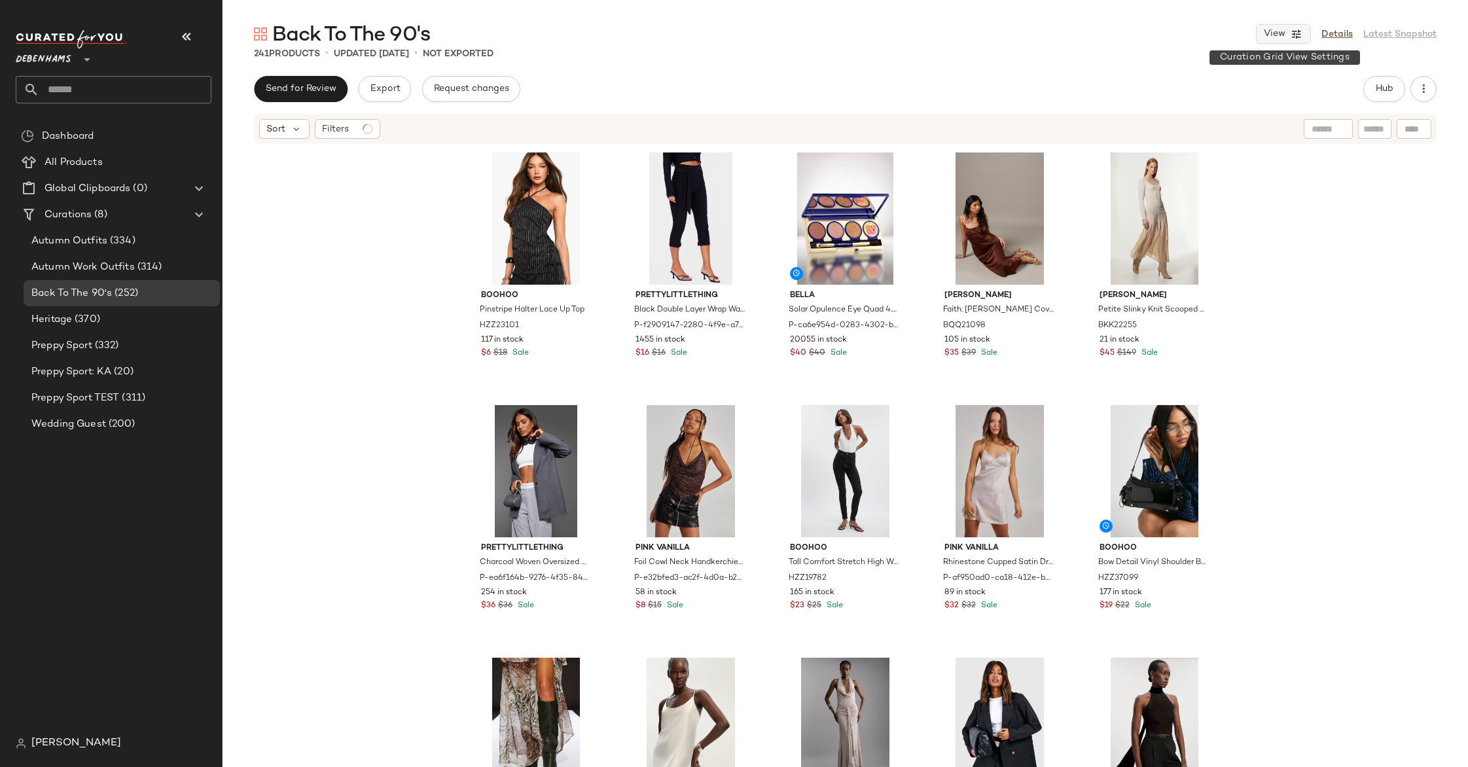
click at [1308, 31] on button "View" at bounding box center [1283, 34] width 55 height 20
click at [1213, 103] on label "Mobile (2 Grid)" at bounding box center [1209, 112] width 75 height 26
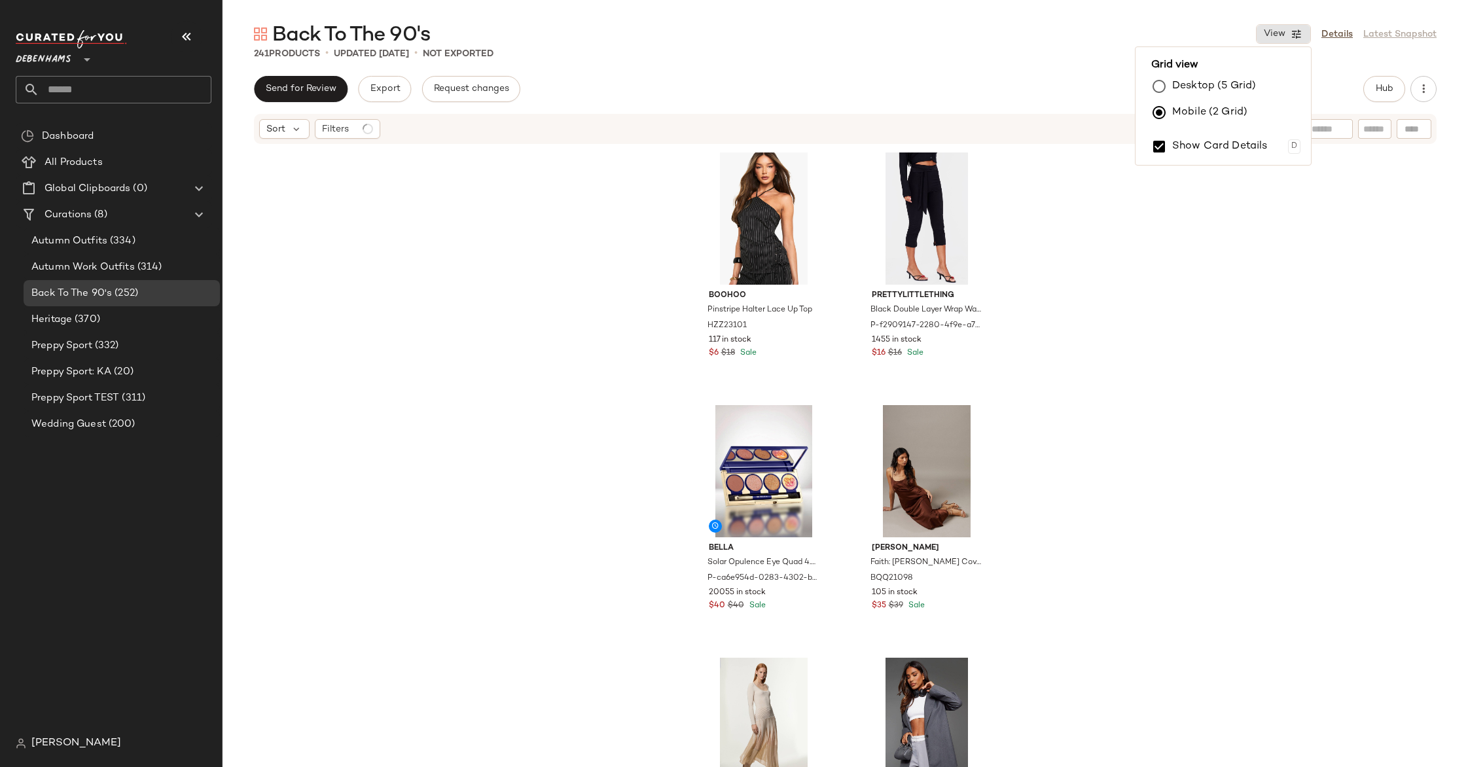
click at [479, 241] on div "boohoo Pinstripe Halter Lace Up Top HZZ23101 117 in stock $6 $18 Sale PrettyLit…" at bounding box center [846, 475] width 1246 height 661
click at [1295, 35] on icon "button" at bounding box center [1297, 34] width 12 height 12
click at [1189, 155] on label "Show Card Details" at bounding box center [1220, 146] width 96 height 37
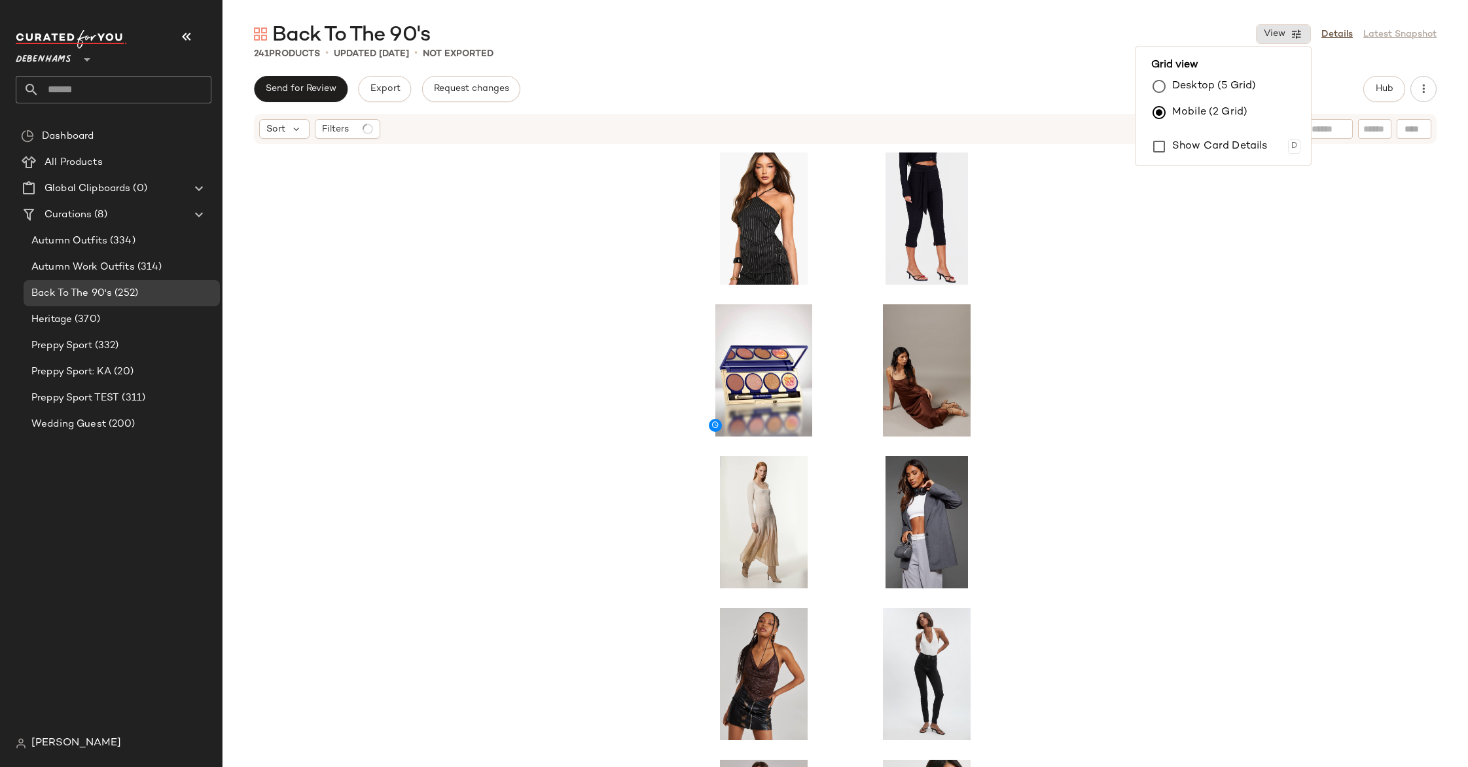
click at [500, 341] on div at bounding box center [846, 475] width 1246 height 661
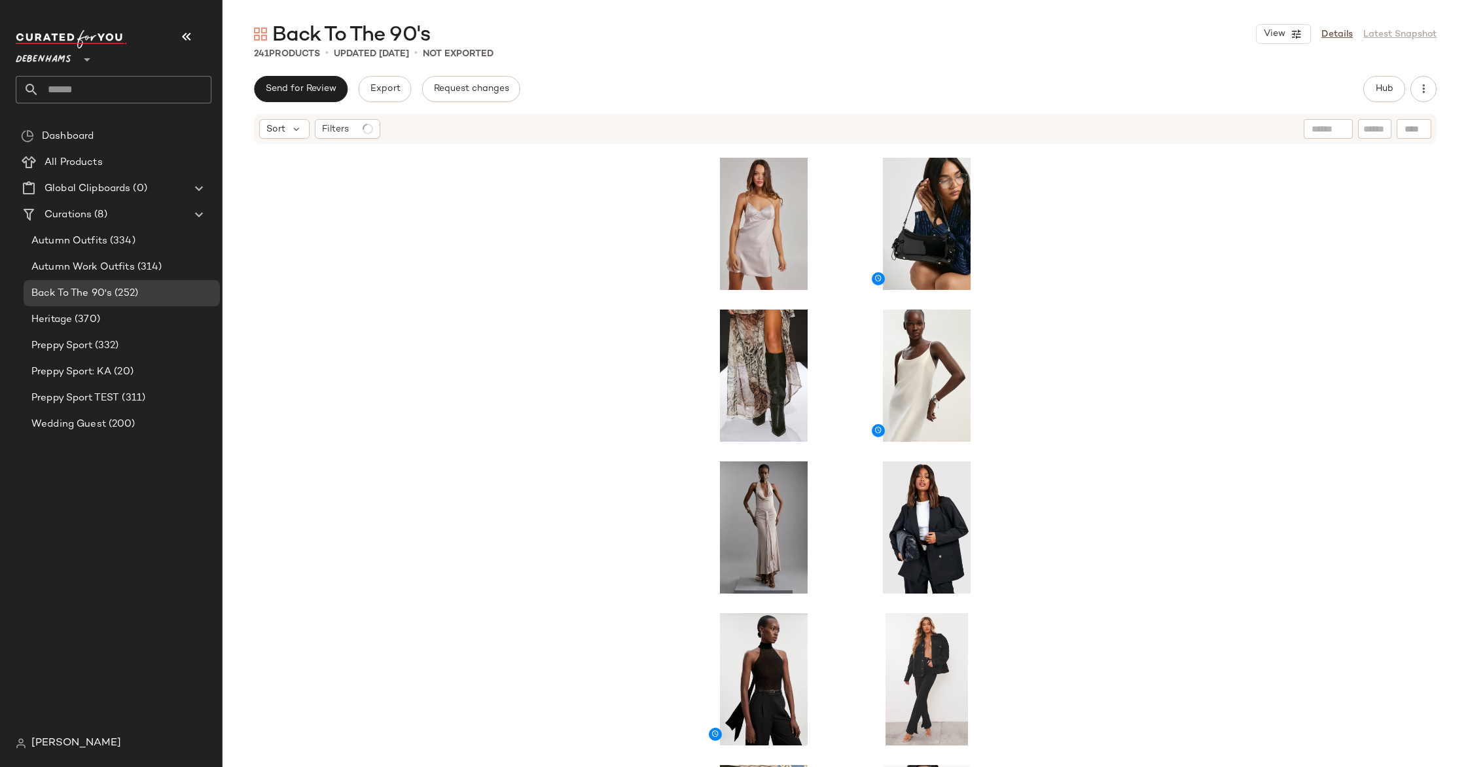
scroll to position [612, 0]
click at [87, 319] on span "(370)" at bounding box center [86, 319] width 28 height 15
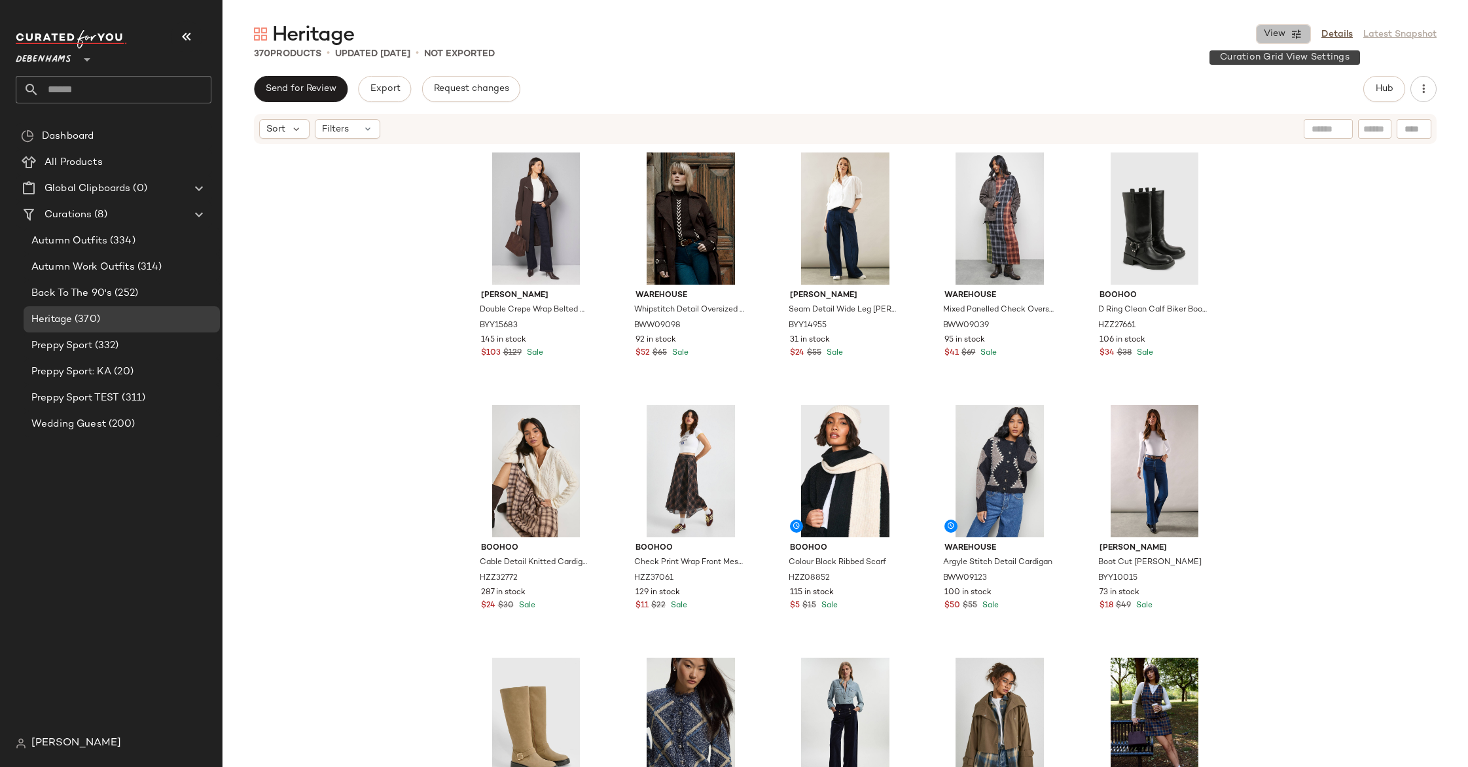
click at [1295, 33] on icon "button" at bounding box center [1297, 34] width 12 height 12
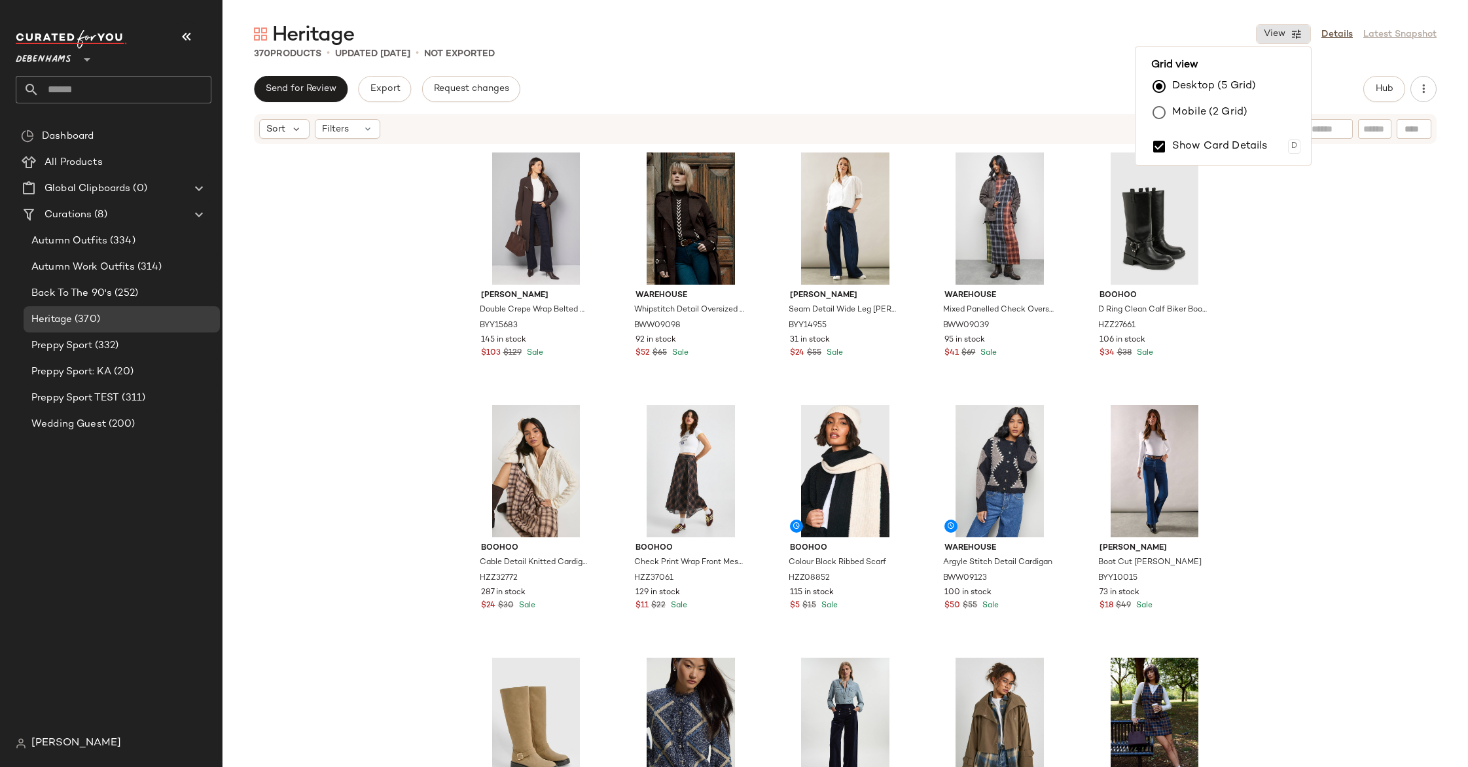
click at [1208, 118] on label "Mobile (2 Grid)" at bounding box center [1209, 112] width 75 height 26
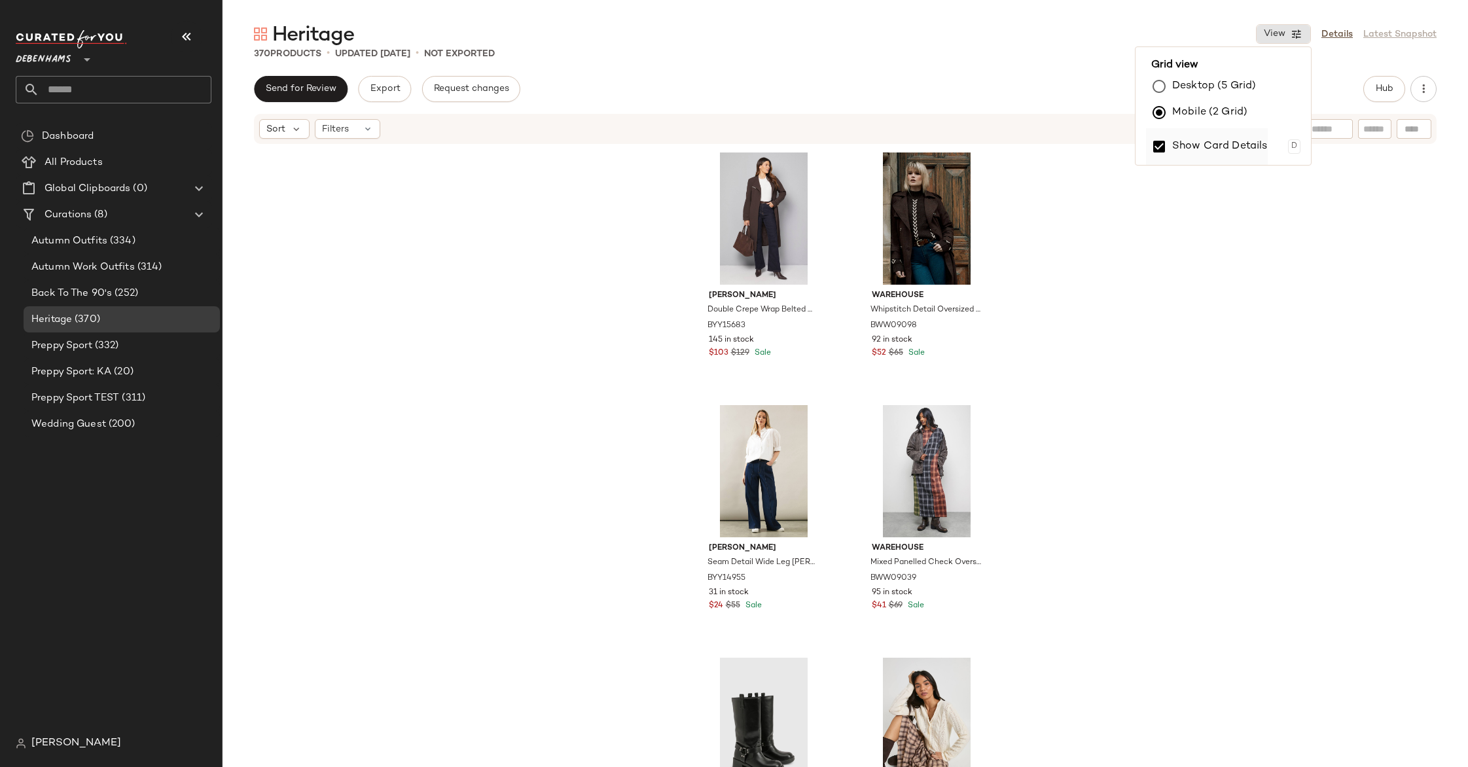
click at [1206, 143] on label "Show Card Details" at bounding box center [1220, 146] width 96 height 37
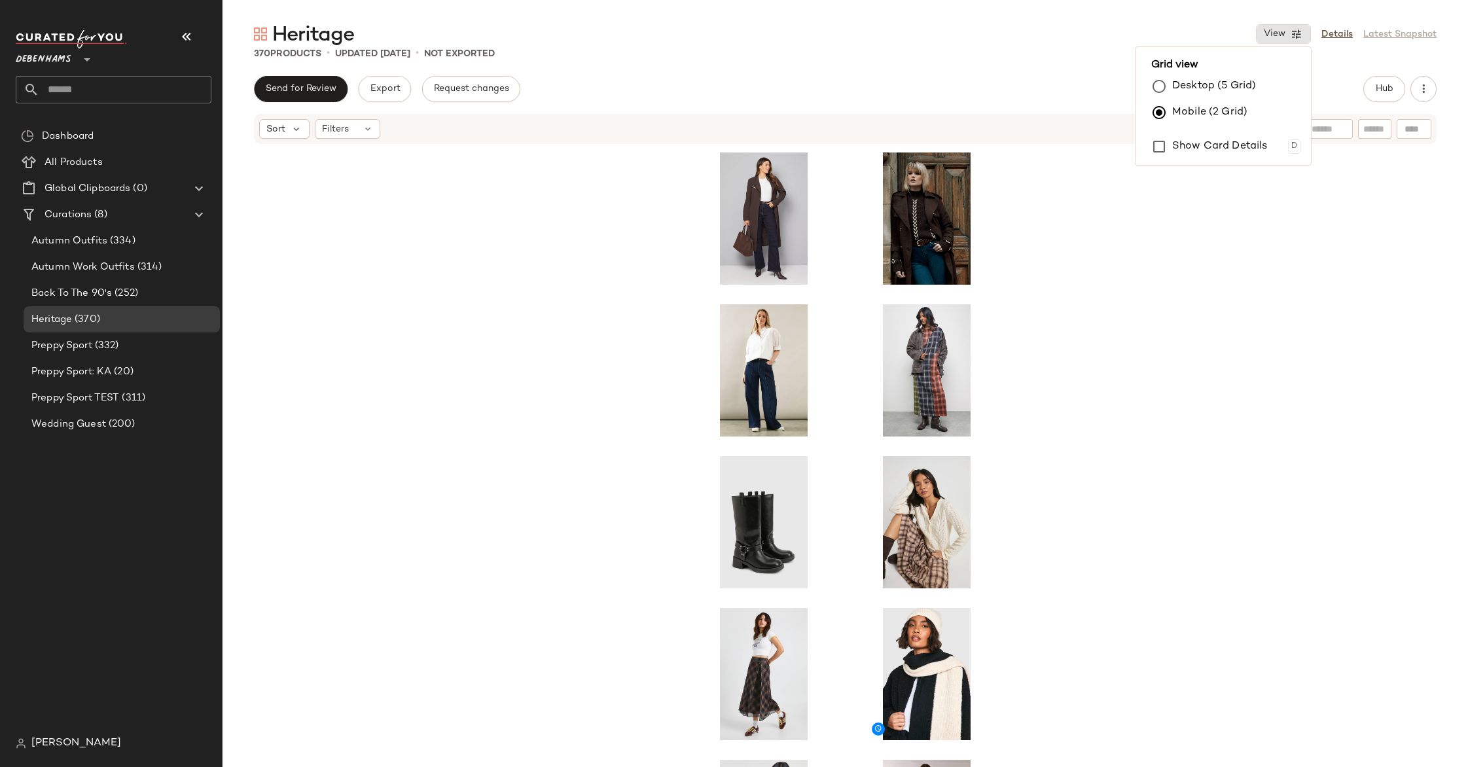
click at [674, 300] on div at bounding box center [846, 475] width 1246 height 661
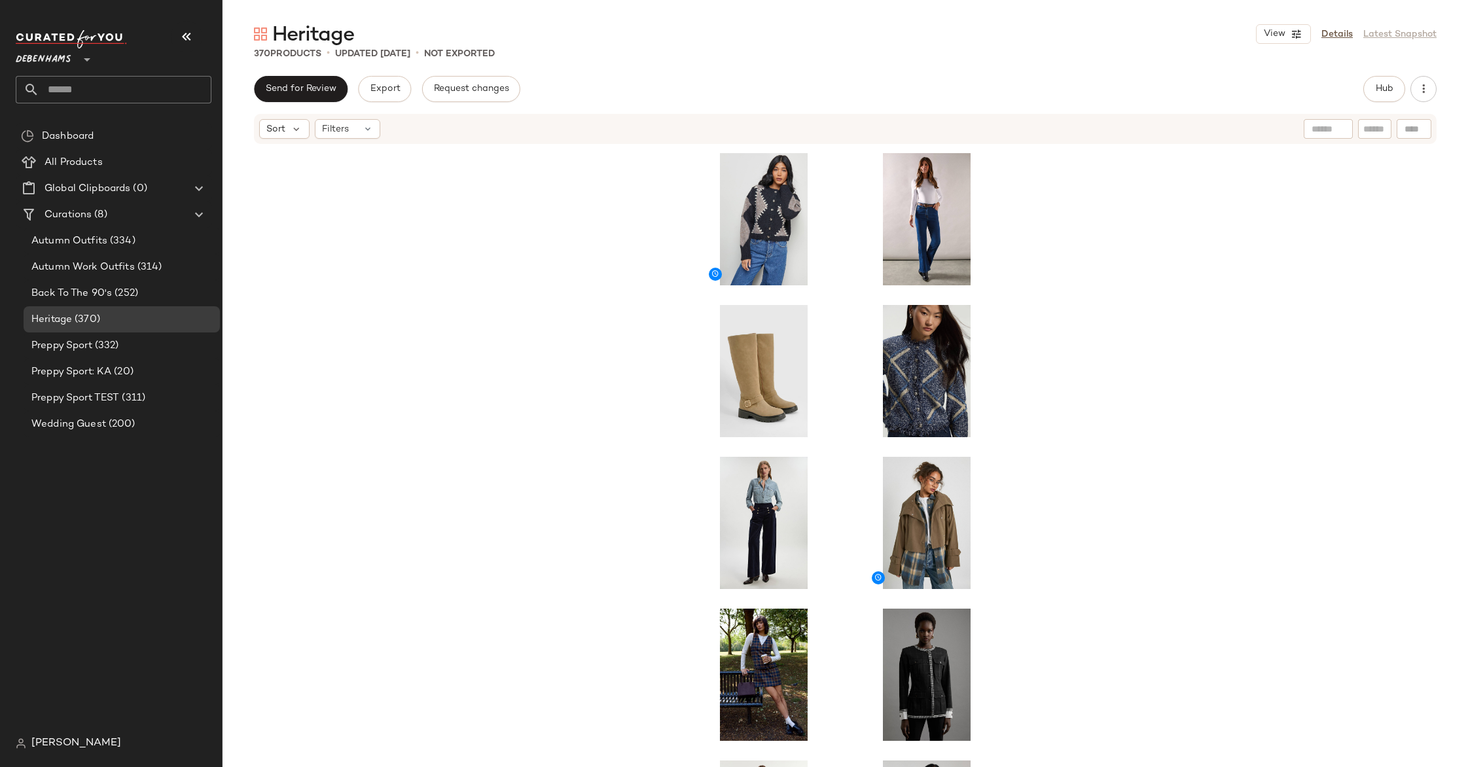
scroll to position [619, 0]
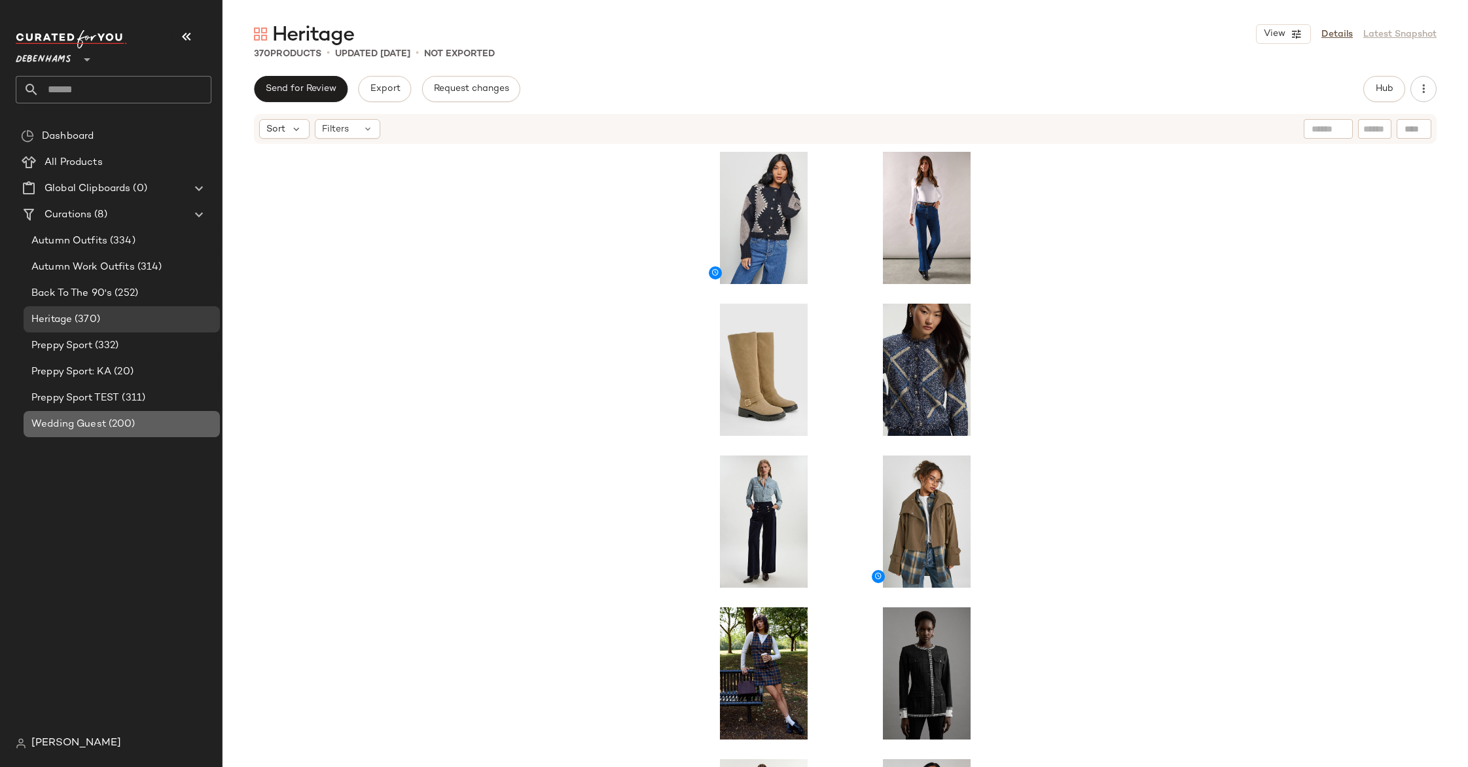
click at [100, 431] on div "Wedding Guest (200)" at bounding box center [122, 424] width 196 height 26
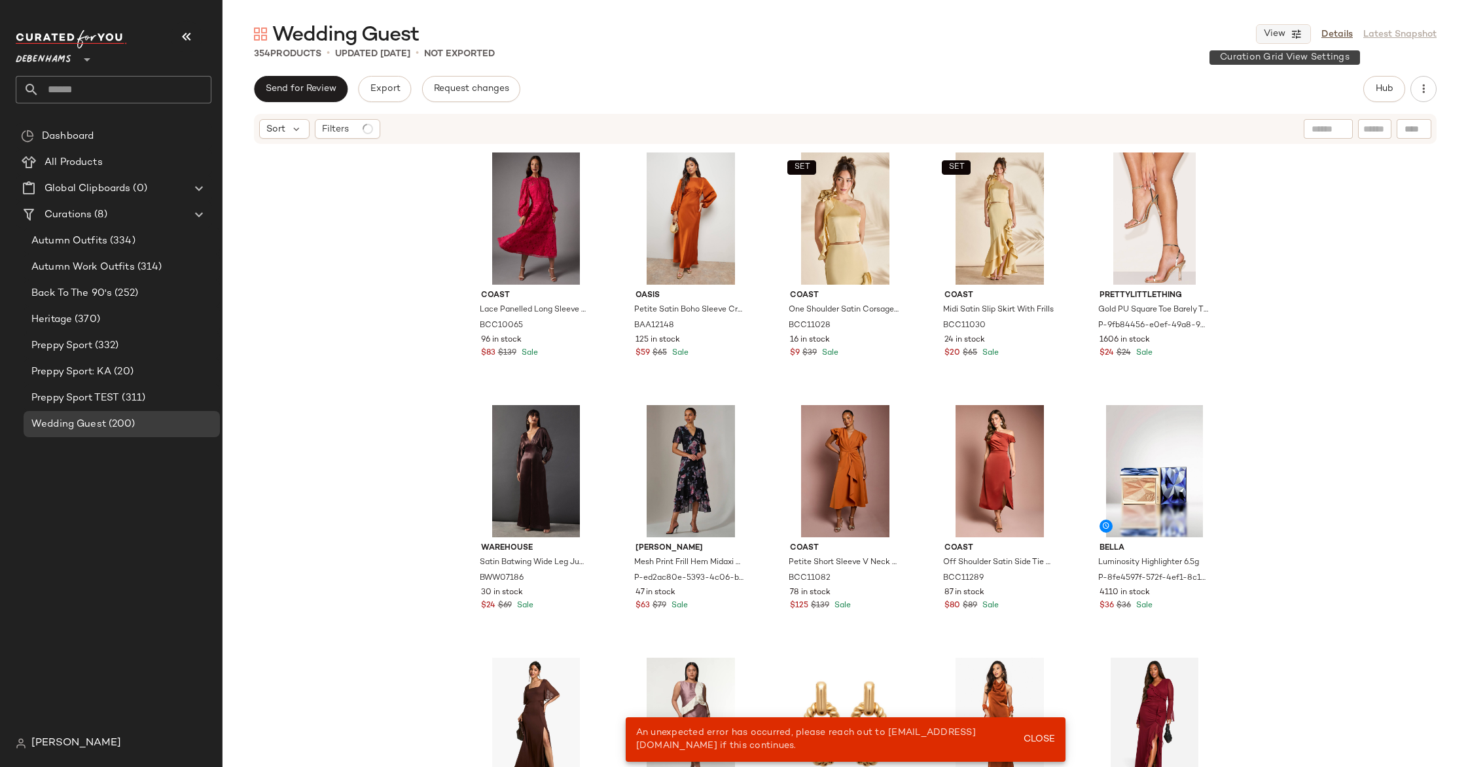
click at [1293, 31] on icon "button" at bounding box center [1297, 34] width 12 height 12
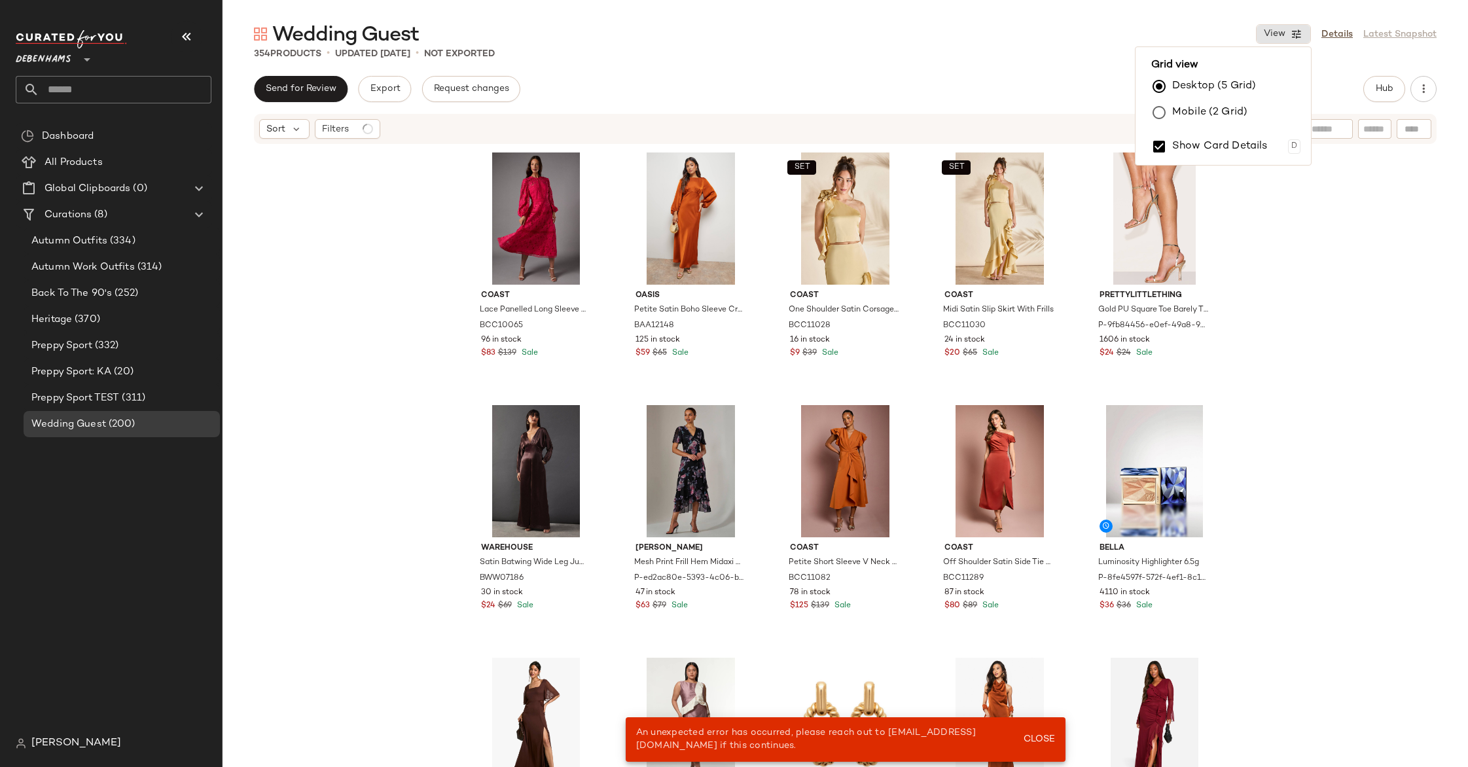
click at [1226, 109] on label "Mobile (2 Grid)" at bounding box center [1209, 112] width 75 height 26
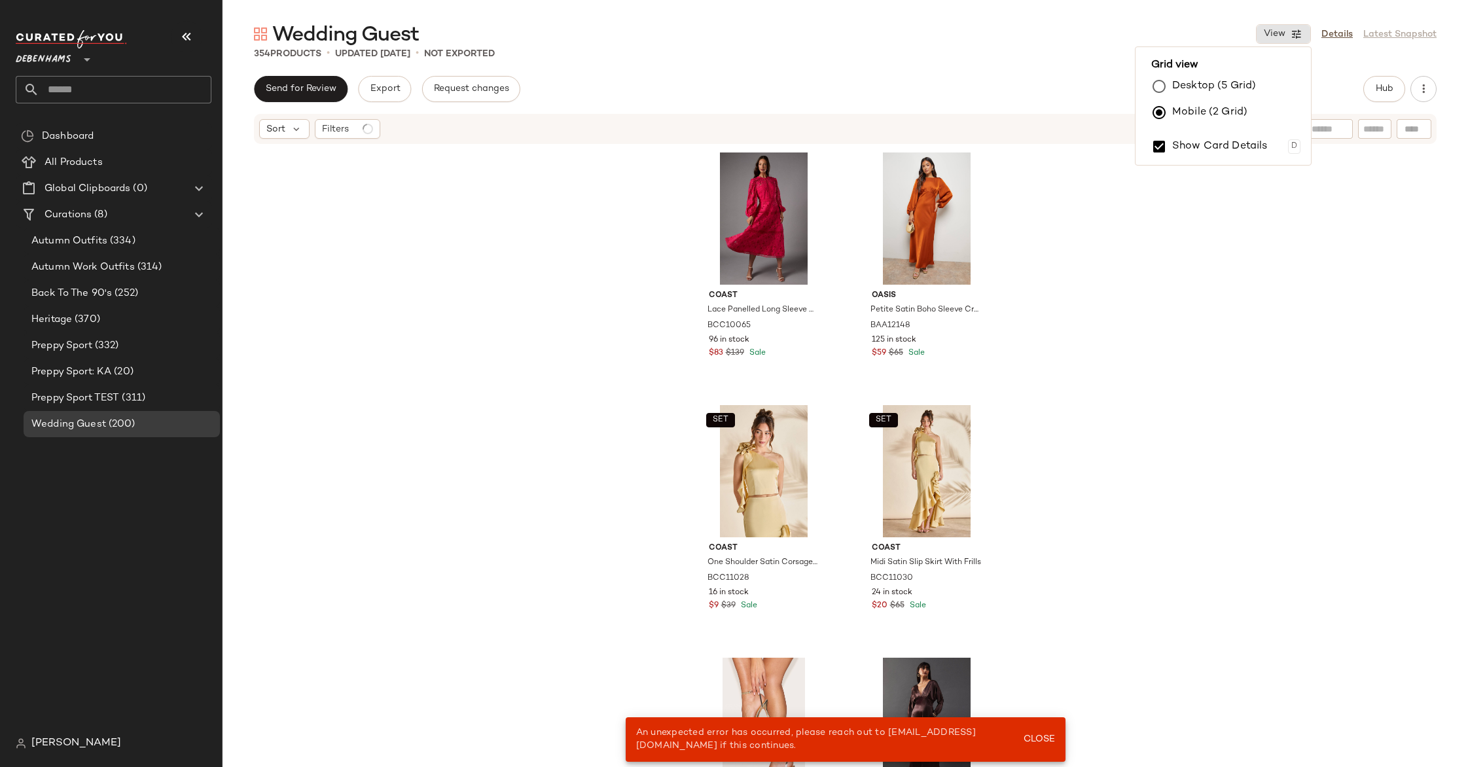
click at [538, 248] on div "Coast Lace Panelled Long Sleeve Dress BCC10065 96 in stock $83 $139 Sale Oasis …" at bounding box center [846, 475] width 1246 height 661
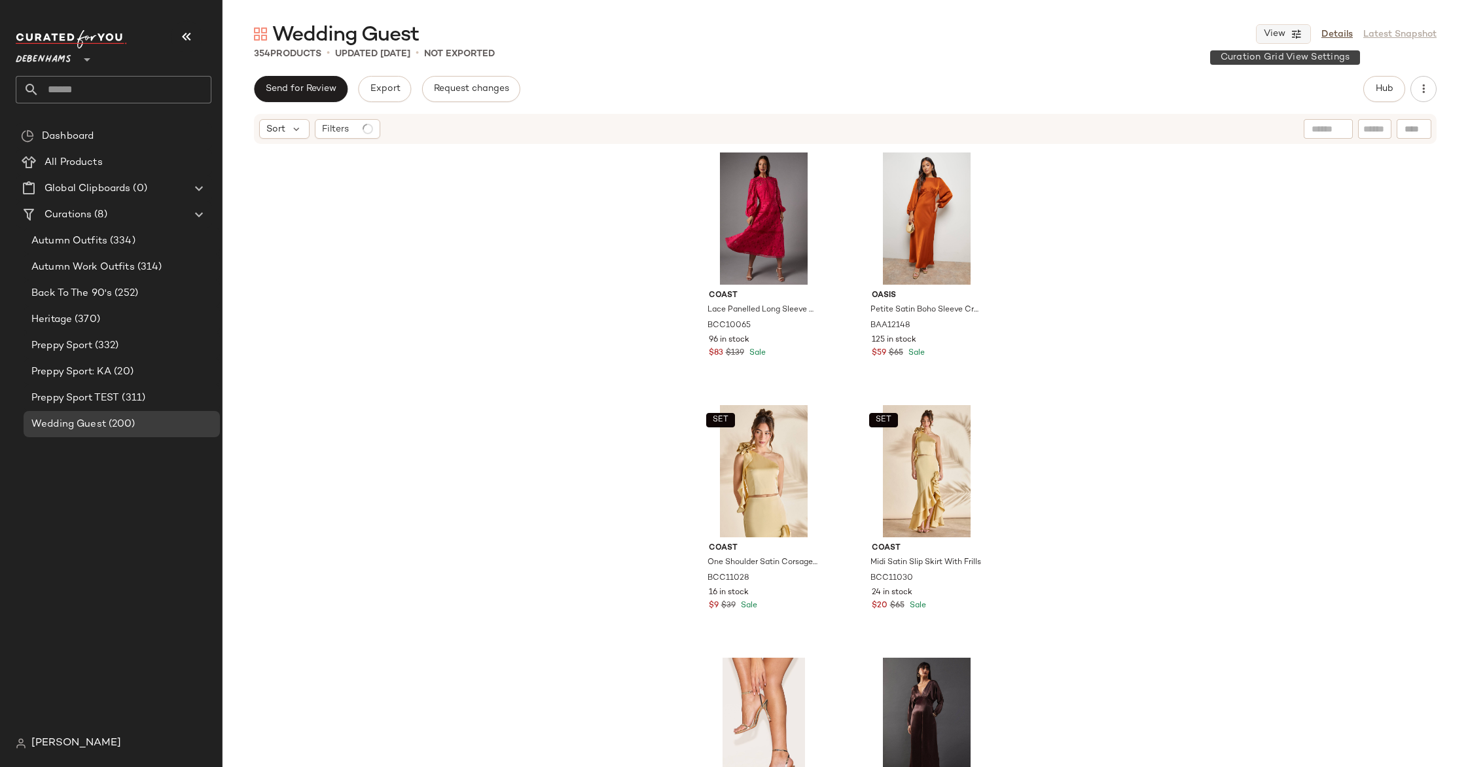
click at [1287, 29] on button "View" at bounding box center [1283, 34] width 55 height 20
click at [1241, 139] on label "Show Card Details" at bounding box center [1220, 146] width 96 height 37
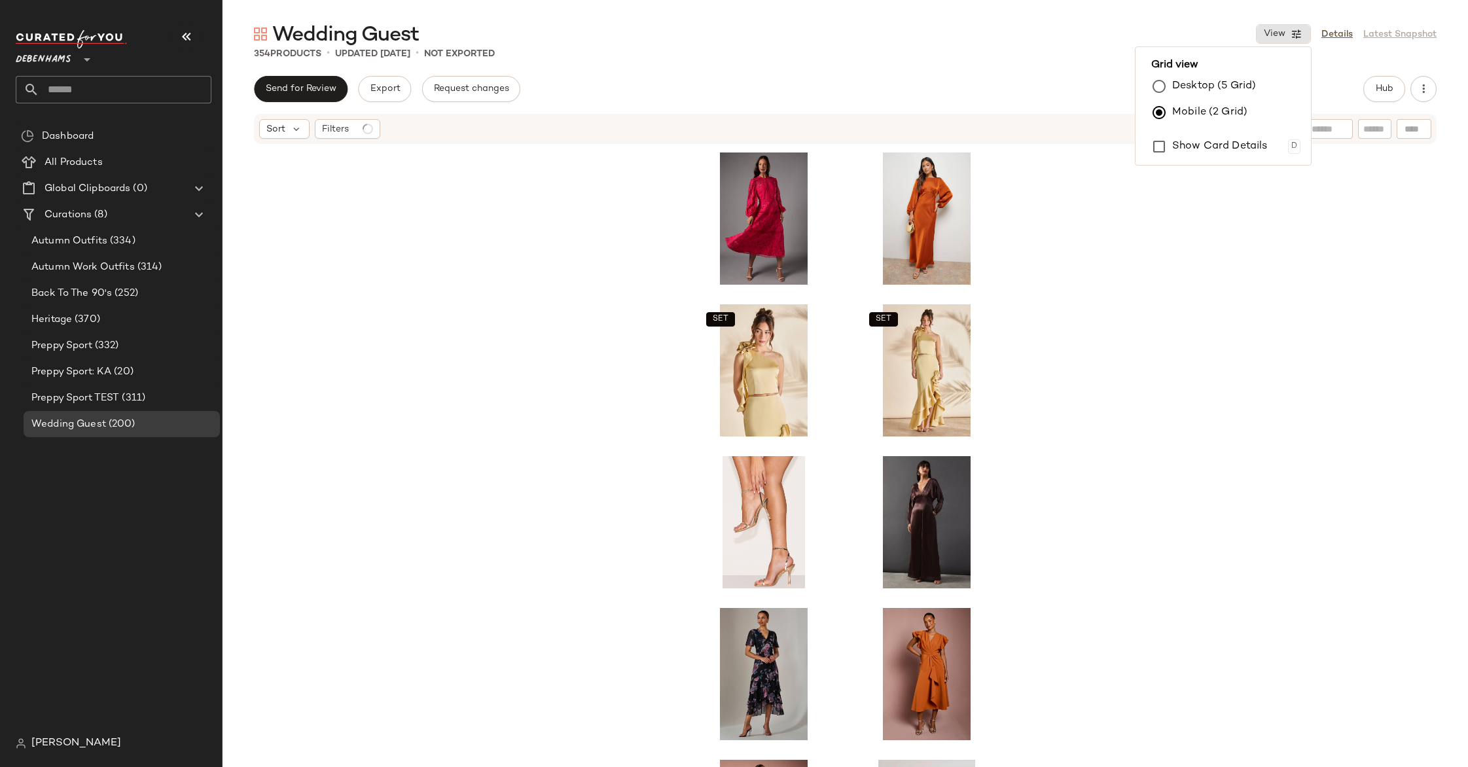
click at [617, 213] on div "SET SET" at bounding box center [846, 475] width 1246 height 661
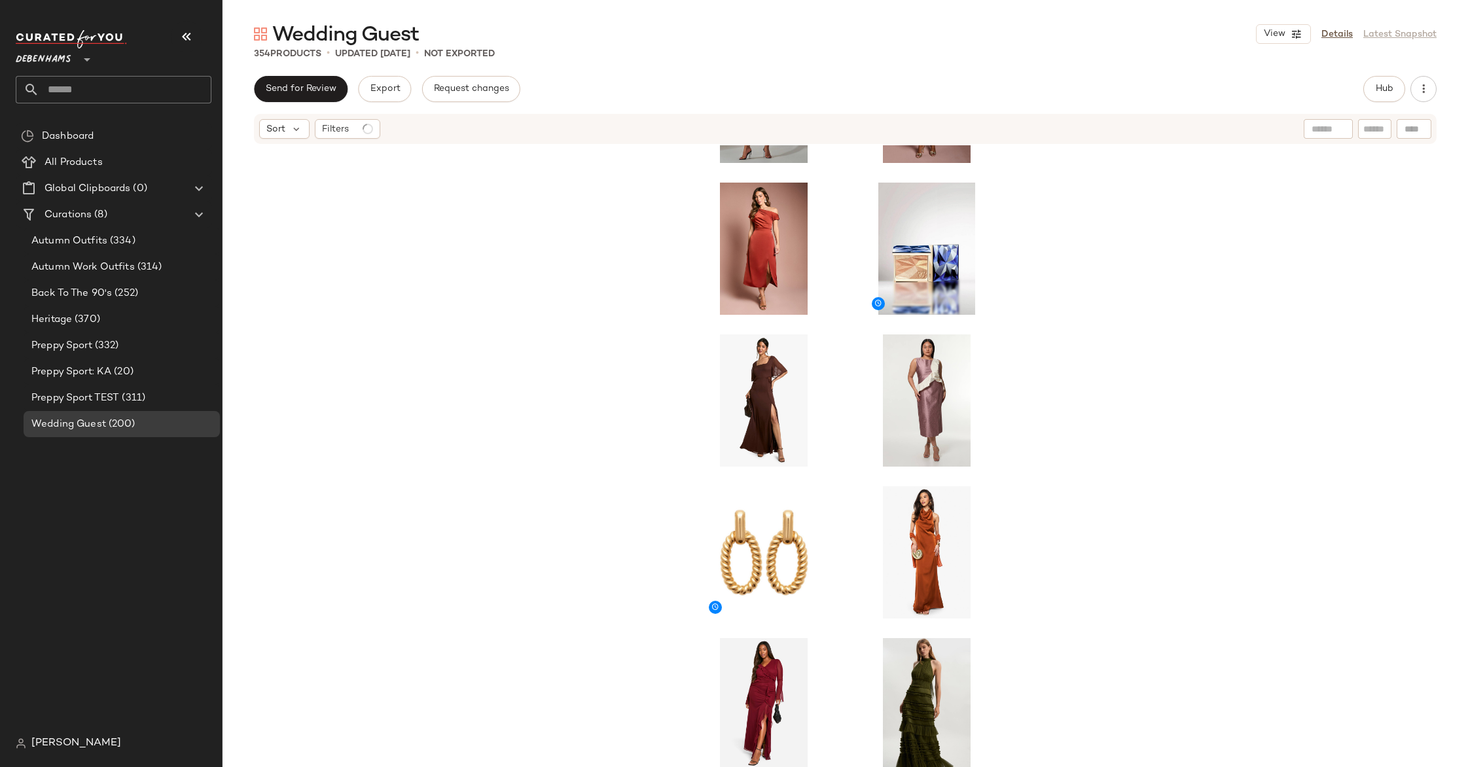
scroll to position [621, 0]
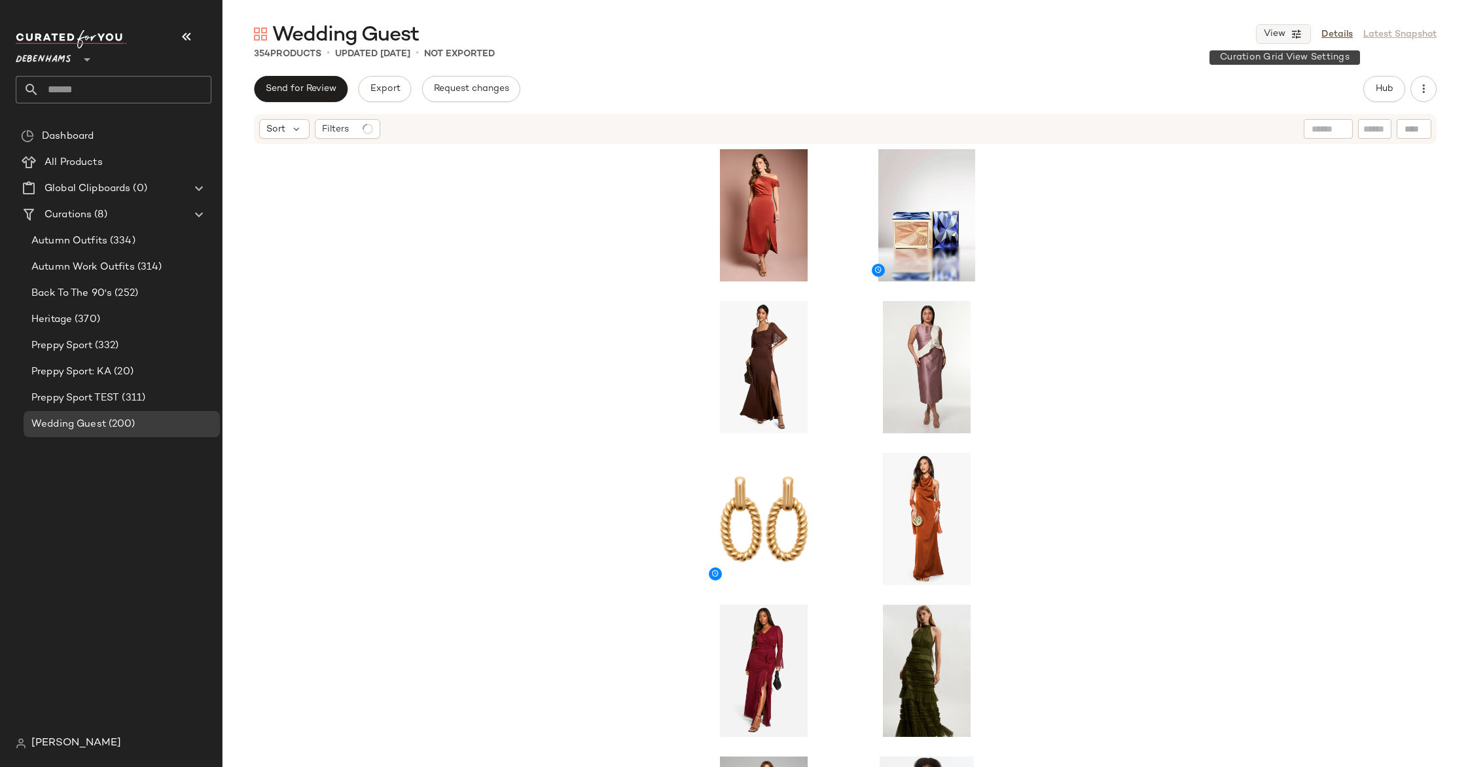
click at [1285, 29] on span "View" at bounding box center [1274, 34] width 22 height 10
click at [1206, 146] on label "Show Card Details" at bounding box center [1220, 146] width 96 height 37
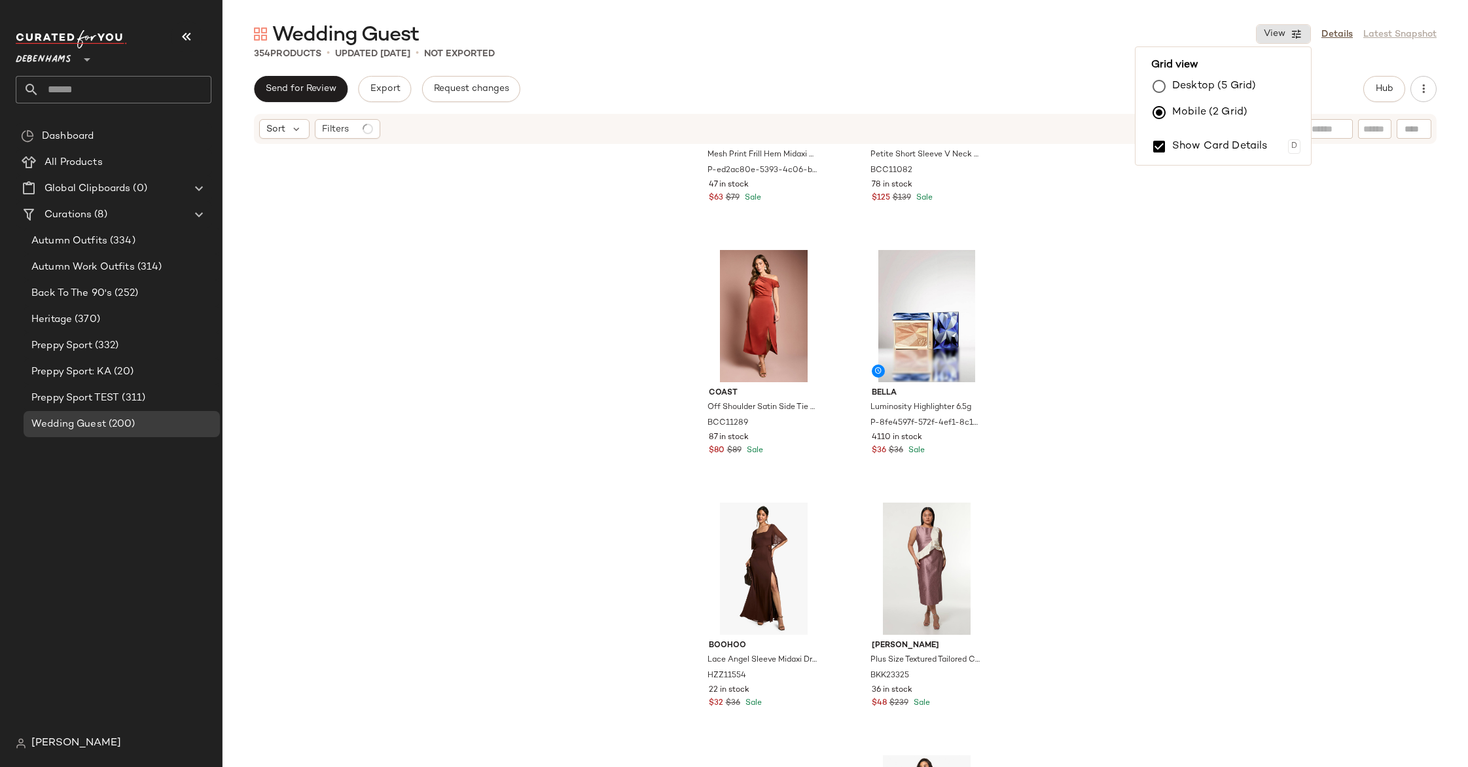
scroll to position [253, 0]
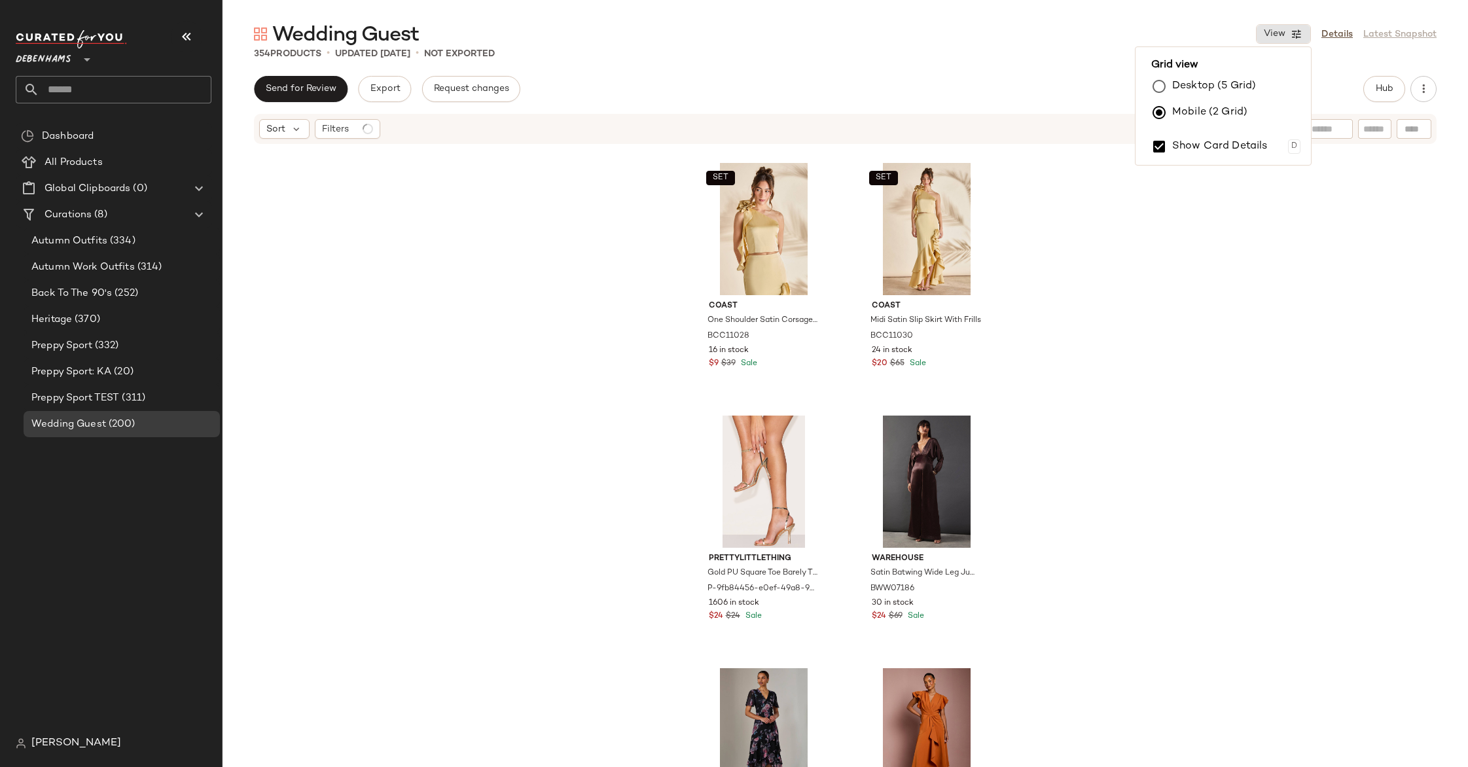
click at [571, 230] on div "SET Coast One Shoulder Satin Corsage Top BCC11028 16 in stock $9 $39 Sale SET C…" at bounding box center [846, 475] width 1246 height 661
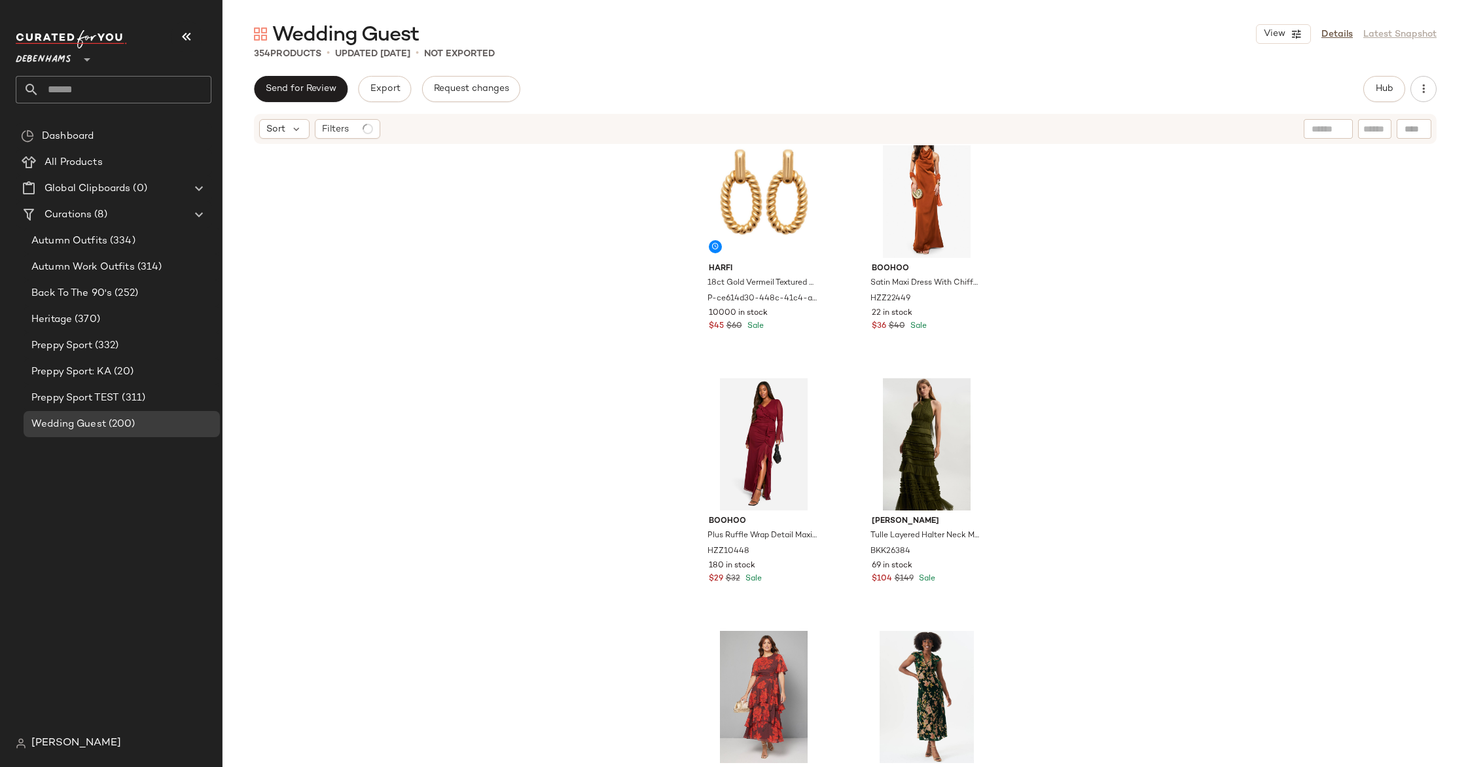
scroll to position [1555, 0]
click at [1396, 83] on button "Hub" at bounding box center [1385, 89] width 42 height 26
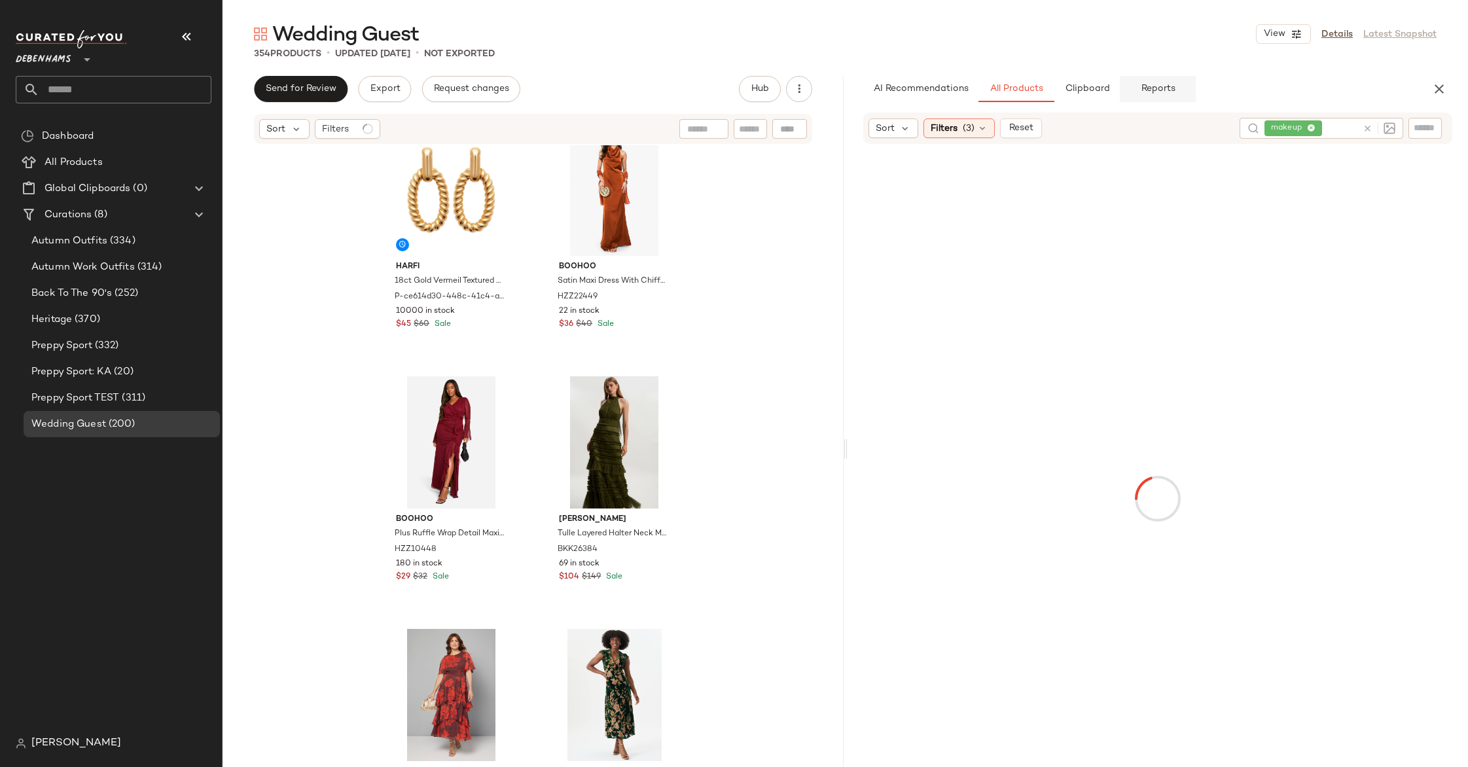
click at [1148, 94] on button "Reports" at bounding box center [1158, 89] width 76 height 26
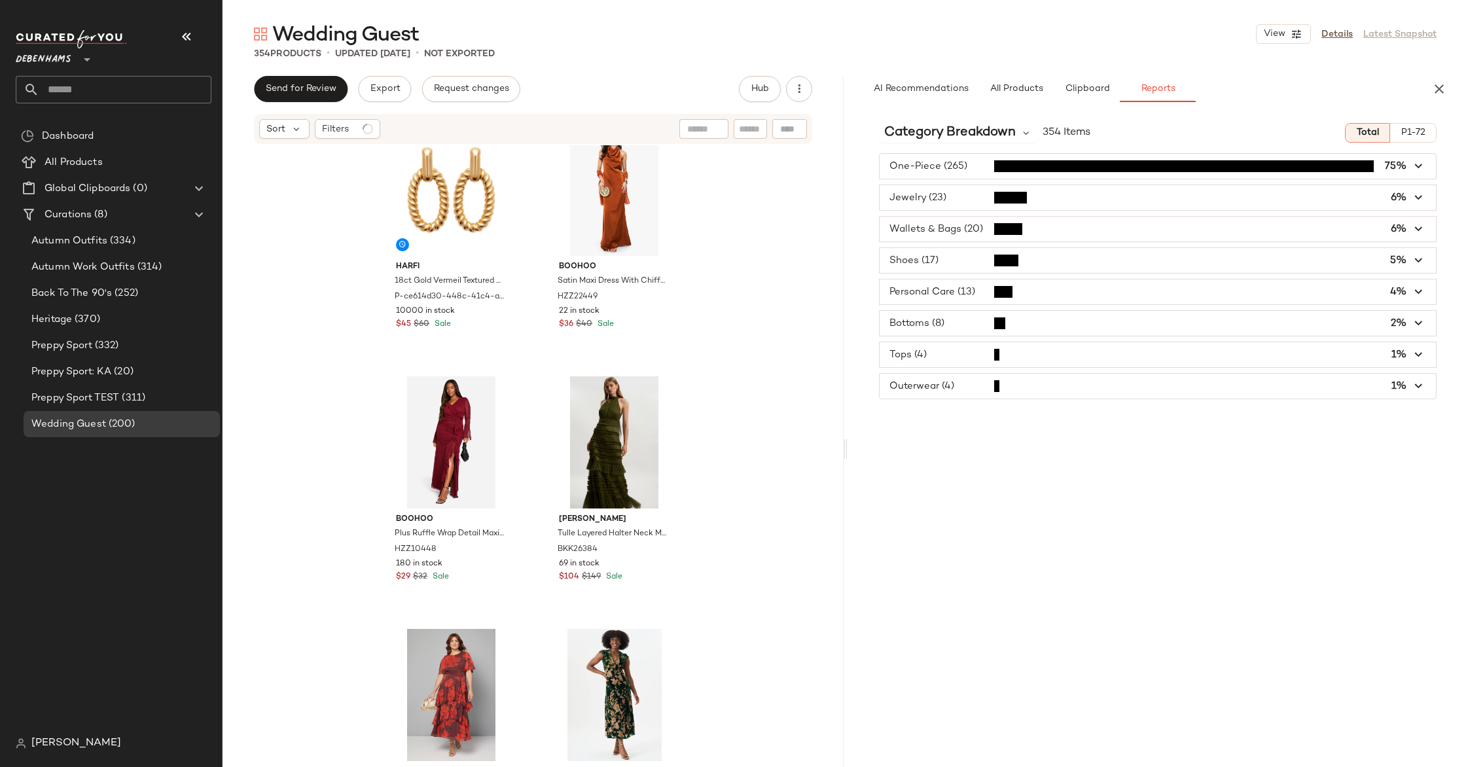
type button "report"
click at [1016, 132] on div "Category Breakdown" at bounding box center [958, 133] width 159 height 20
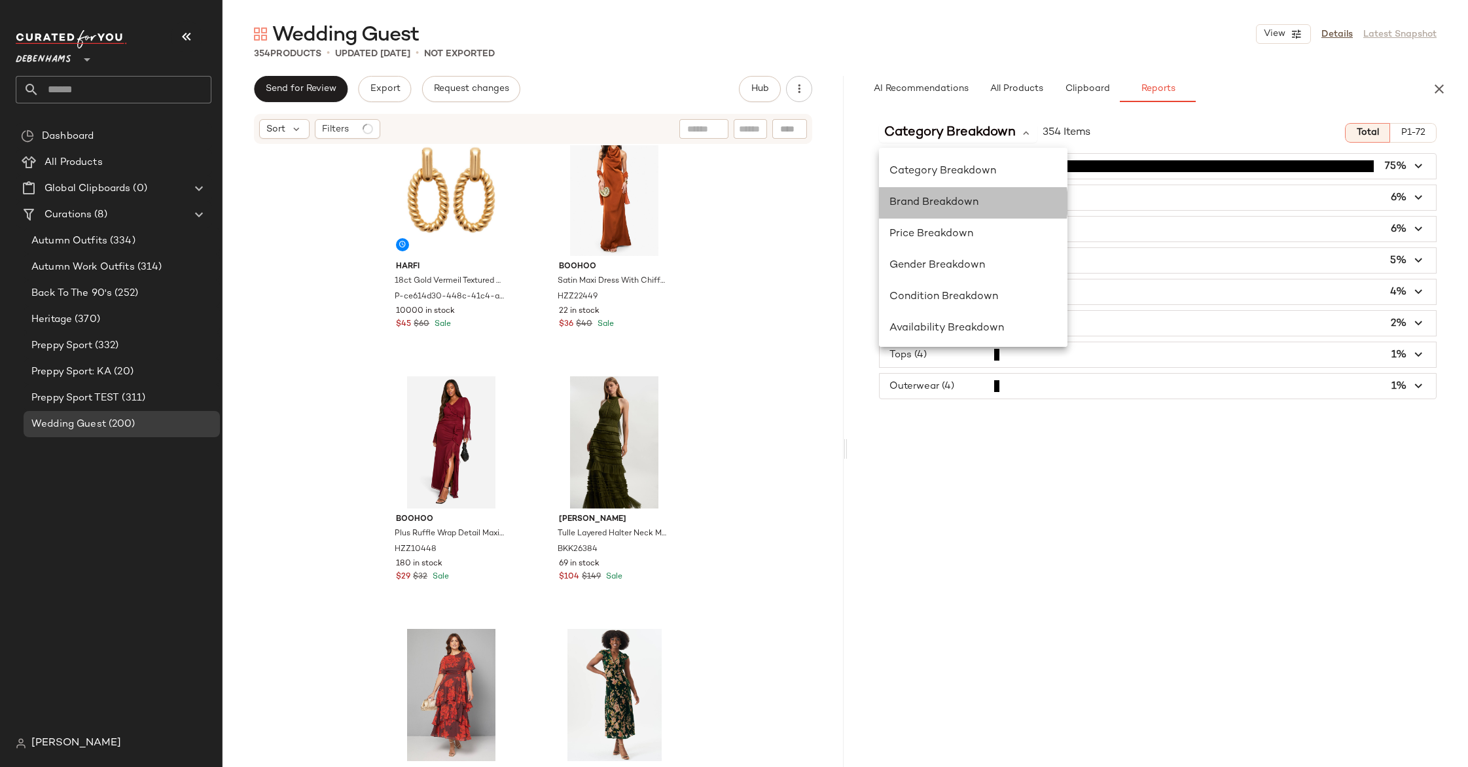
click at [960, 204] on span "Brand Breakdown" at bounding box center [934, 202] width 89 height 11
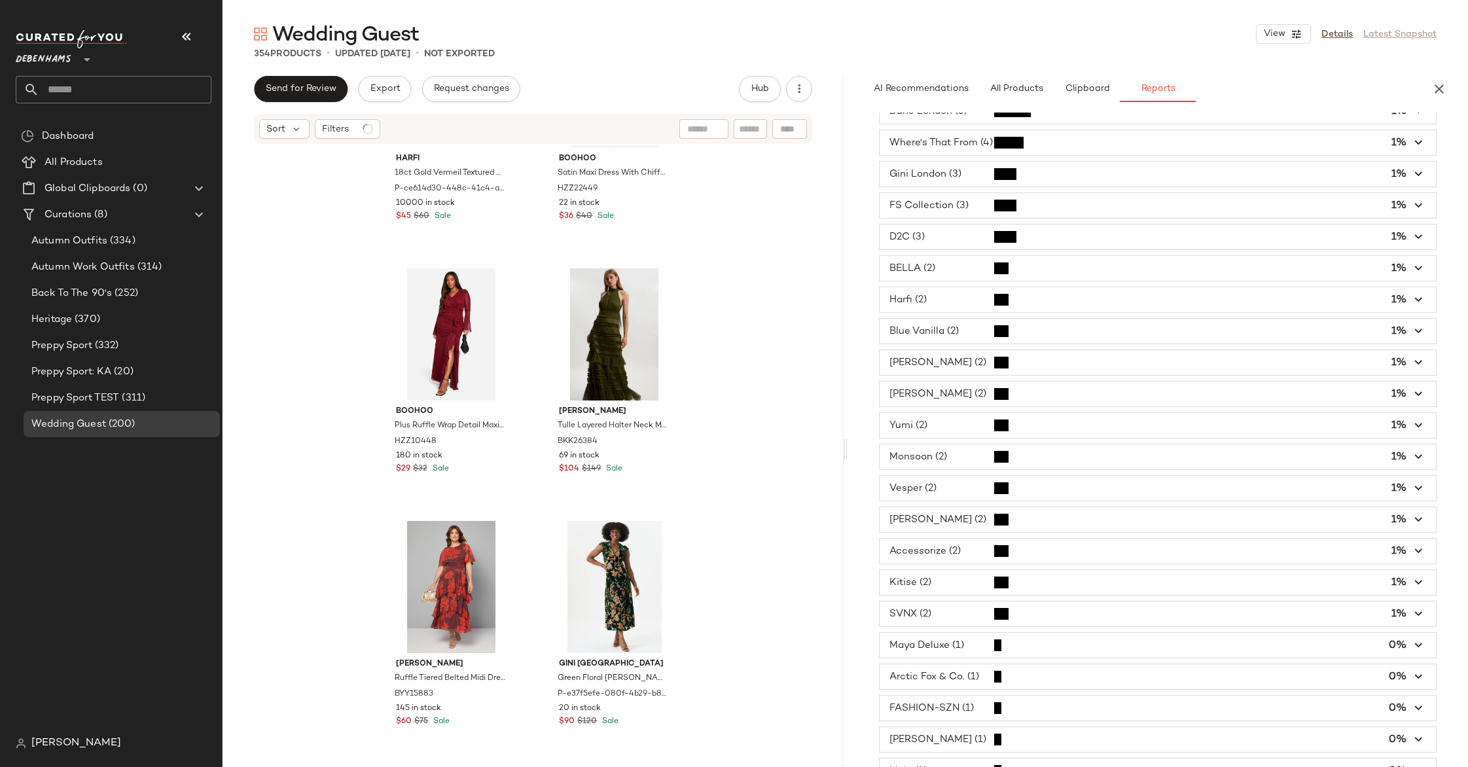
scroll to position [0, 0]
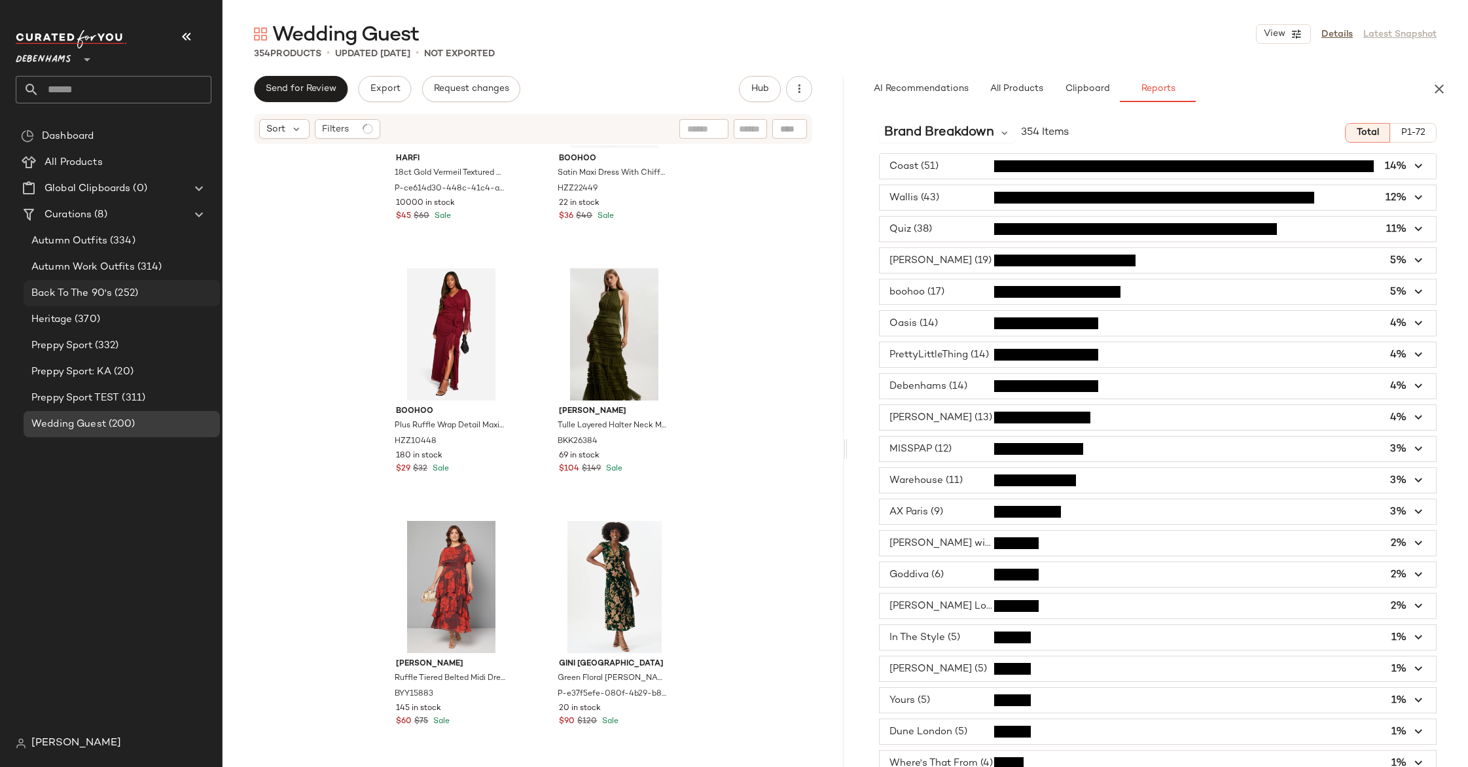
click at [92, 300] on span "Back To The 90's" at bounding box center [71, 293] width 81 height 15
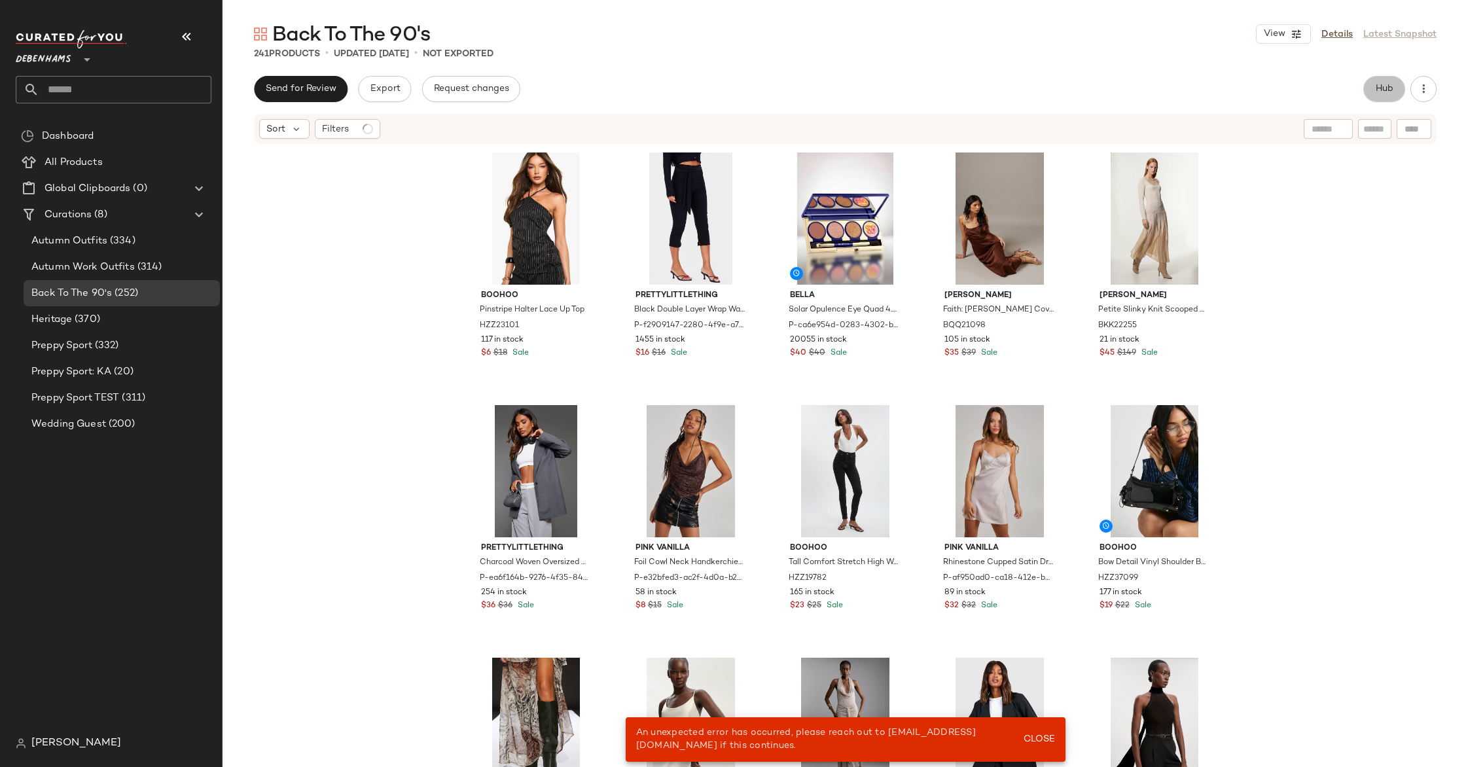
click at [1379, 94] on span "Hub" at bounding box center [1384, 89] width 18 height 10
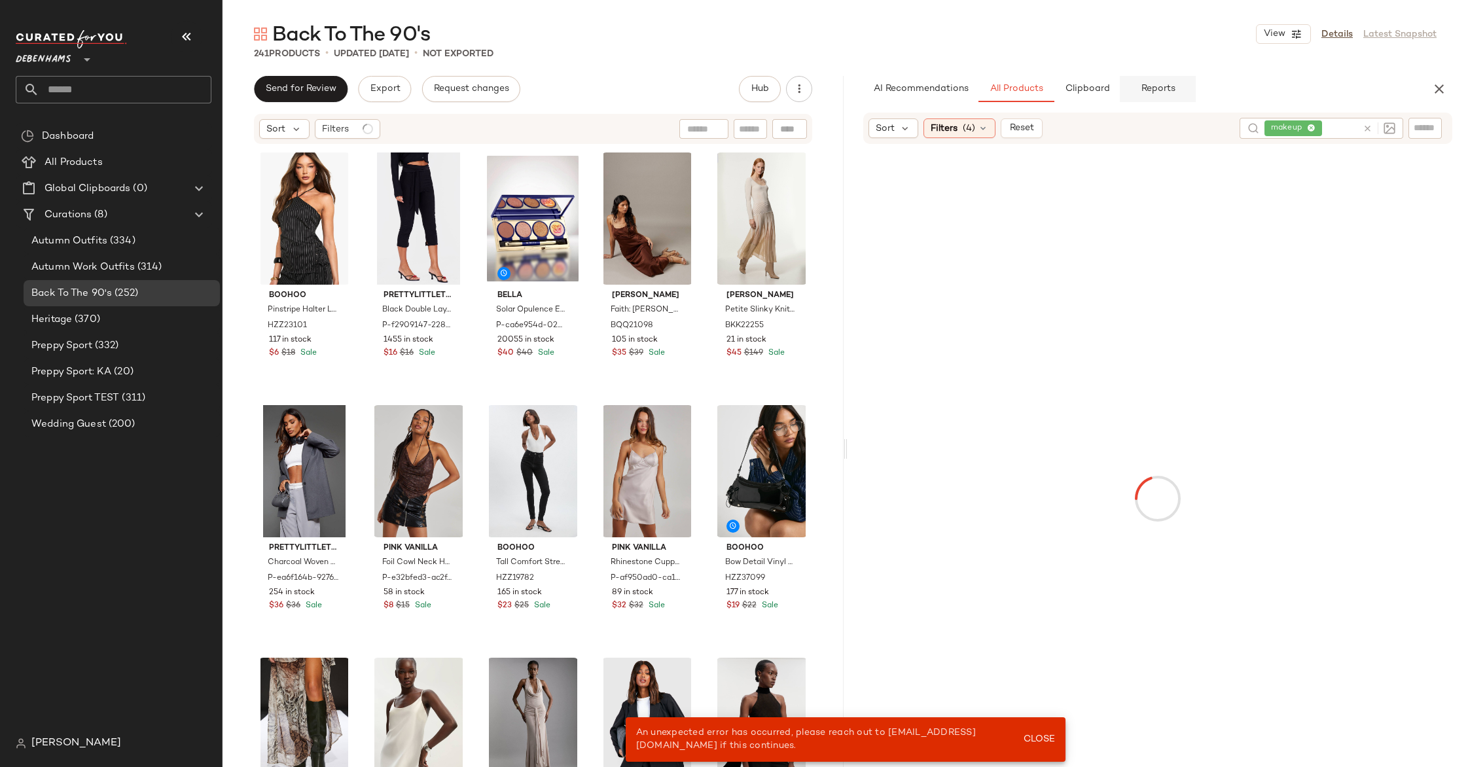
click at [1154, 88] on span "Reports" at bounding box center [1157, 89] width 35 height 10
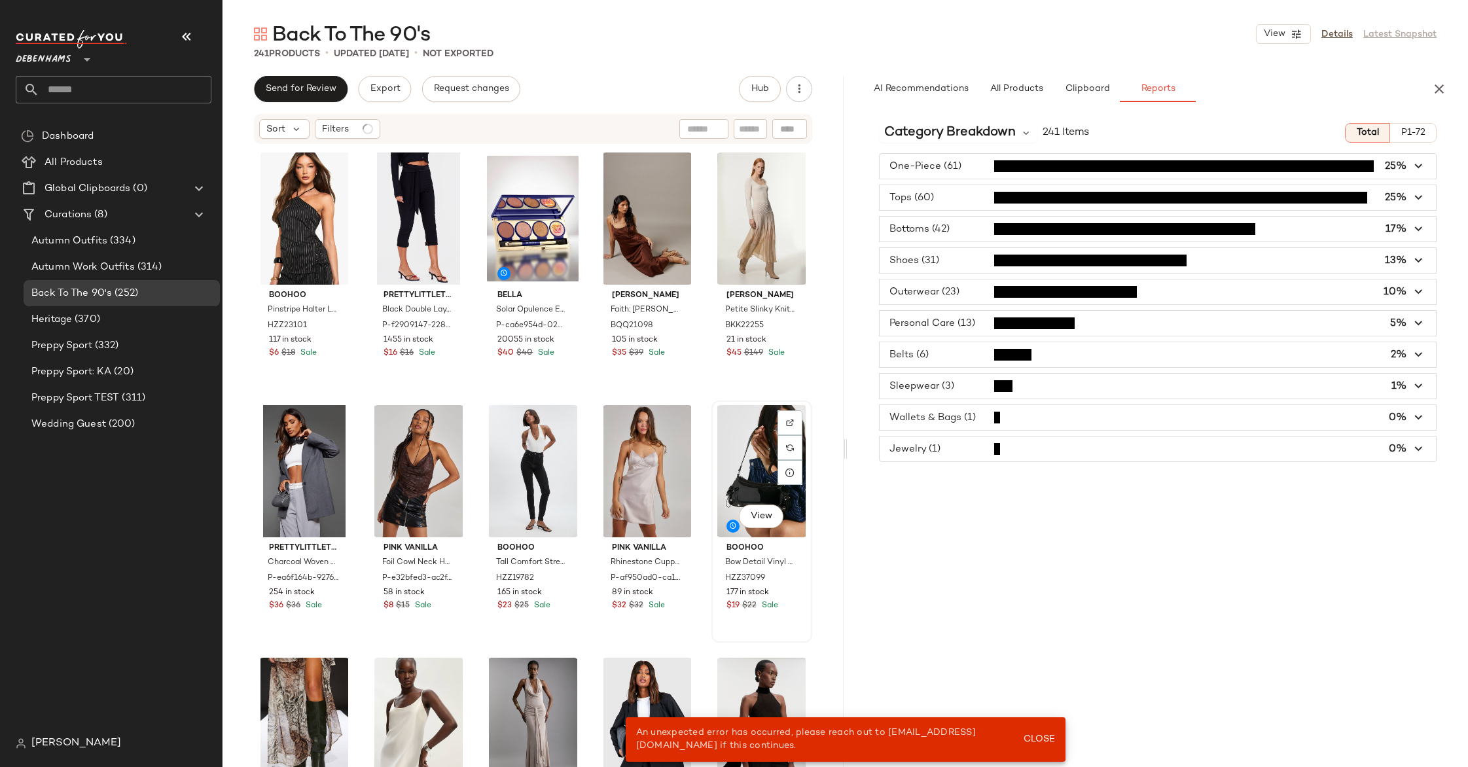
type button "report"
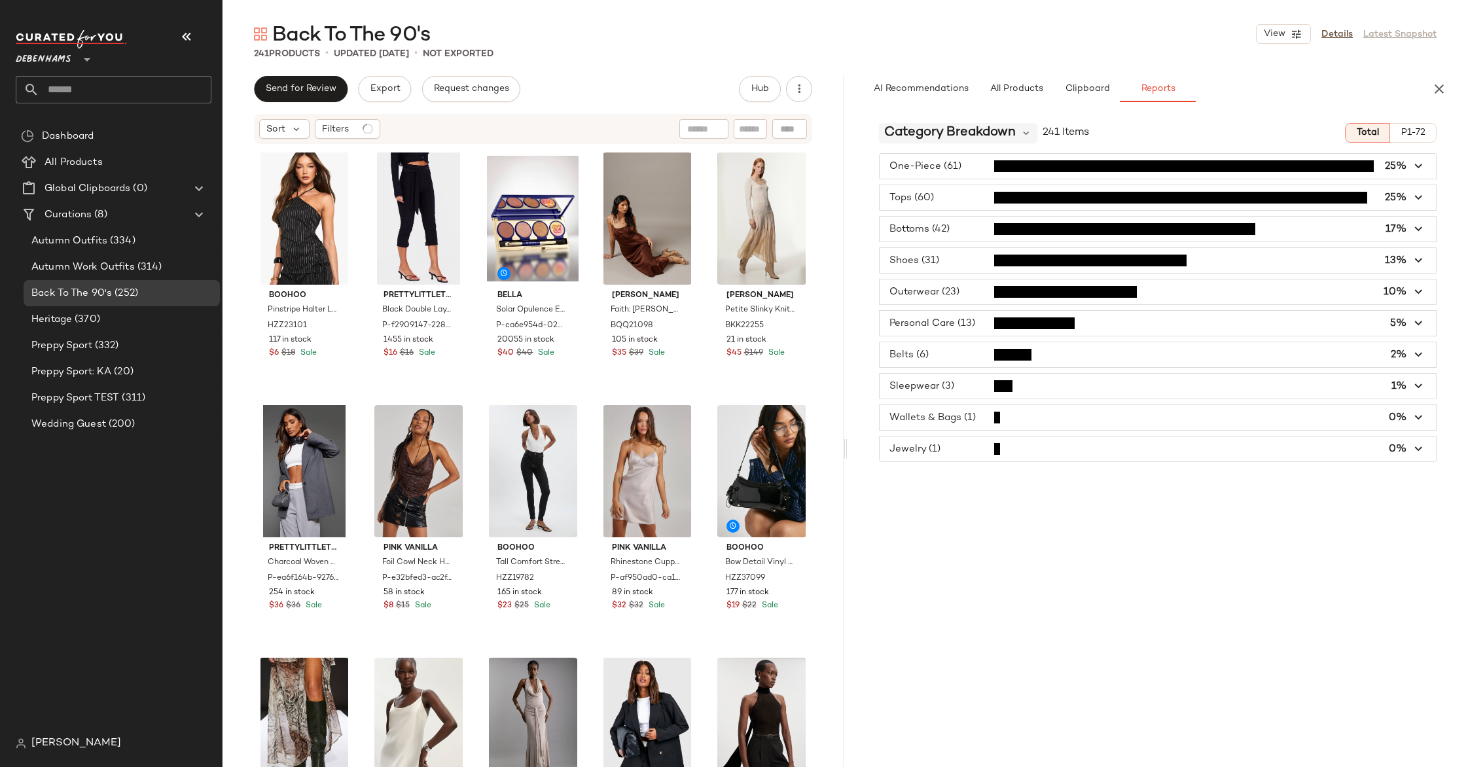
click at [996, 133] on span "Category Breakdown" at bounding box center [950, 133] width 132 height 20
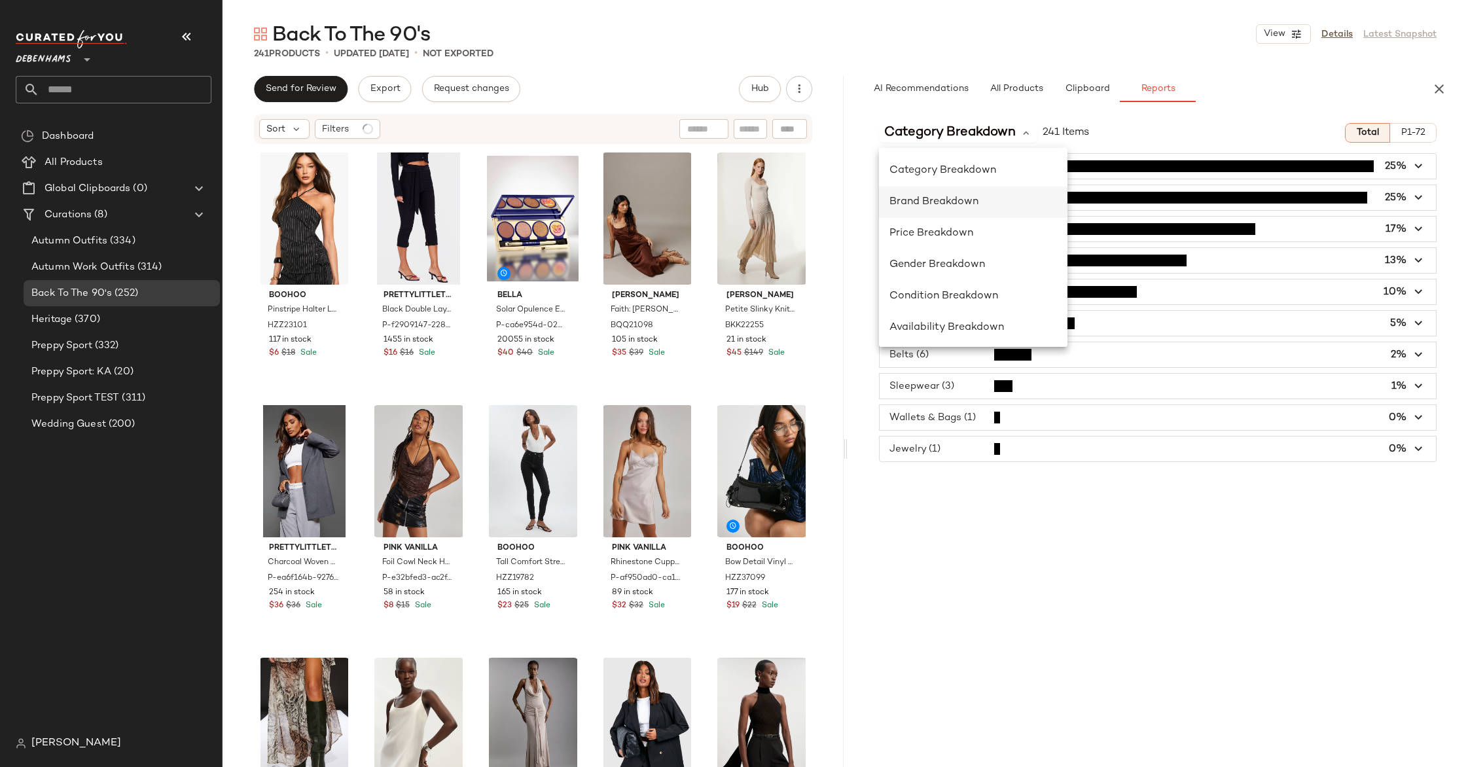
click at [975, 190] on div "Brand Breakdown" at bounding box center [973, 202] width 189 height 31
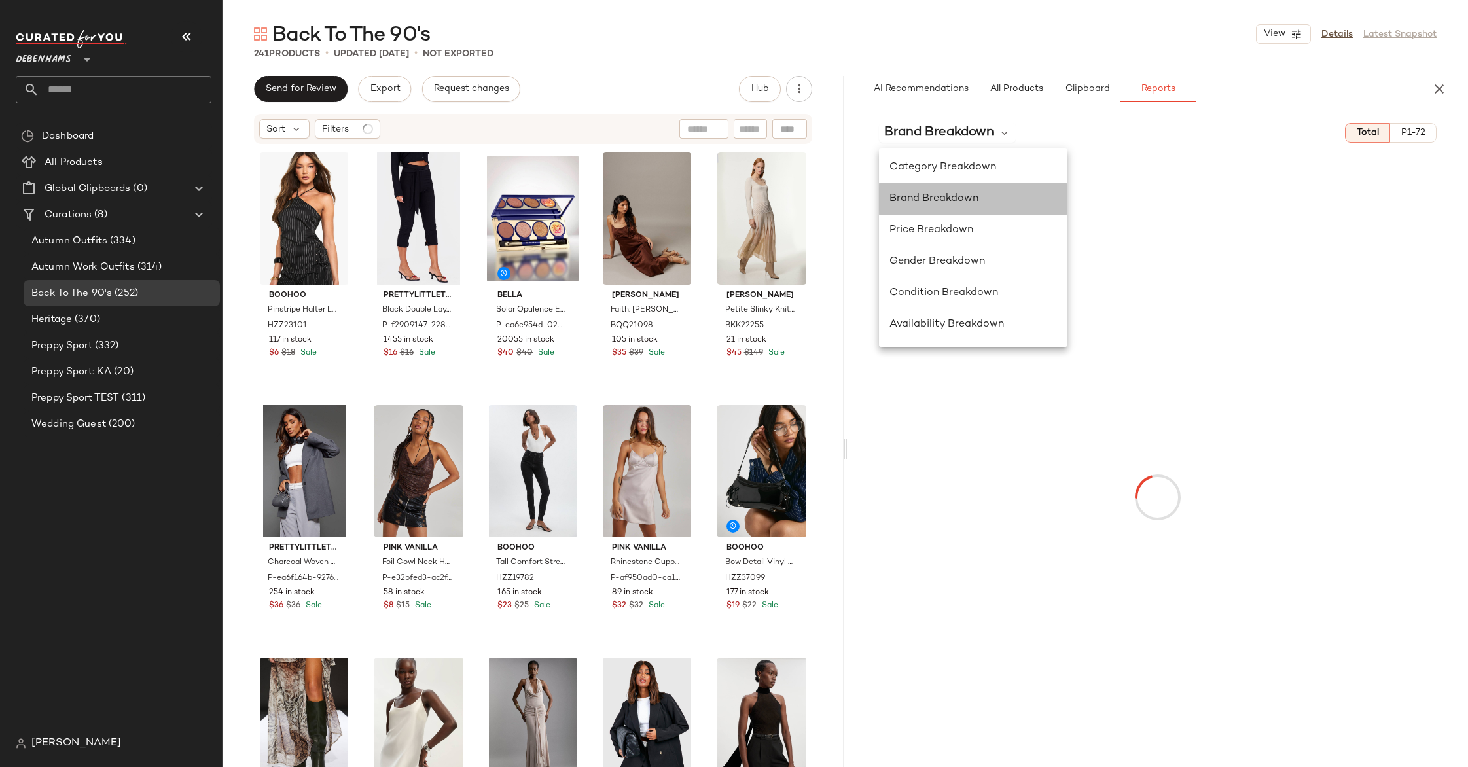
scroll to position [7, 0]
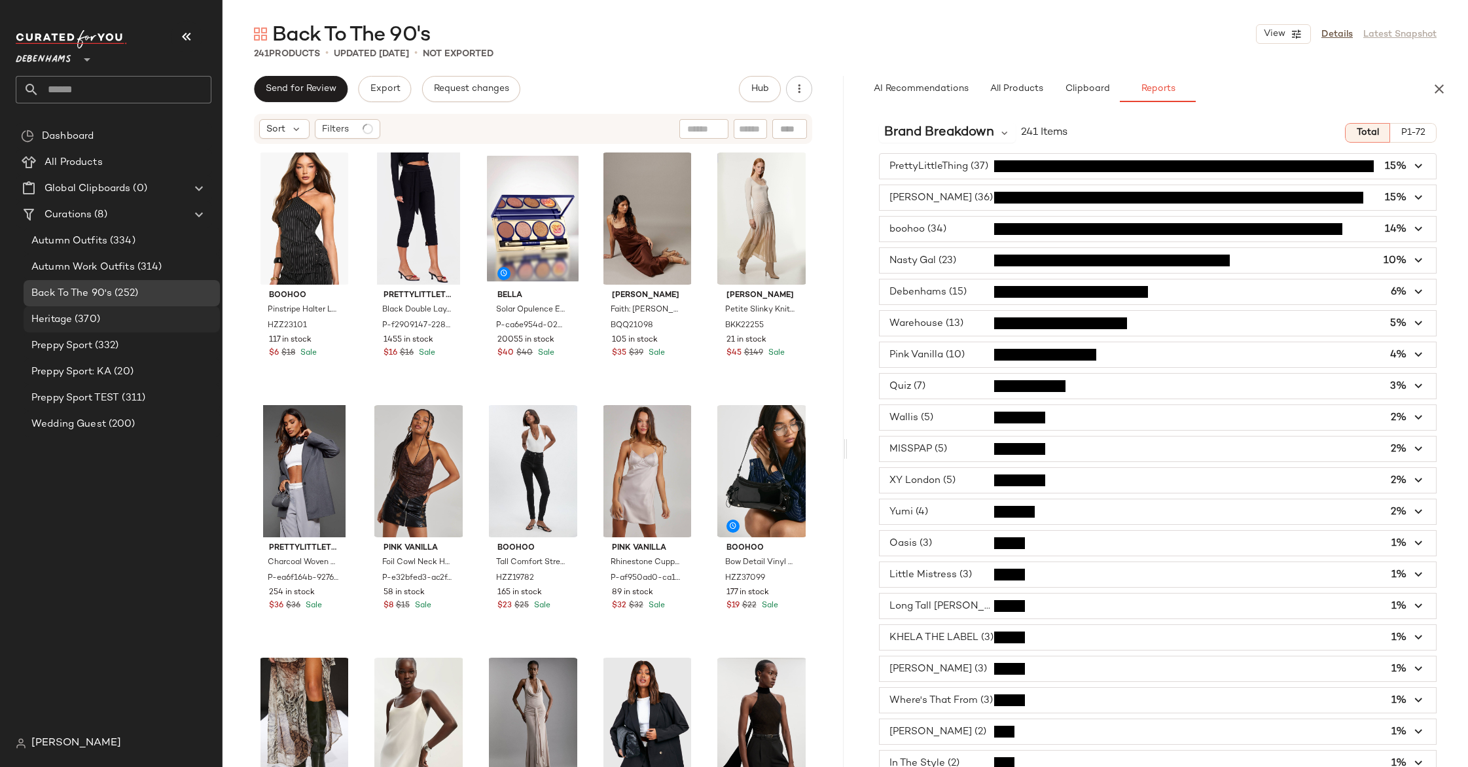
click at [153, 321] on div "Heritage (370)" at bounding box center [120, 319] width 187 height 15
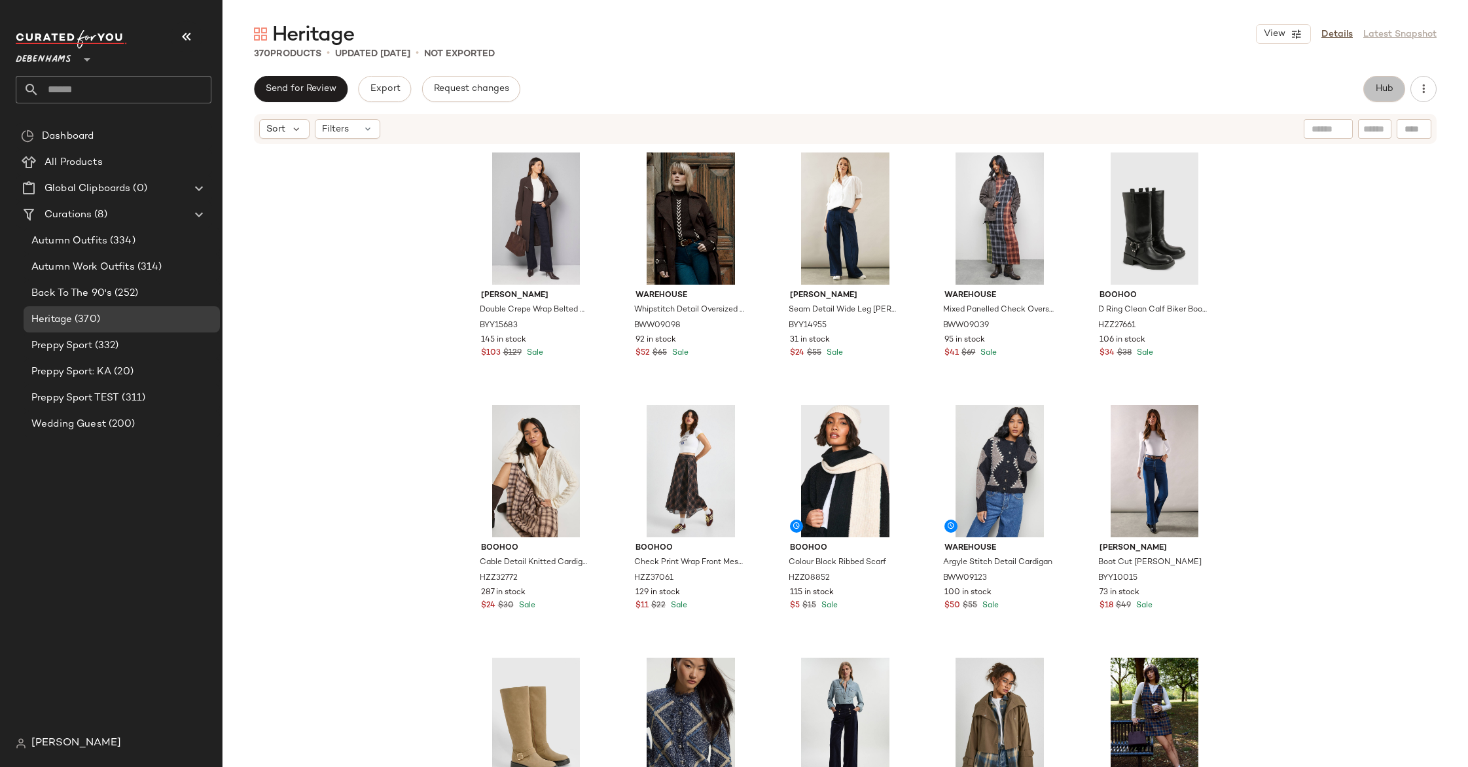
click at [1375, 88] on span "Hub" at bounding box center [1384, 89] width 18 height 10
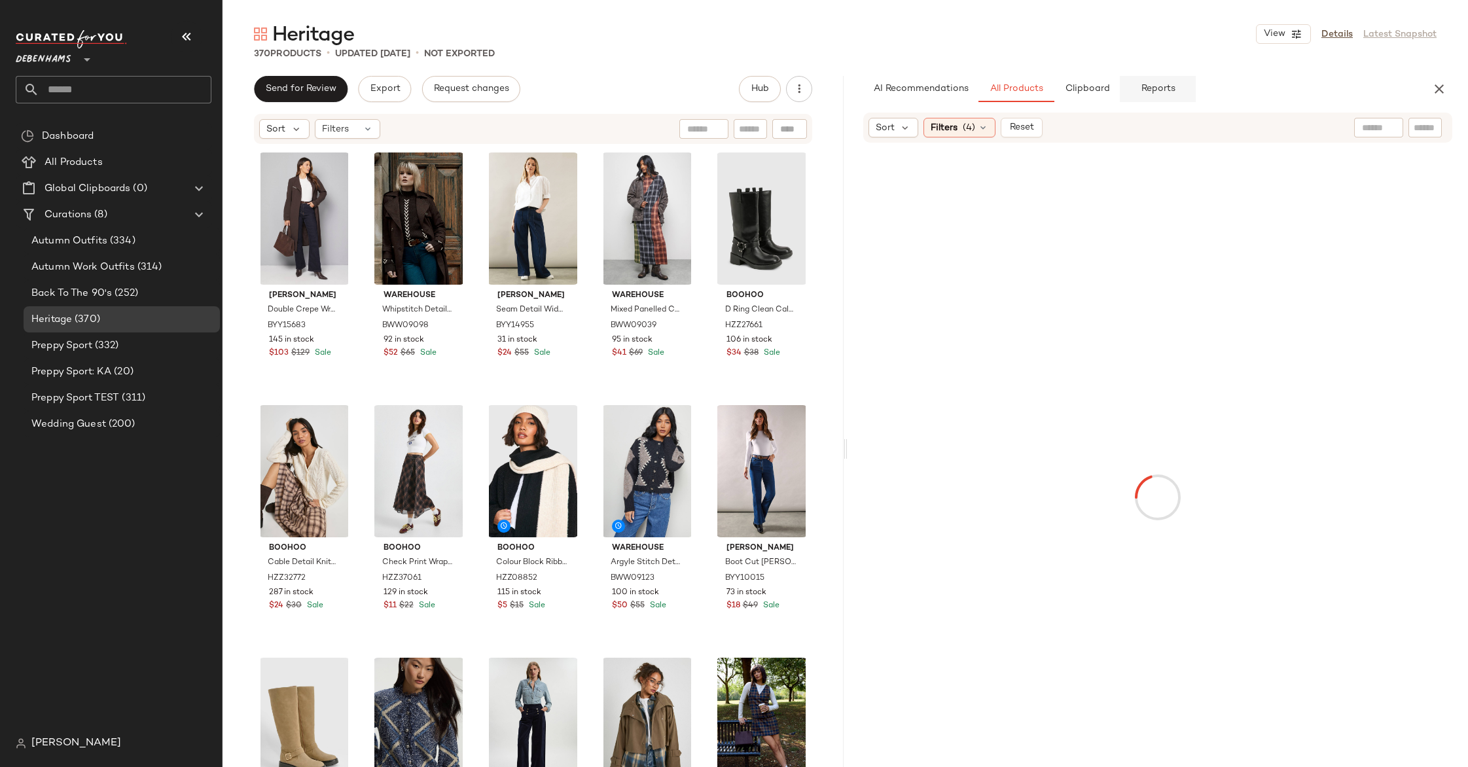
drag, startPoint x: 1166, startPoint y: 89, endPoint x: 1160, endPoint y: 96, distance: 9.3
click at [1166, 89] on span "Reports" at bounding box center [1157, 89] width 35 height 10
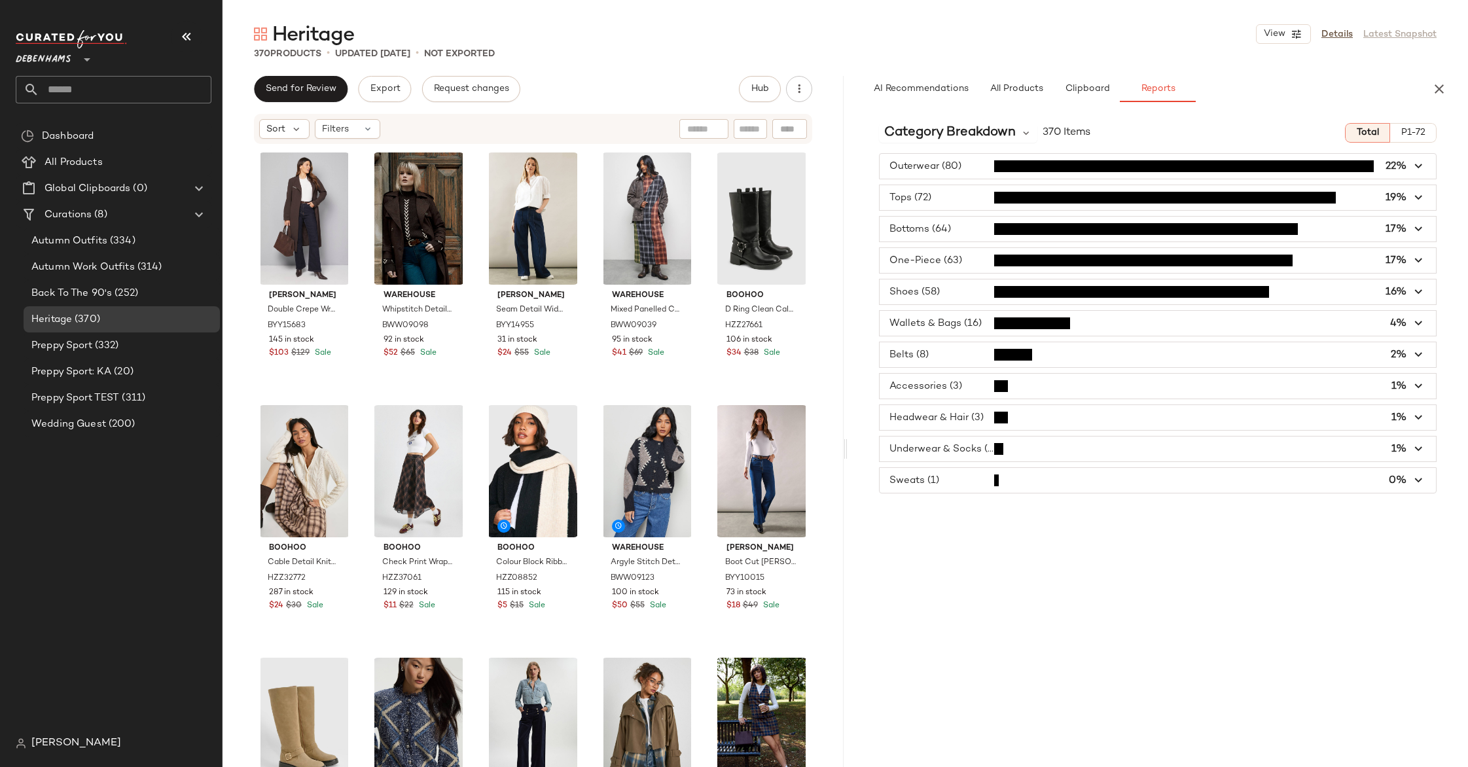
type button "report"
click at [990, 132] on span "Category Breakdown" at bounding box center [950, 133] width 132 height 20
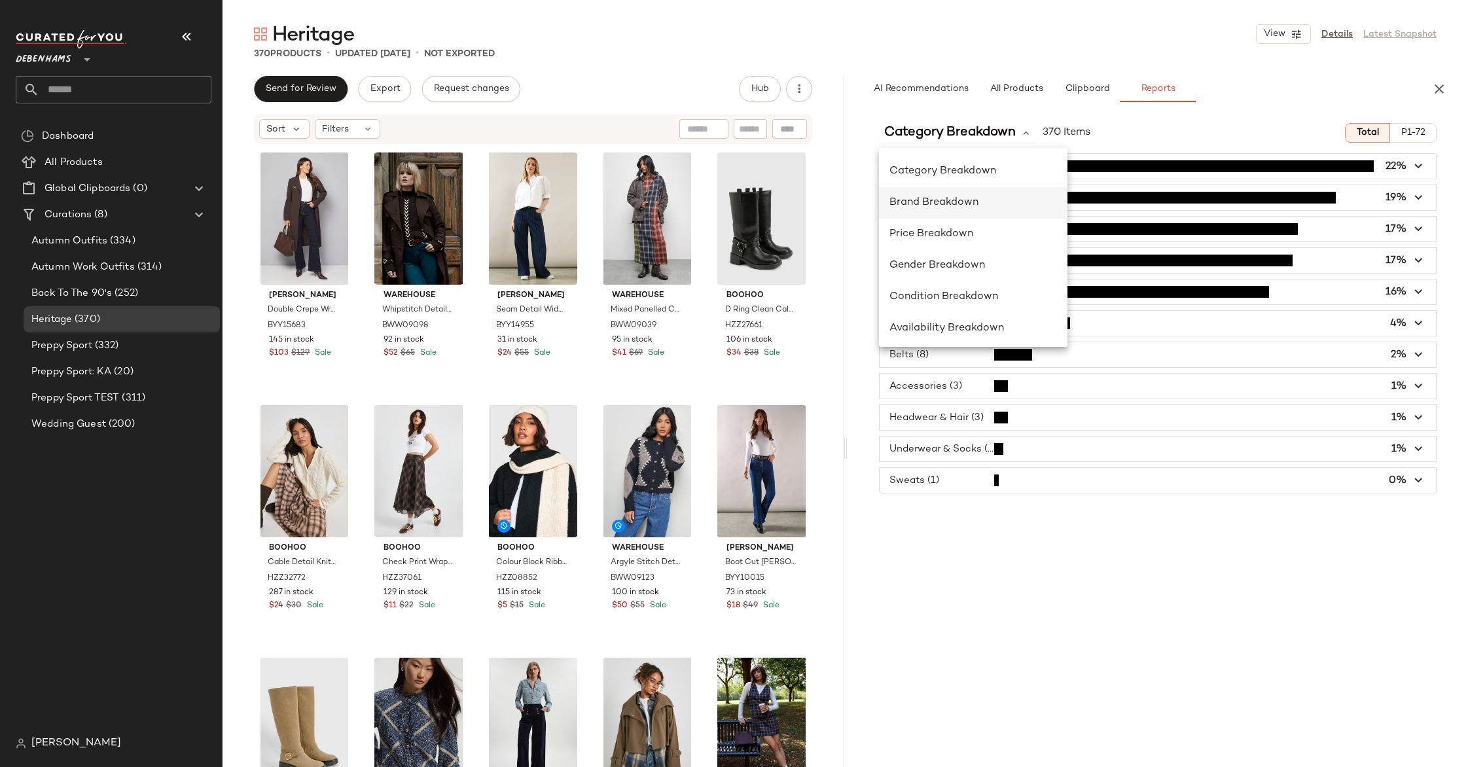
click at [964, 197] on span "Brand Breakdown" at bounding box center [934, 202] width 89 height 11
